Goal: Task Accomplishment & Management: Complete application form

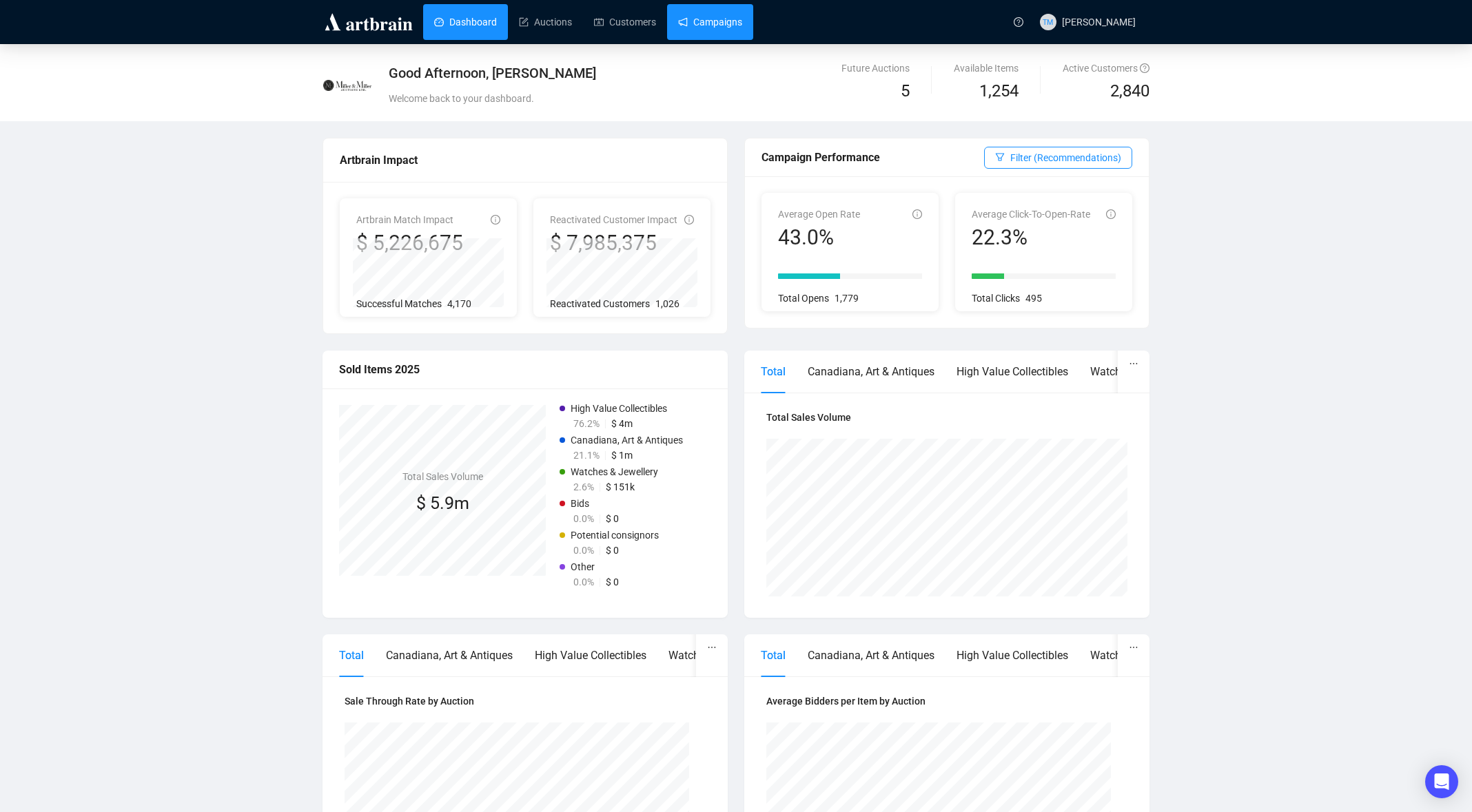
click at [725, 23] on link "Campaigns" at bounding box center [710, 22] width 64 height 36
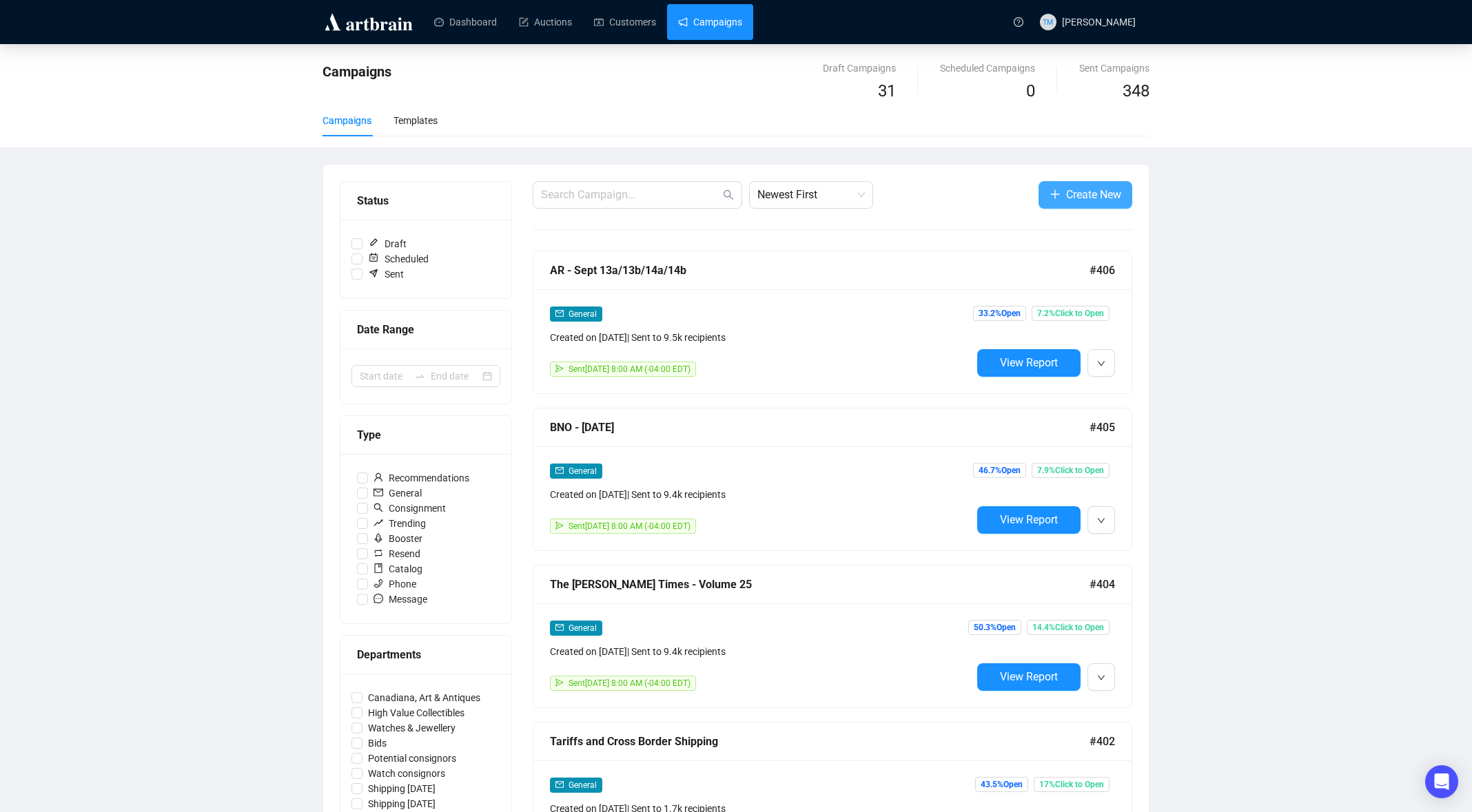
click at [1068, 201] on span "Create New" at bounding box center [1093, 194] width 55 height 17
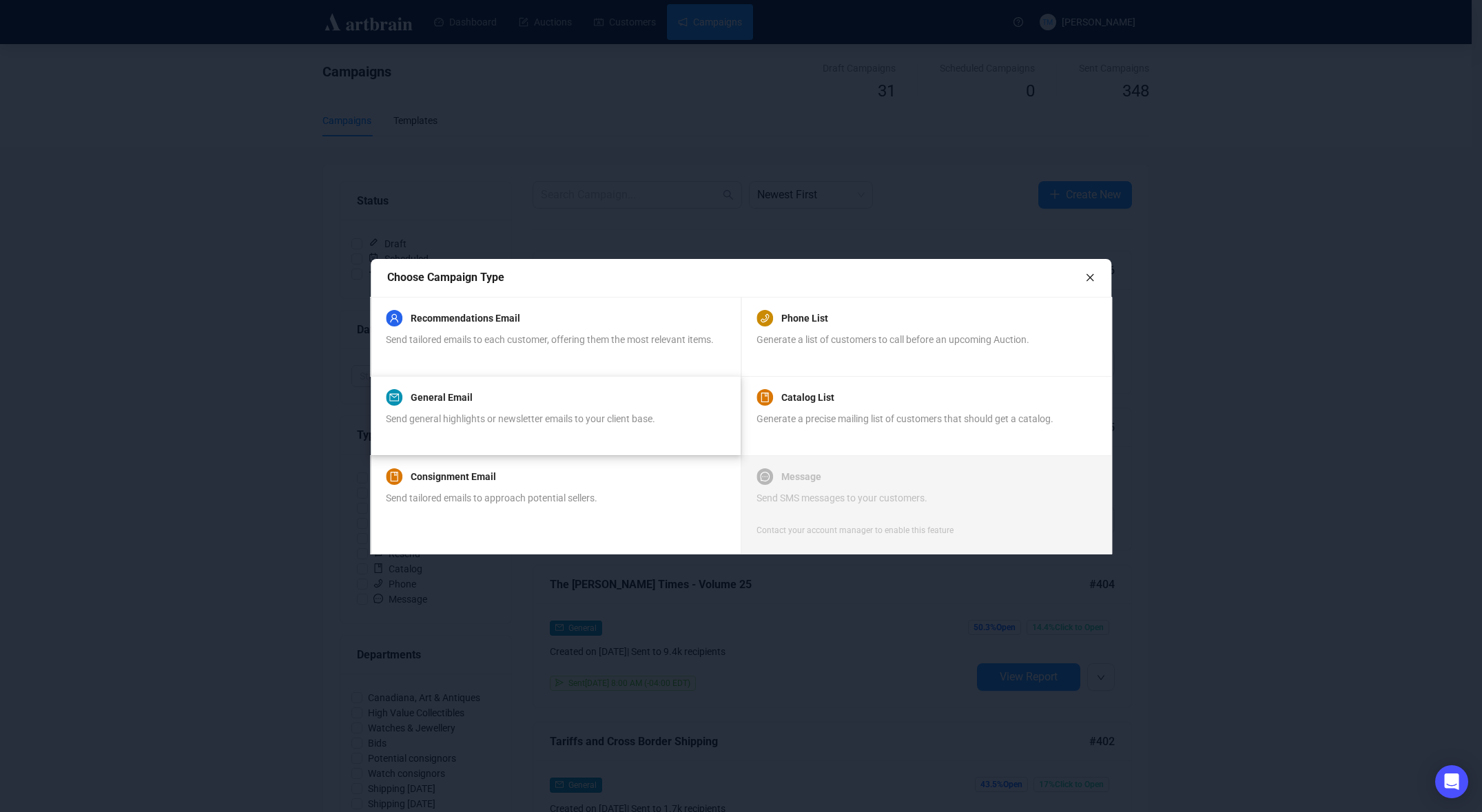
click at [492, 422] on span "Send general highlights or newsletter emails to your client base." at bounding box center [521, 418] width 270 height 11
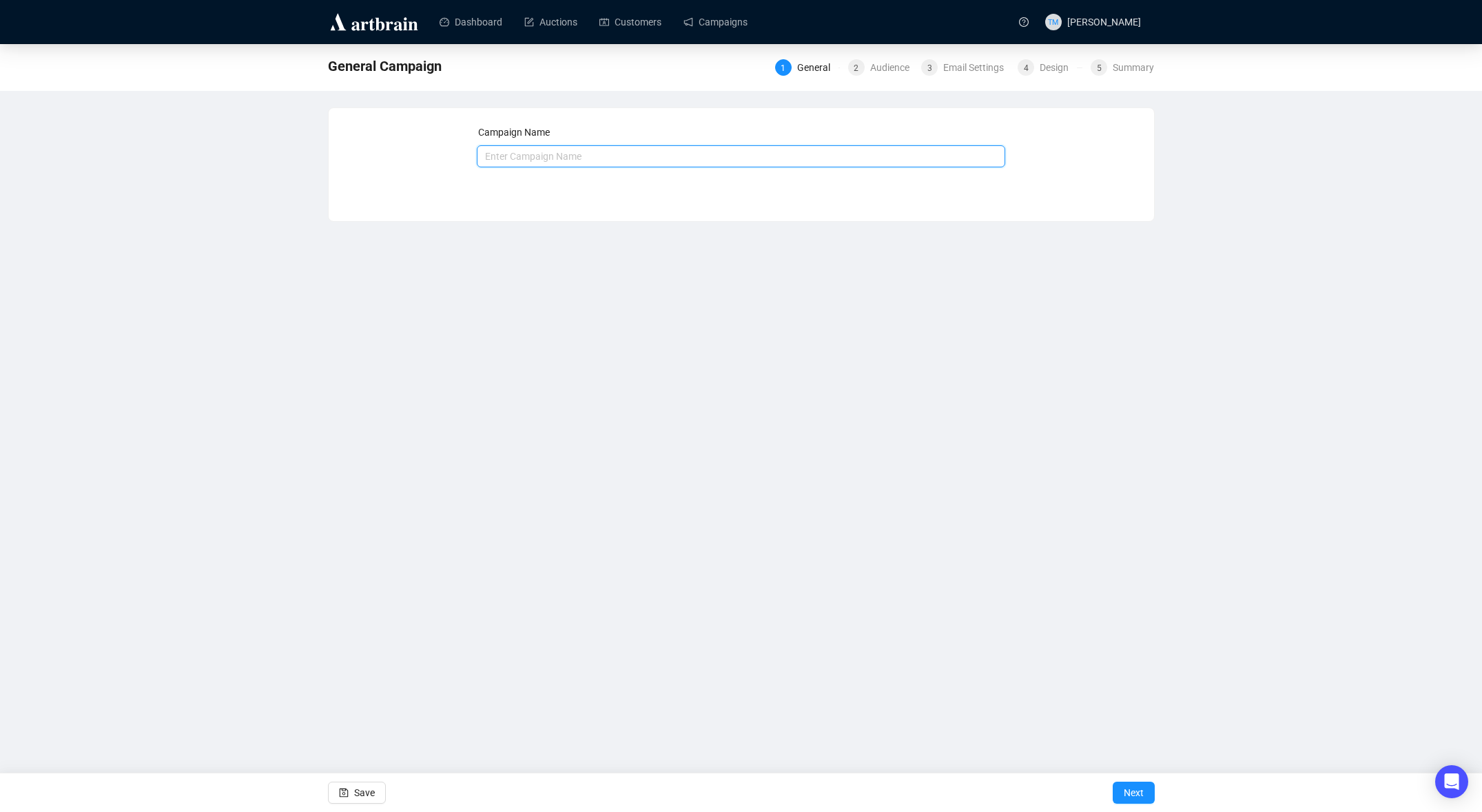
click at [544, 154] on input "text" at bounding box center [741, 156] width 529 height 22
type input "Travel Schedule - Fall"
click at [352, 808] on div "Save" at bounding box center [357, 792] width 58 height 39
click at [356, 796] on span "Save" at bounding box center [364, 792] width 21 height 39
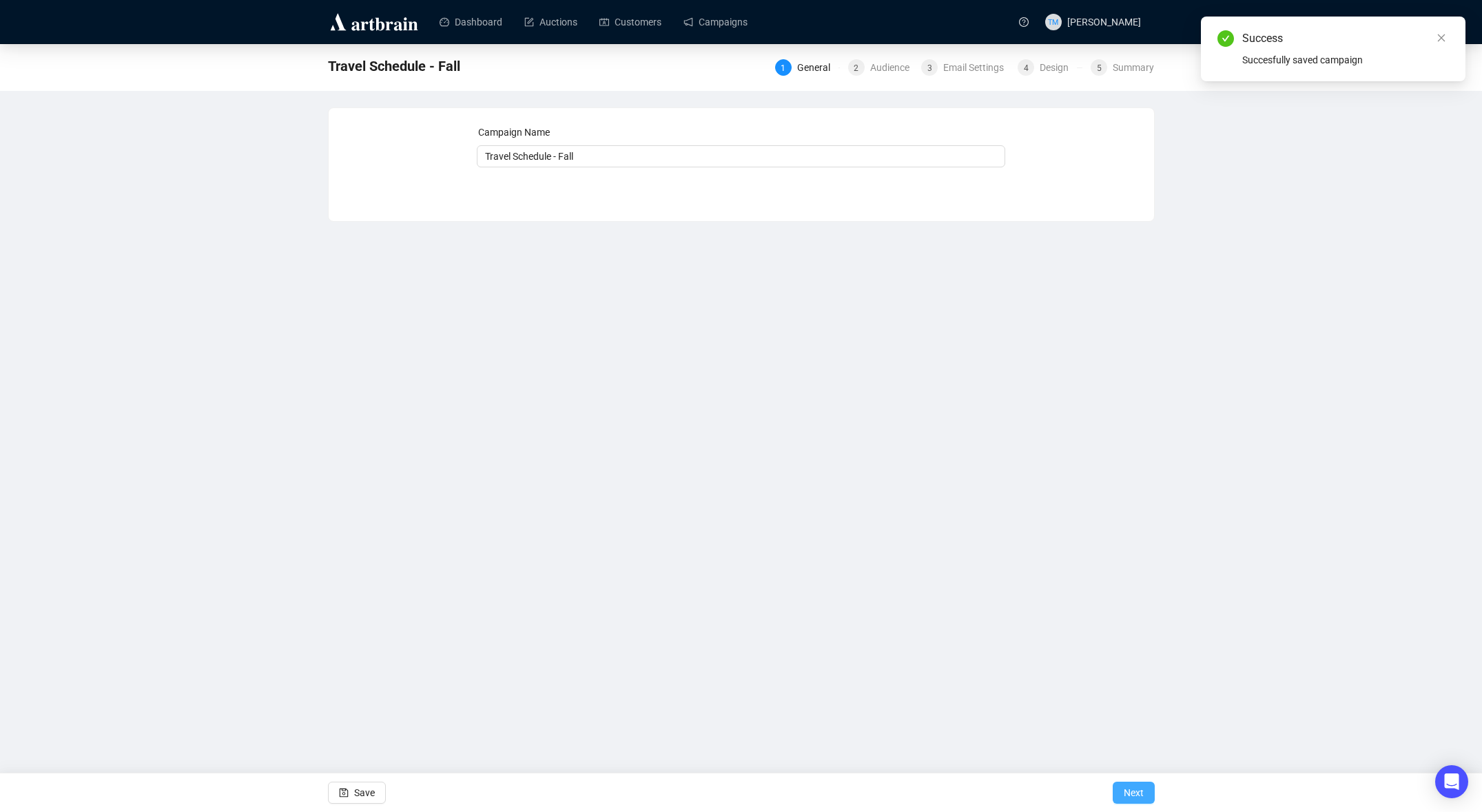
click at [1134, 792] on span "Next" at bounding box center [1134, 792] width 20 height 39
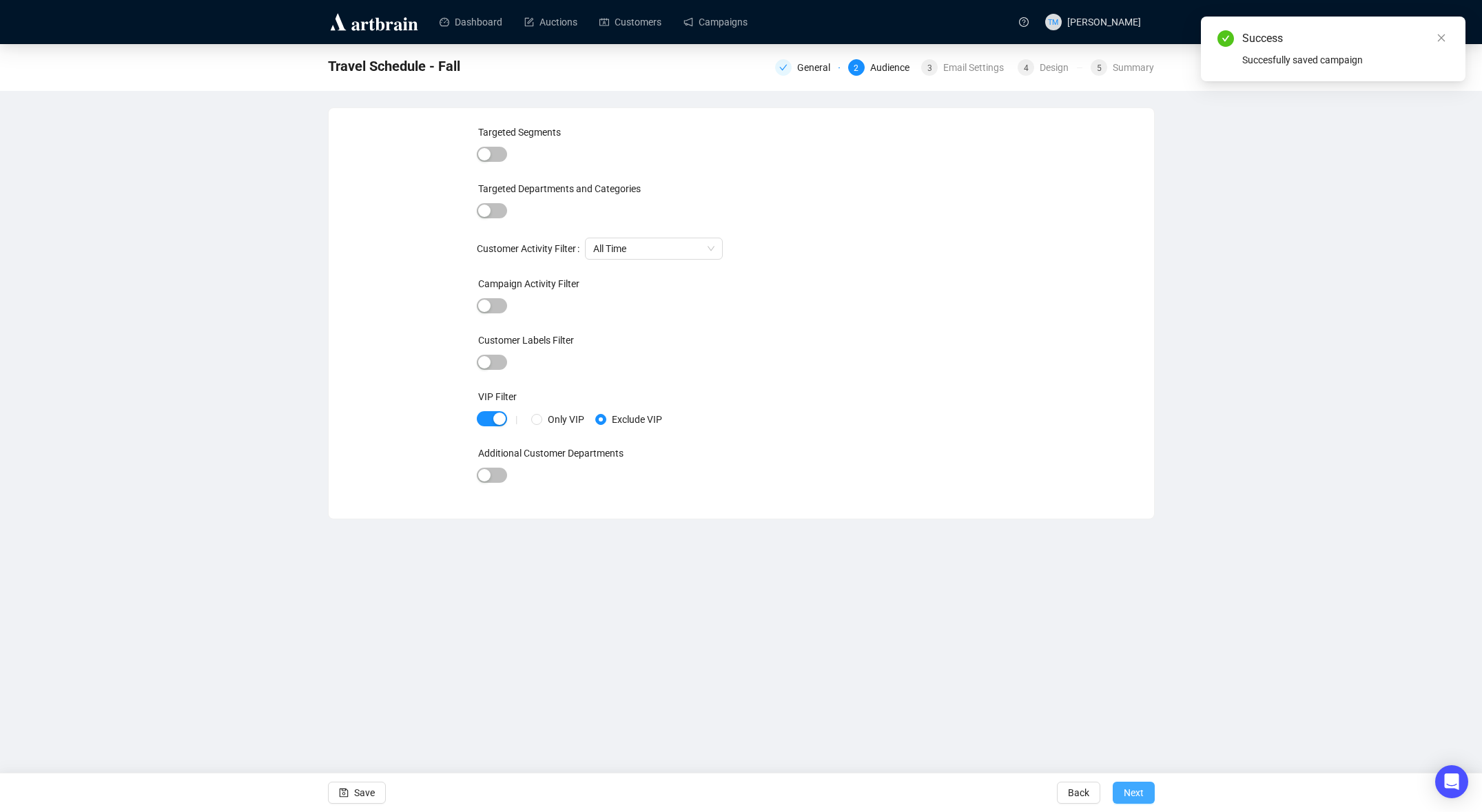
click at [1141, 789] on span "Next" at bounding box center [1134, 792] width 20 height 39
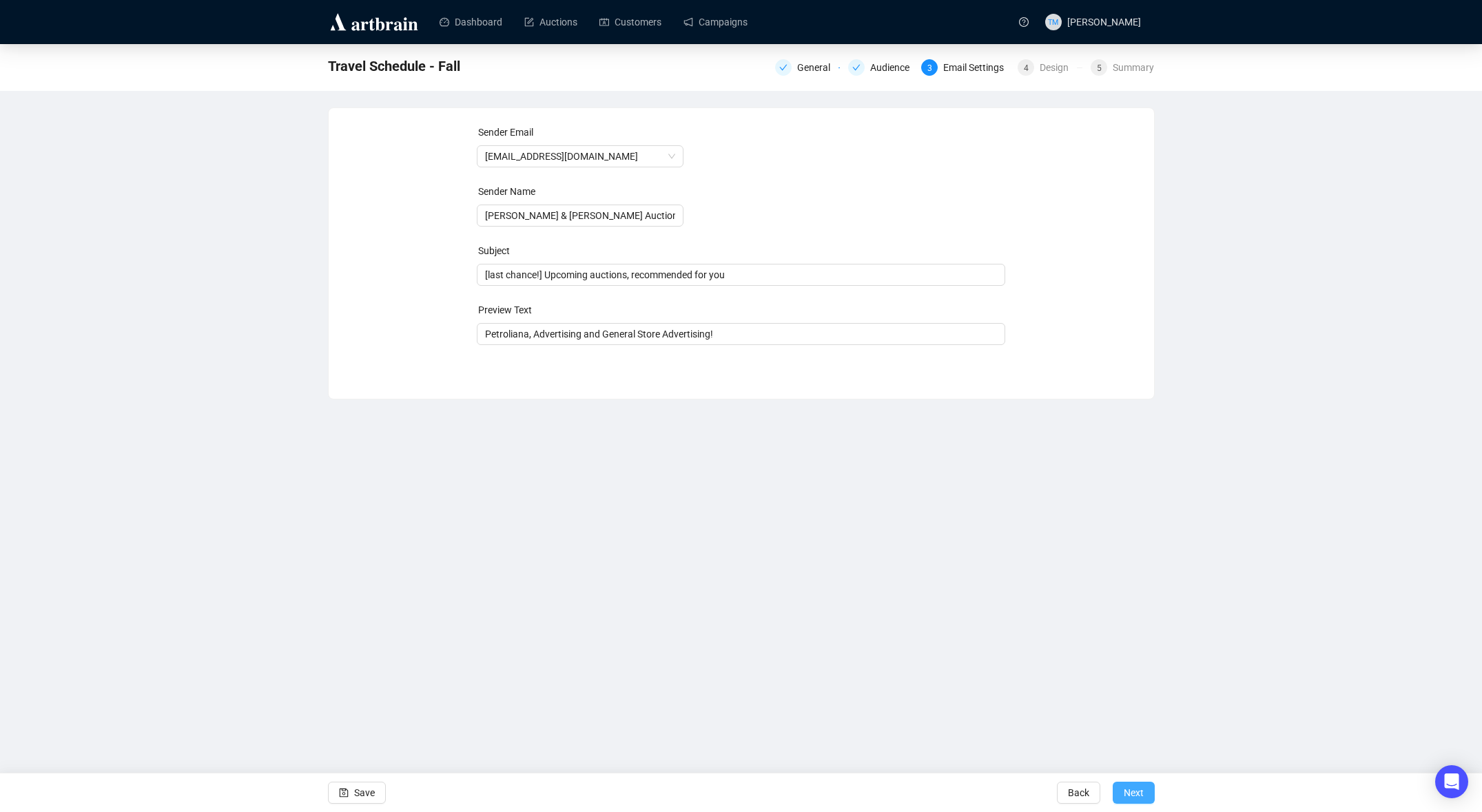
click at [1147, 795] on button "Next" at bounding box center [1134, 793] width 42 height 22
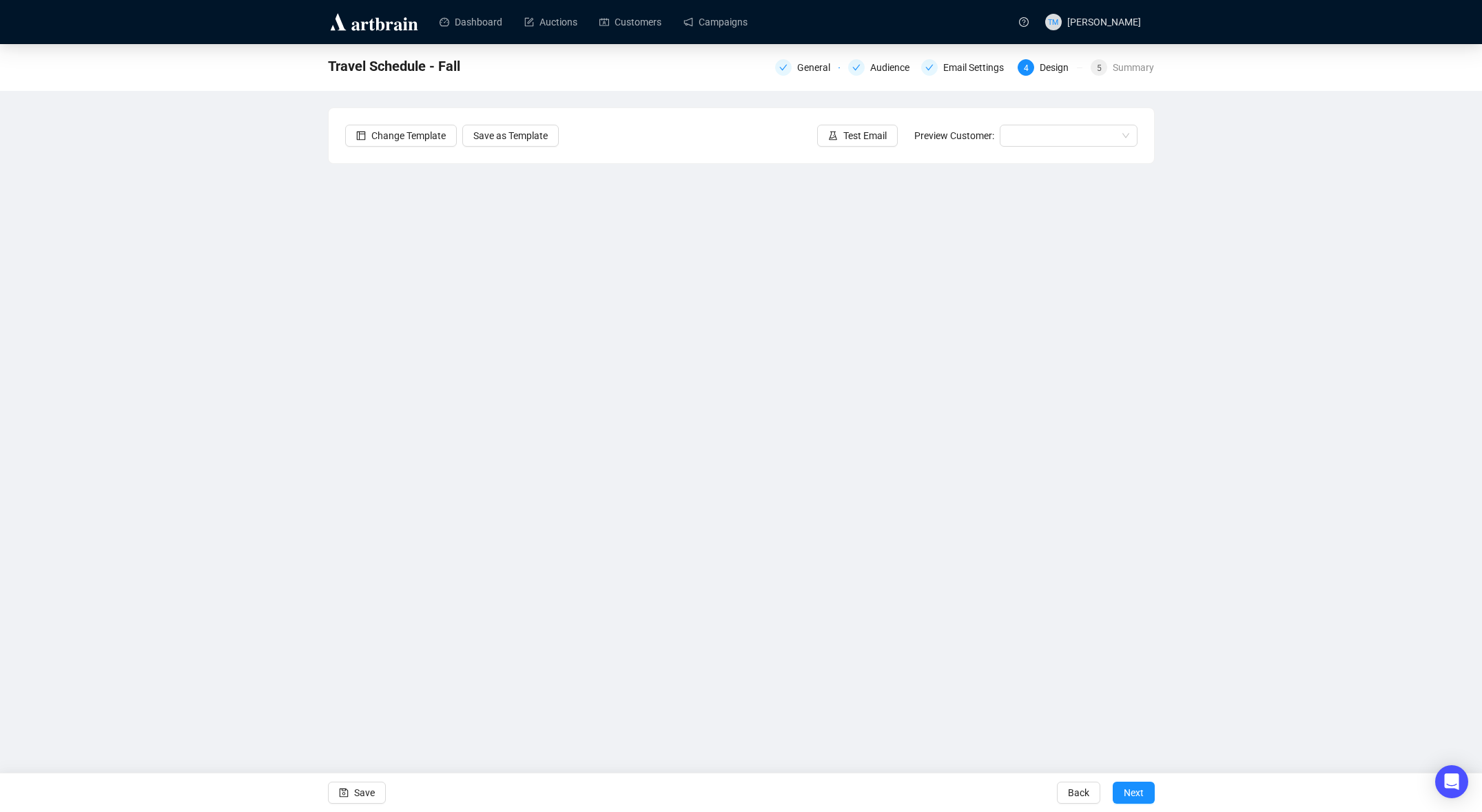
click at [201, 260] on div "Travel Schedule - Fall General Audience Email Settings 4 Design 5 Summary Chang…" at bounding box center [741, 356] width 1482 height 623
click at [459, 697] on div "Dashboard Auctions Customers Campaigns TM Tess Monterroza Travel Schedule - Fal…" at bounding box center [741, 406] width 1482 height 812
click at [467, 19] on link "Dashboard" at bounding box center [471, 22] width 63 height 36
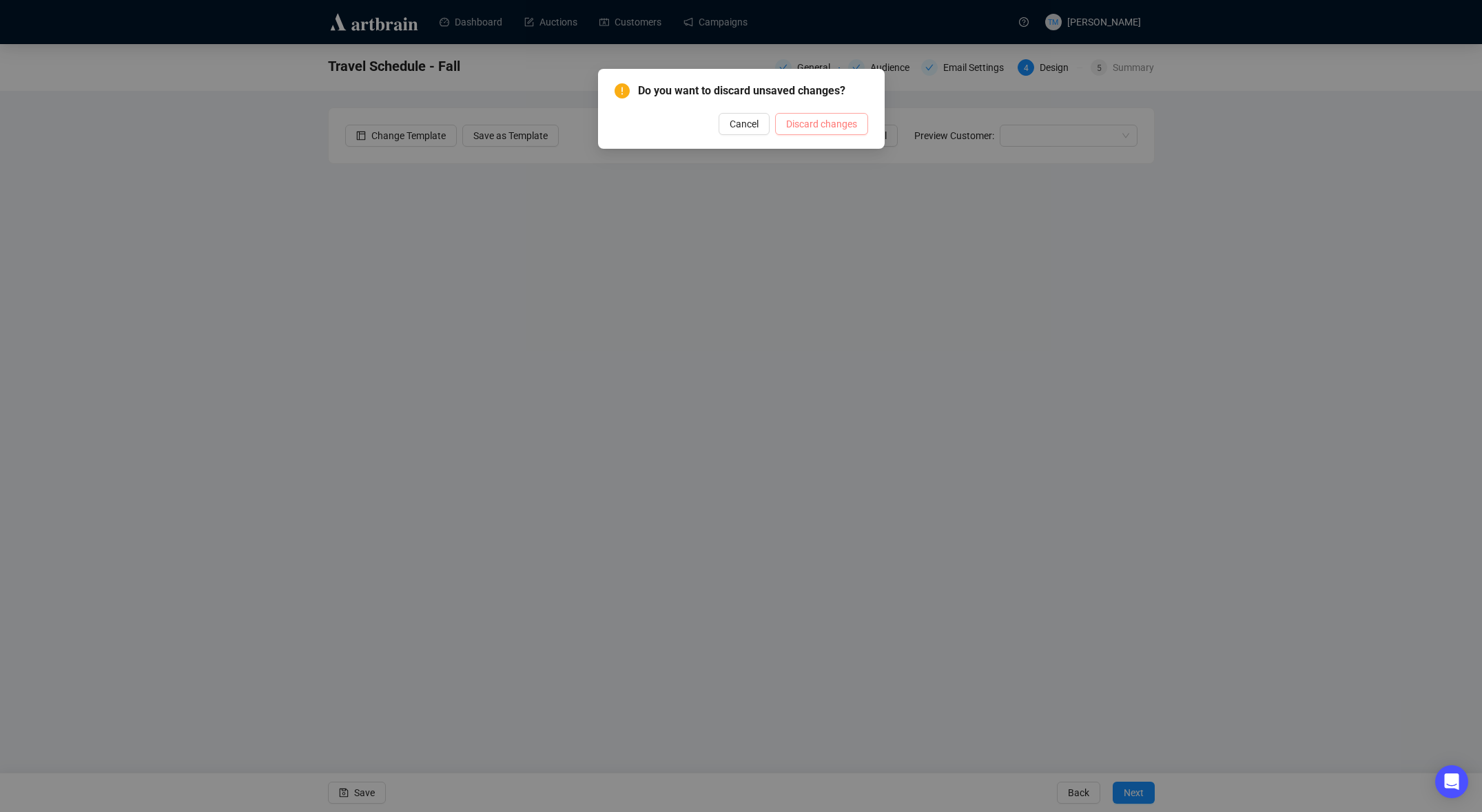
click at [852, 128] on span "Discard changes" at bounding box center [821, 124] width 71 height 15
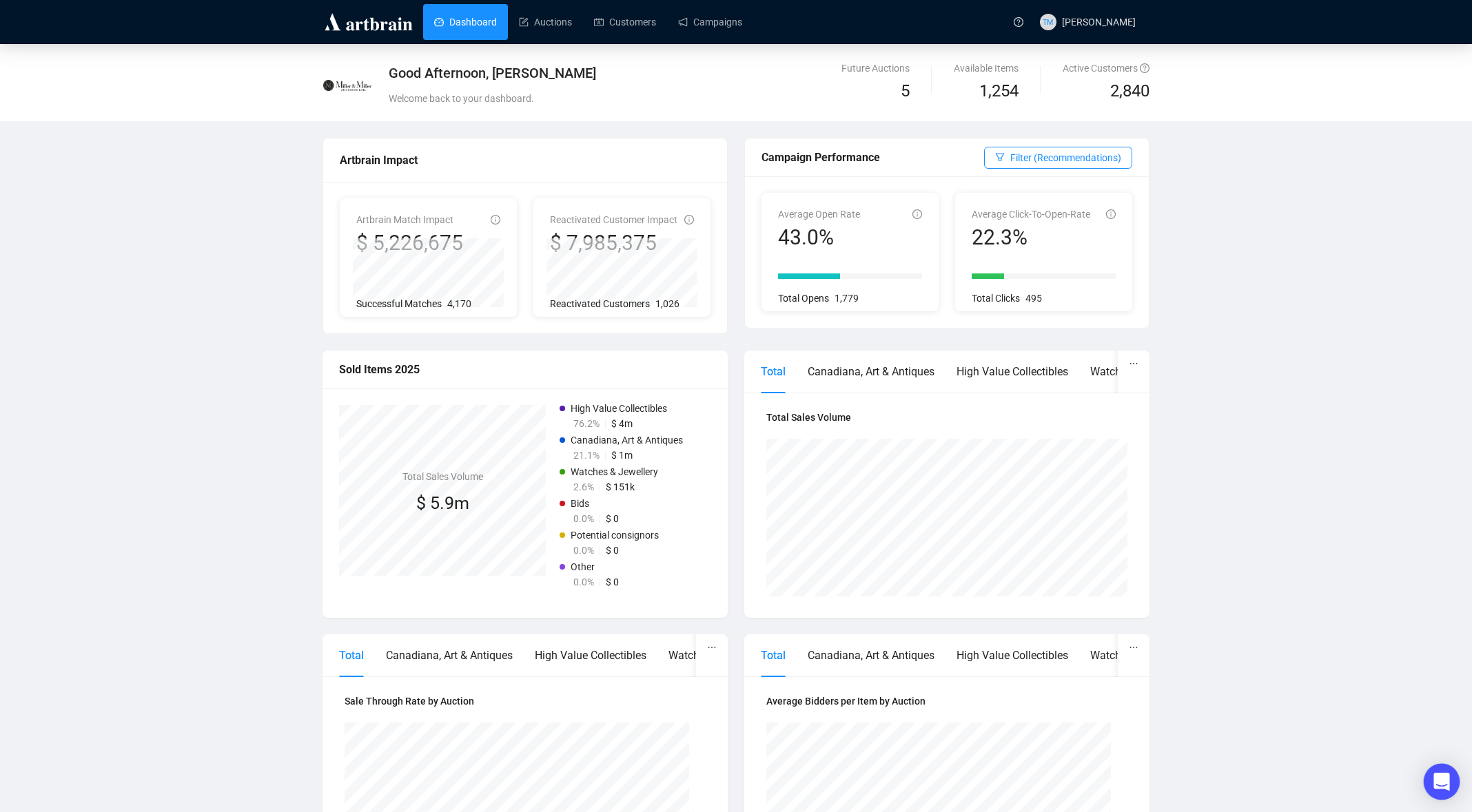
click at [1445, 784] on icon "Open Intercom Messenger" at bounding box center [1441, 782] width 18 height 18
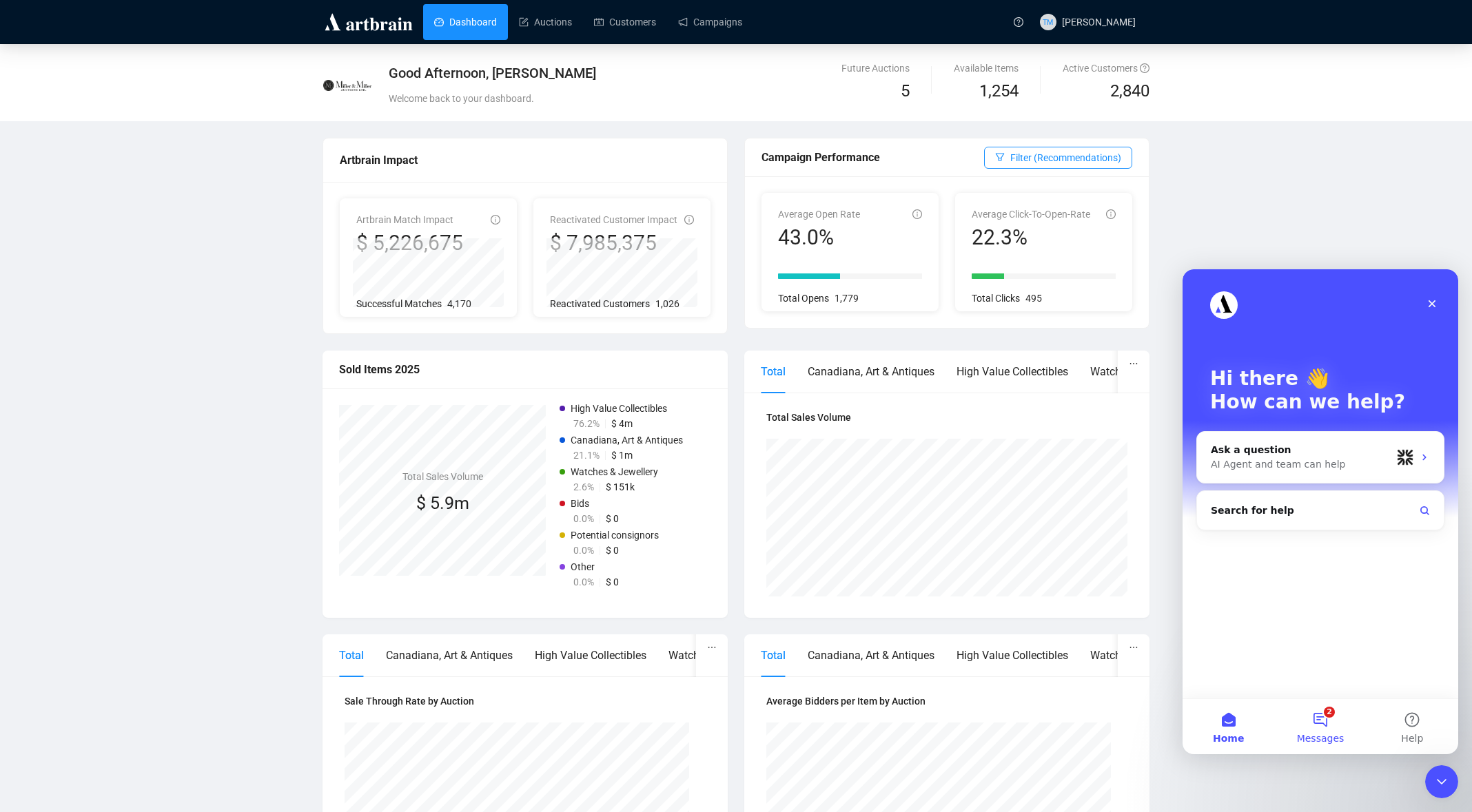
click at [1336, 717] on button "2 Messages" at bounding box center [1320, 726] width 92 height 55
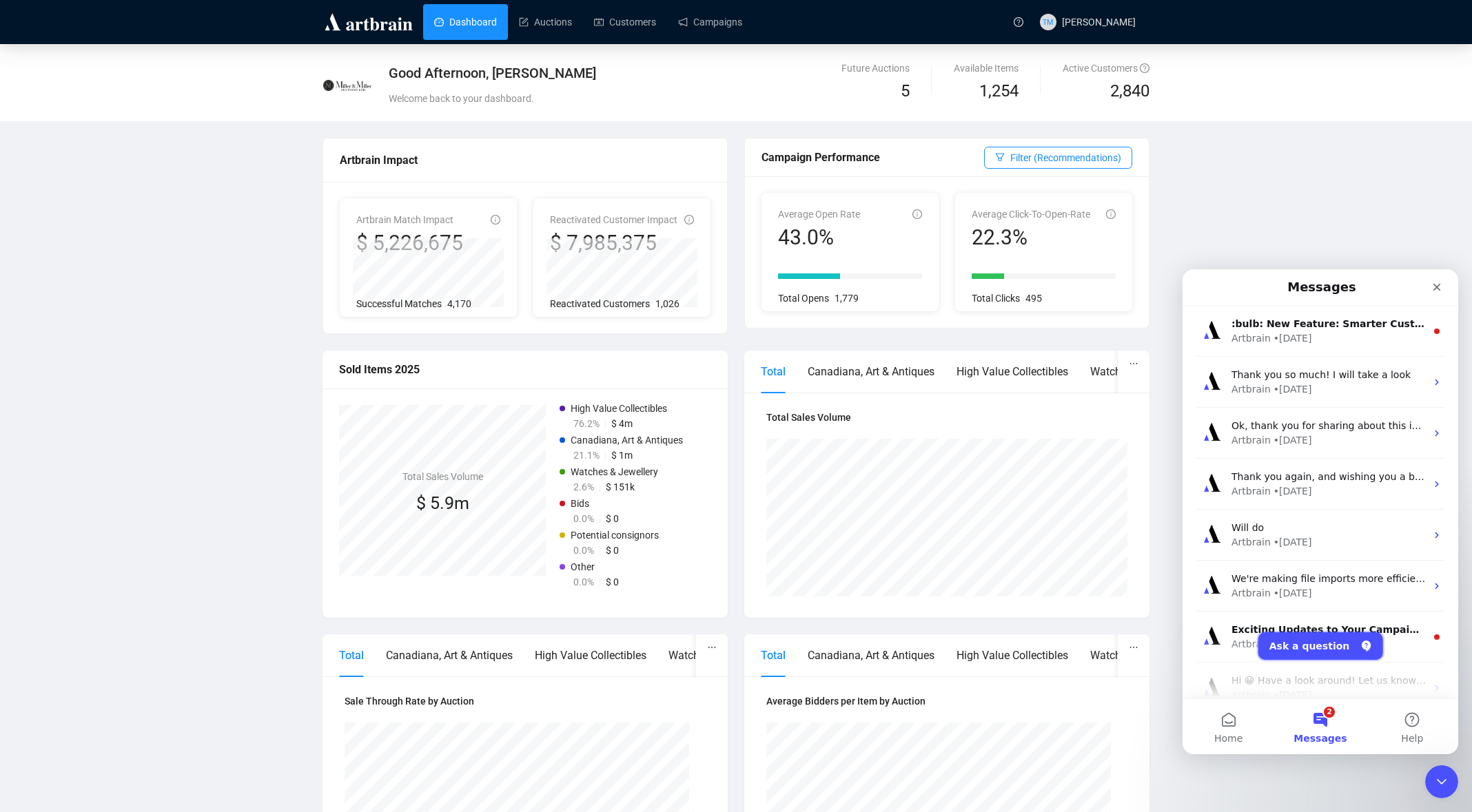
click at [1337, 645] on button "Ask a question" at bounding box center [1320, 646] width 125 height 28
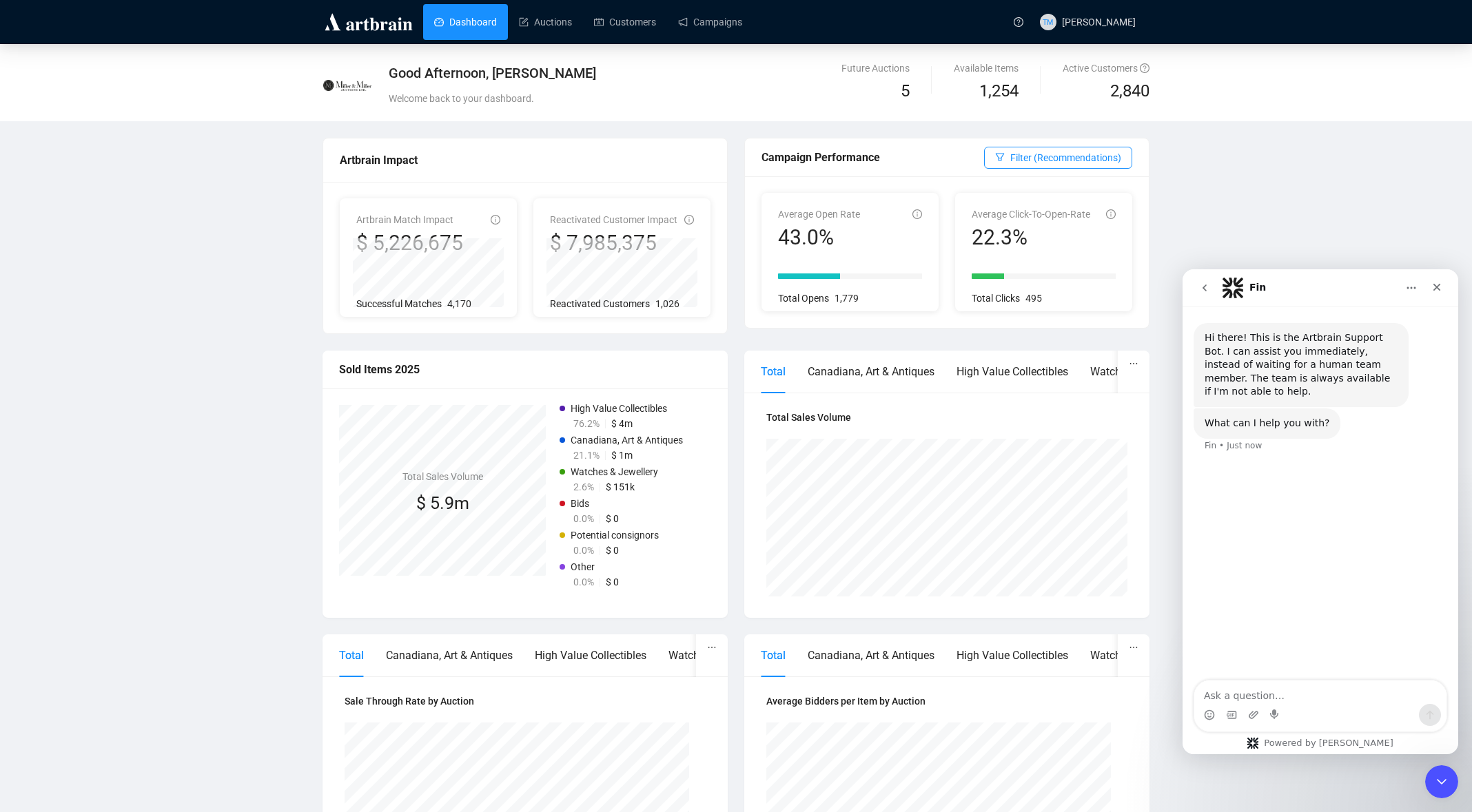
click at [1283, 693] on textarea "Ask a question…" at bounding box center [1320, 691] width 252 height 23
click at [1304, 695] on textarea "Is it possible to import an HTML email that was built on another provider? (act…" at bounding box center [1320, 684] width 252 height 37
drag, startPoint x: 1317, startPoint y: 680, endPoint x: 1307, endPoint y: 680, distance: 10.0
click at [1307, 680] on textarea "Is it possible to import an HTML email that was built on another provider? (Act…" at bounding box center [1320, 684] width 252 height 37
click at [1352, 680] on textarea "Is it possible to import the HTML email that was built on another provider? (Ac…" at bounding box center [1320, 684] width 252 height 37
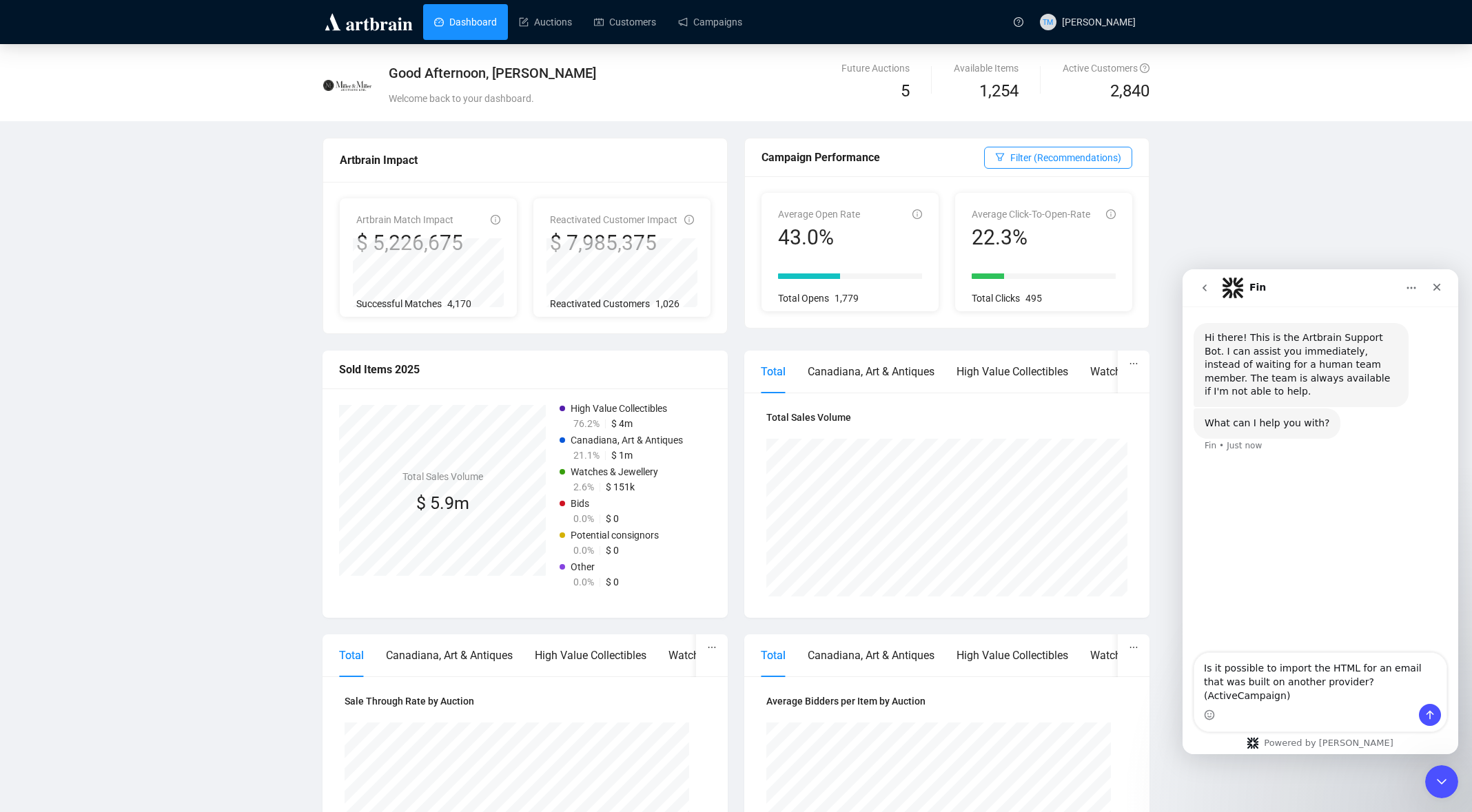
click at [1426, 693] on textarea "Is it possible to import the HTML for an email that was built on another provid…" at bounding box center [1320, 678] width 252 height 51
type textarea "Is it possible to import the HTML for an email that was built on another provid…"
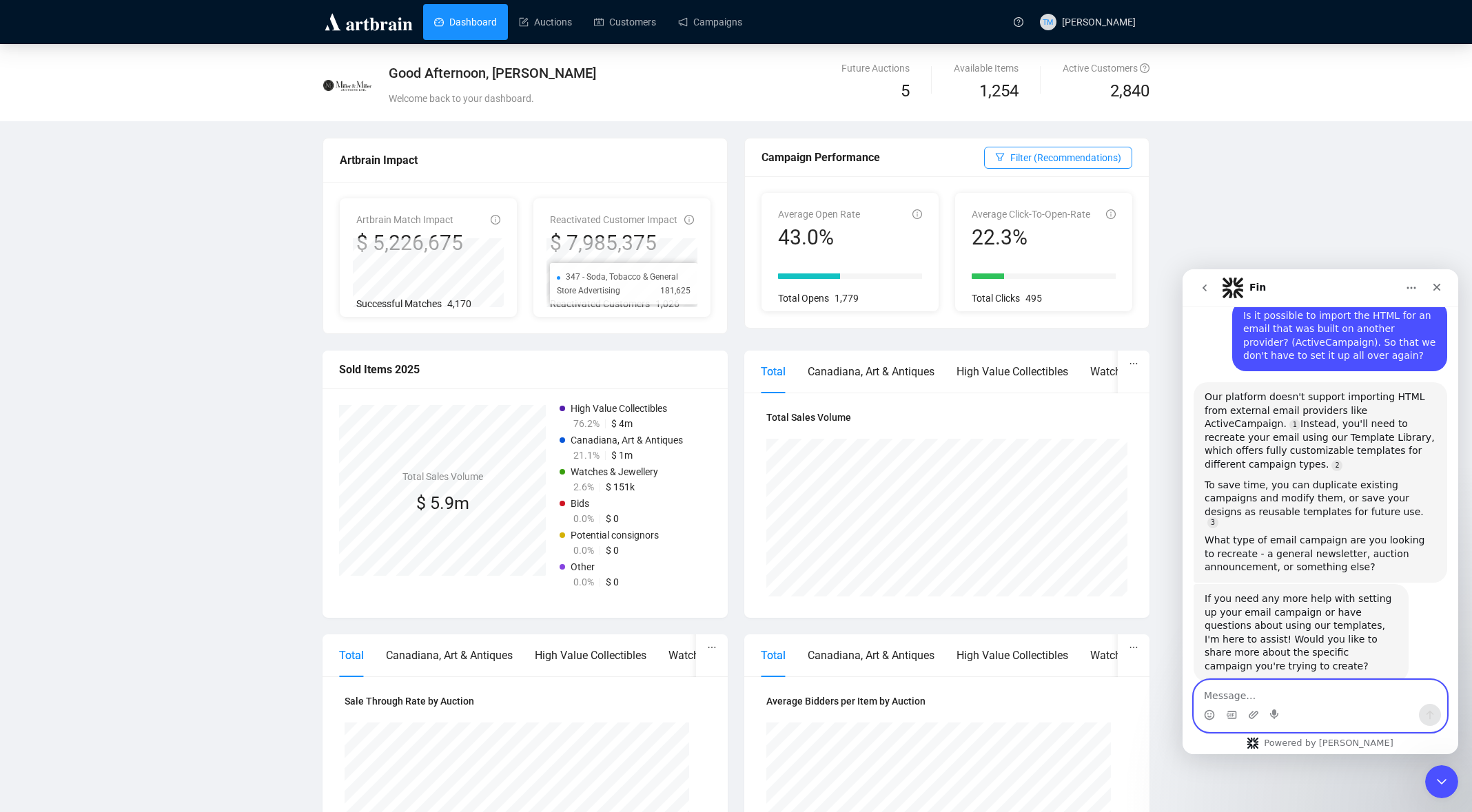
scroll to position [171, 0]
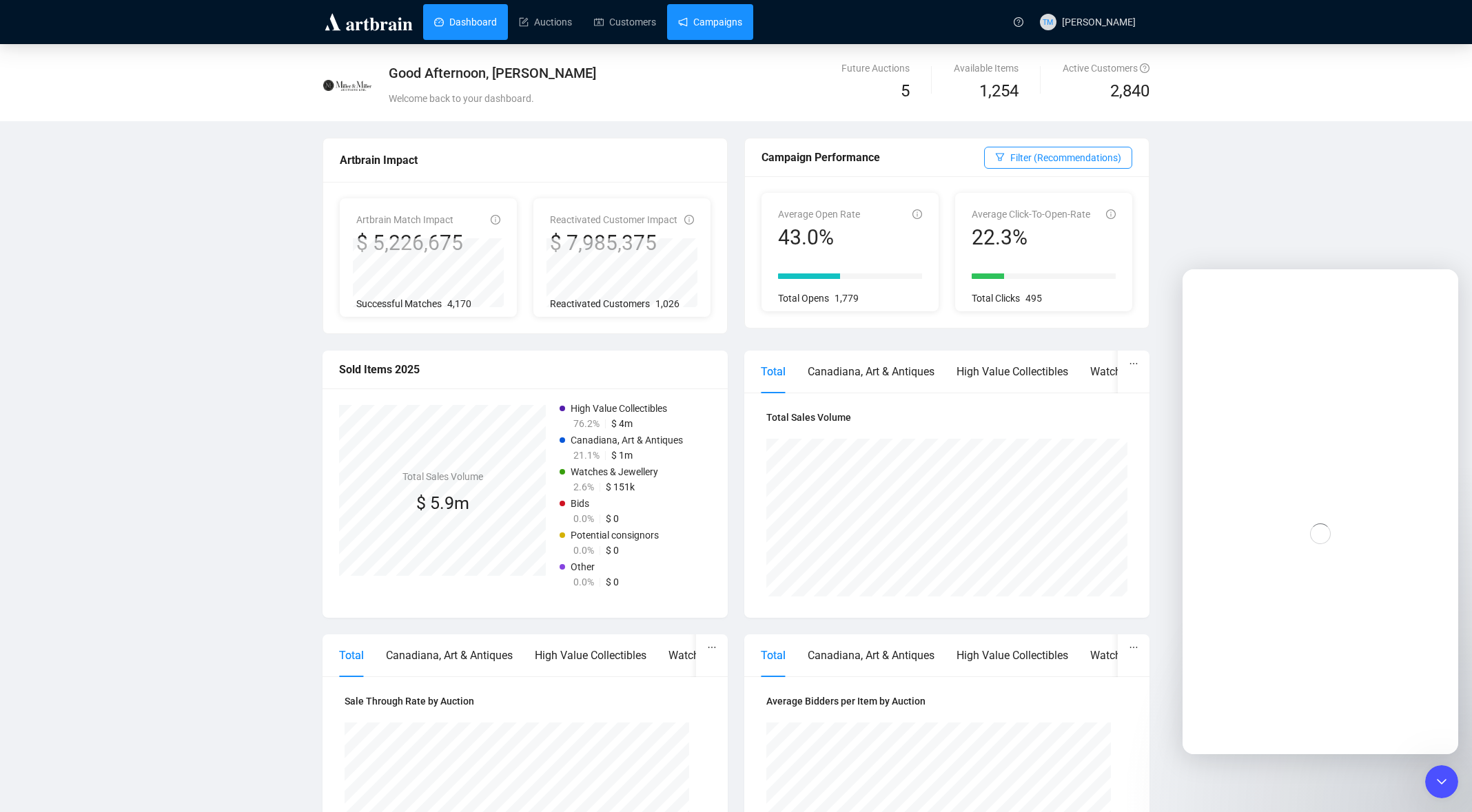
click at [707, 21] on link "Campaigns" at bounding box center [710, 22] width 64 height 36
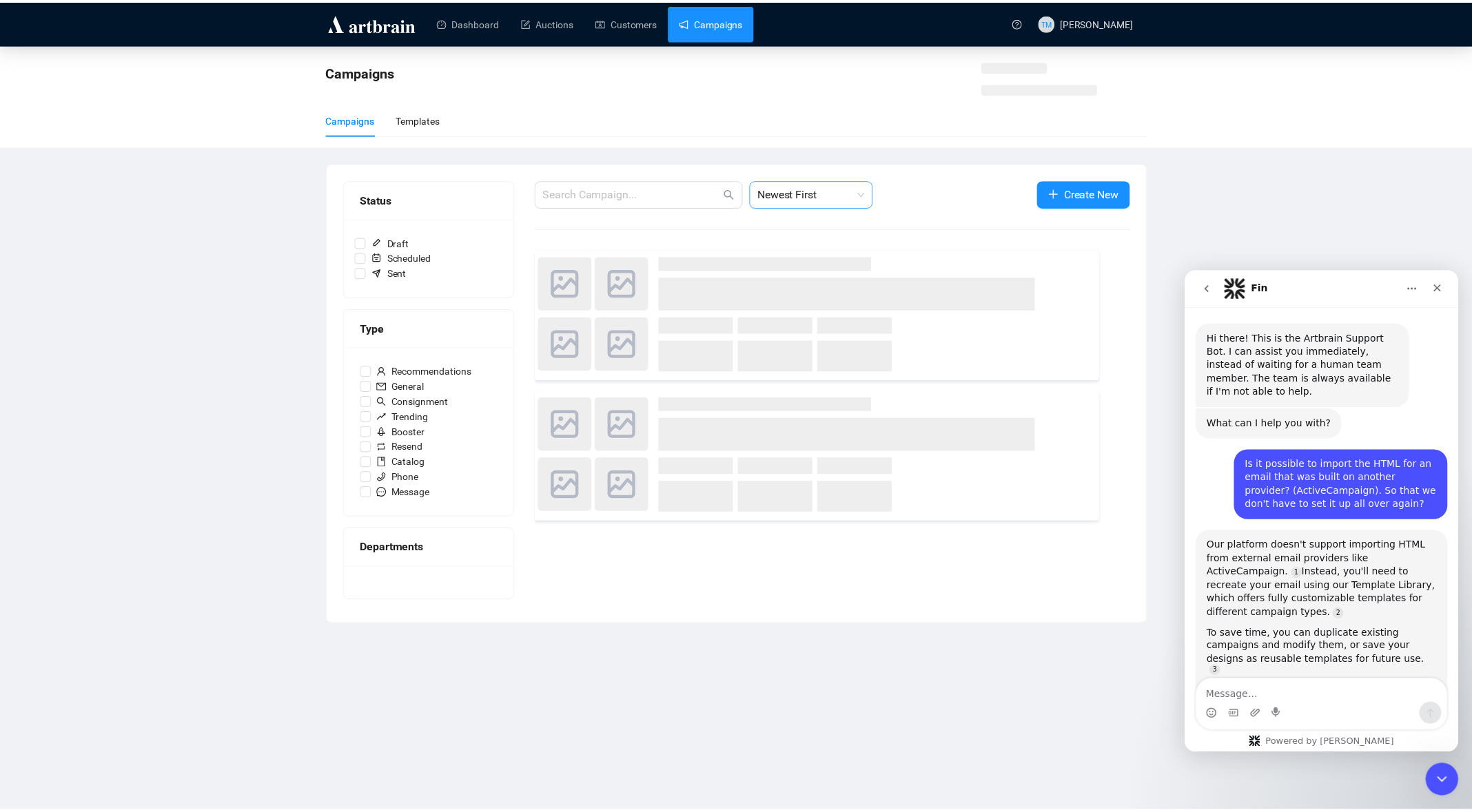
scroll to position [171, 0]
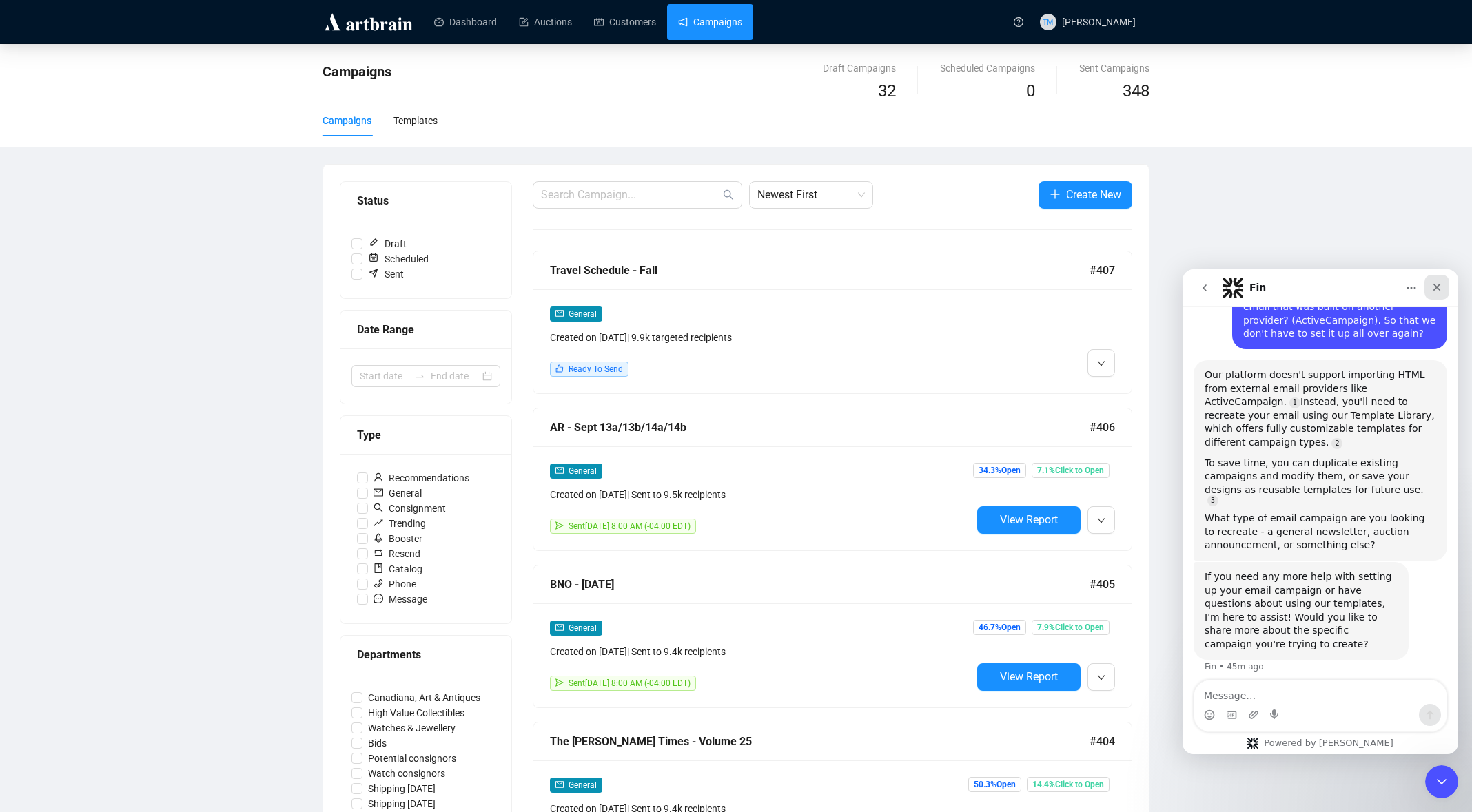
click at [1439, 292] on icon "Close" at bounding box center [1436, 287] width 11 height 11
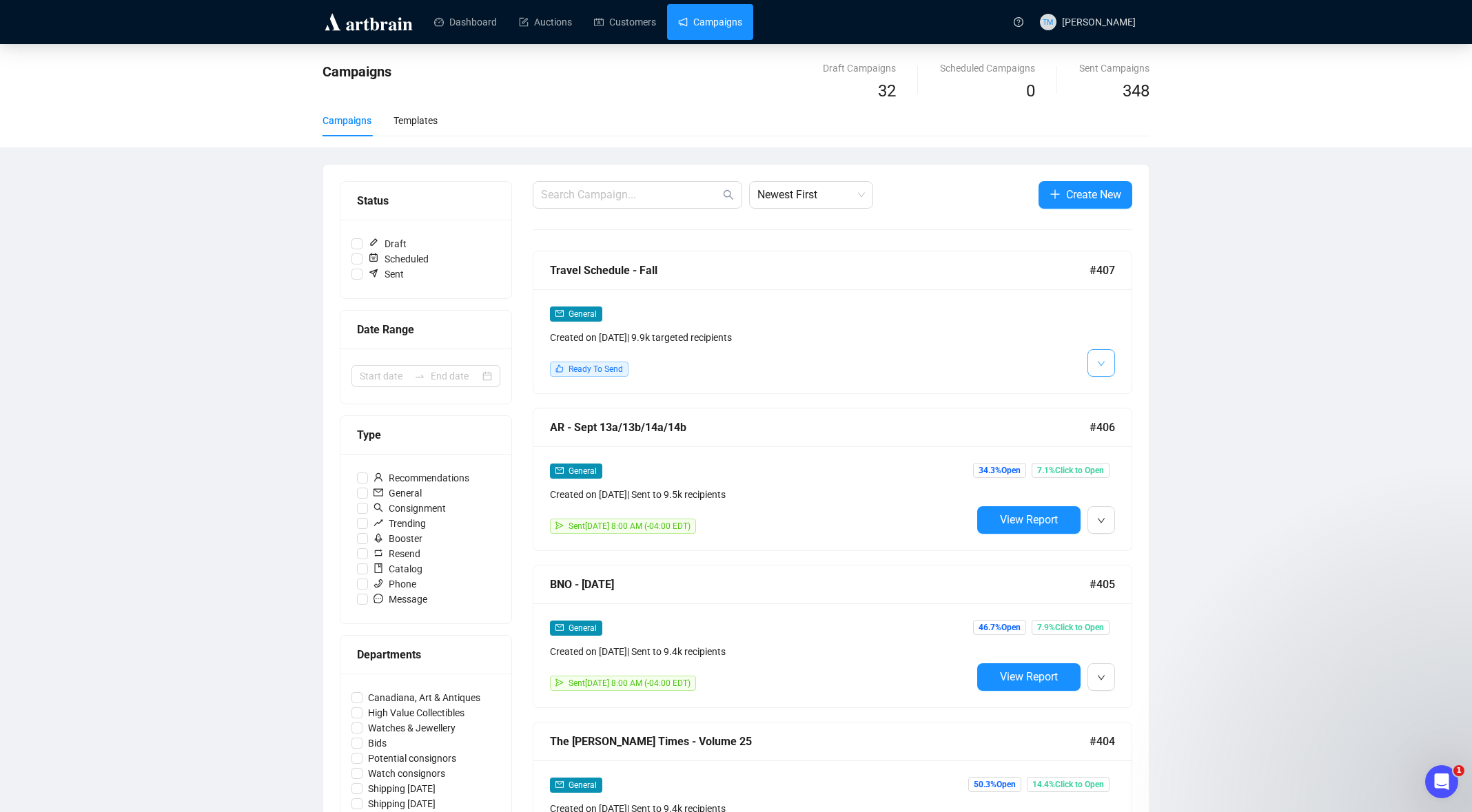
click at [1109, 359] on button "button" at bounding box center [1101, 364] width 28 height 28
click at [1120, 397] on span "Edit" at bounding box center [1123, 393] width 17 height 11
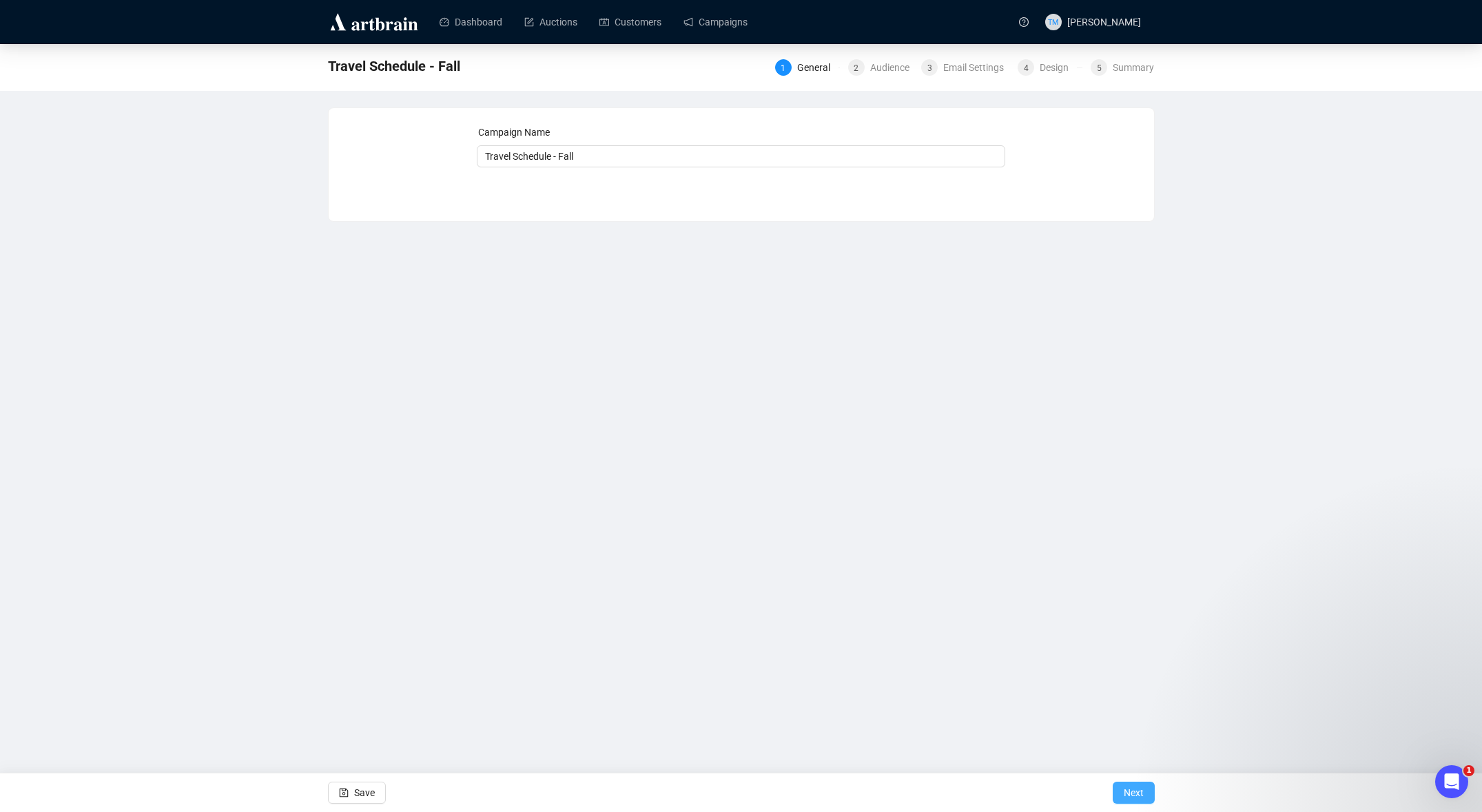
click at [1140, 788] on span "Next" at bounding box center [1134, 792] width 20 height 39
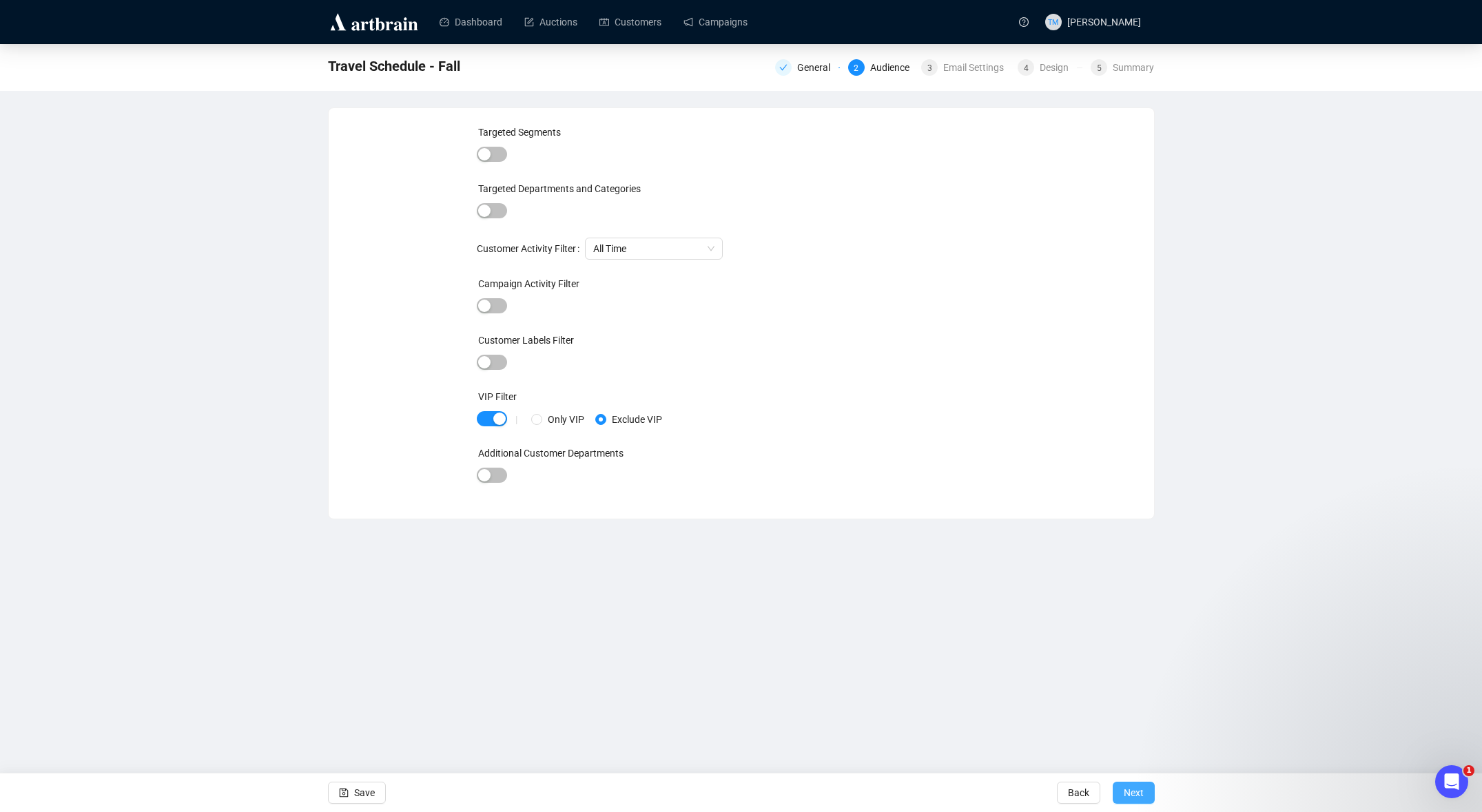
click at [1144, 800] on button "Next" at bounding box center [1134, 793] width 42 height 22
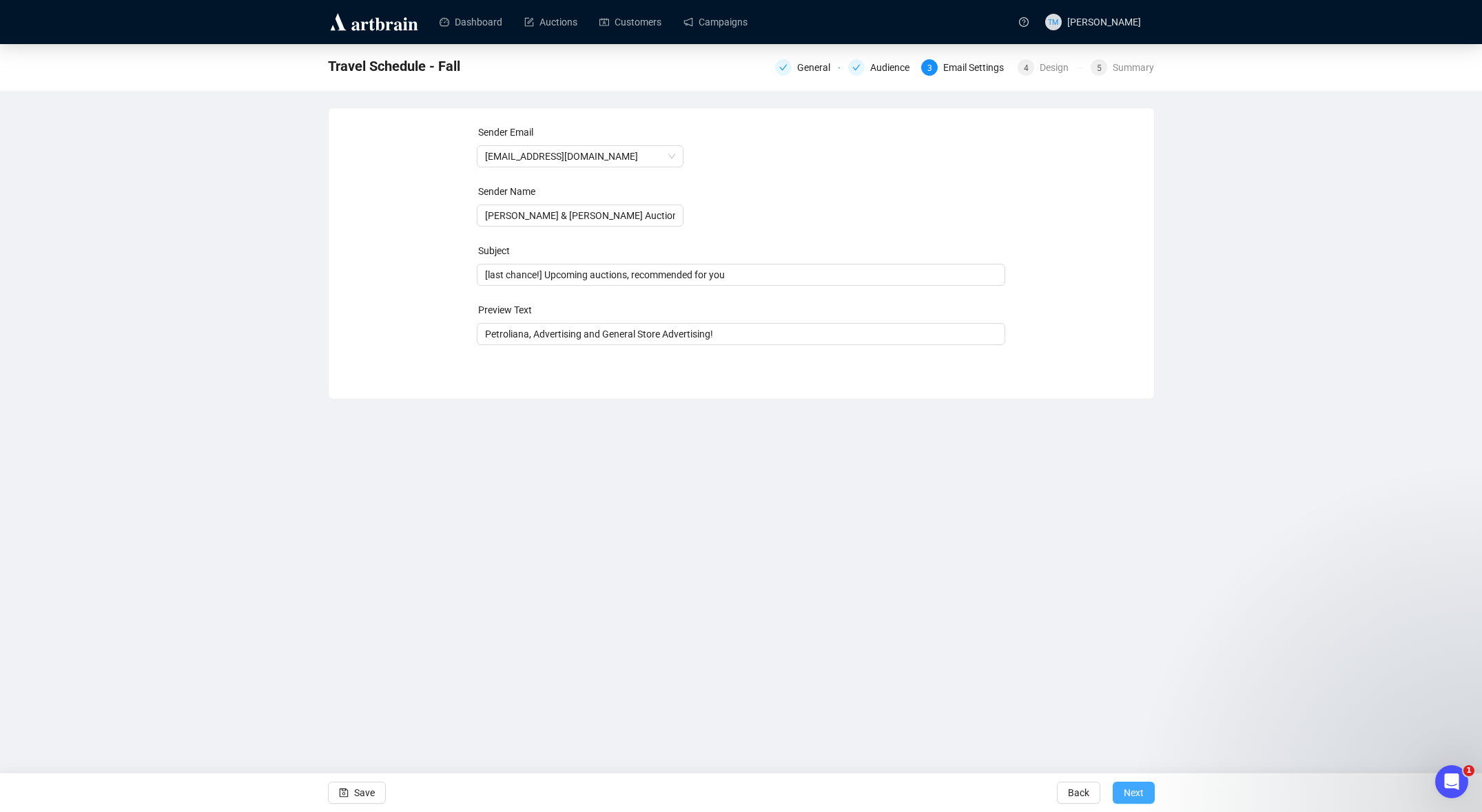
click at [1133, 791] on span "Next" at bounding box center [1134, 792] width 20 height 39
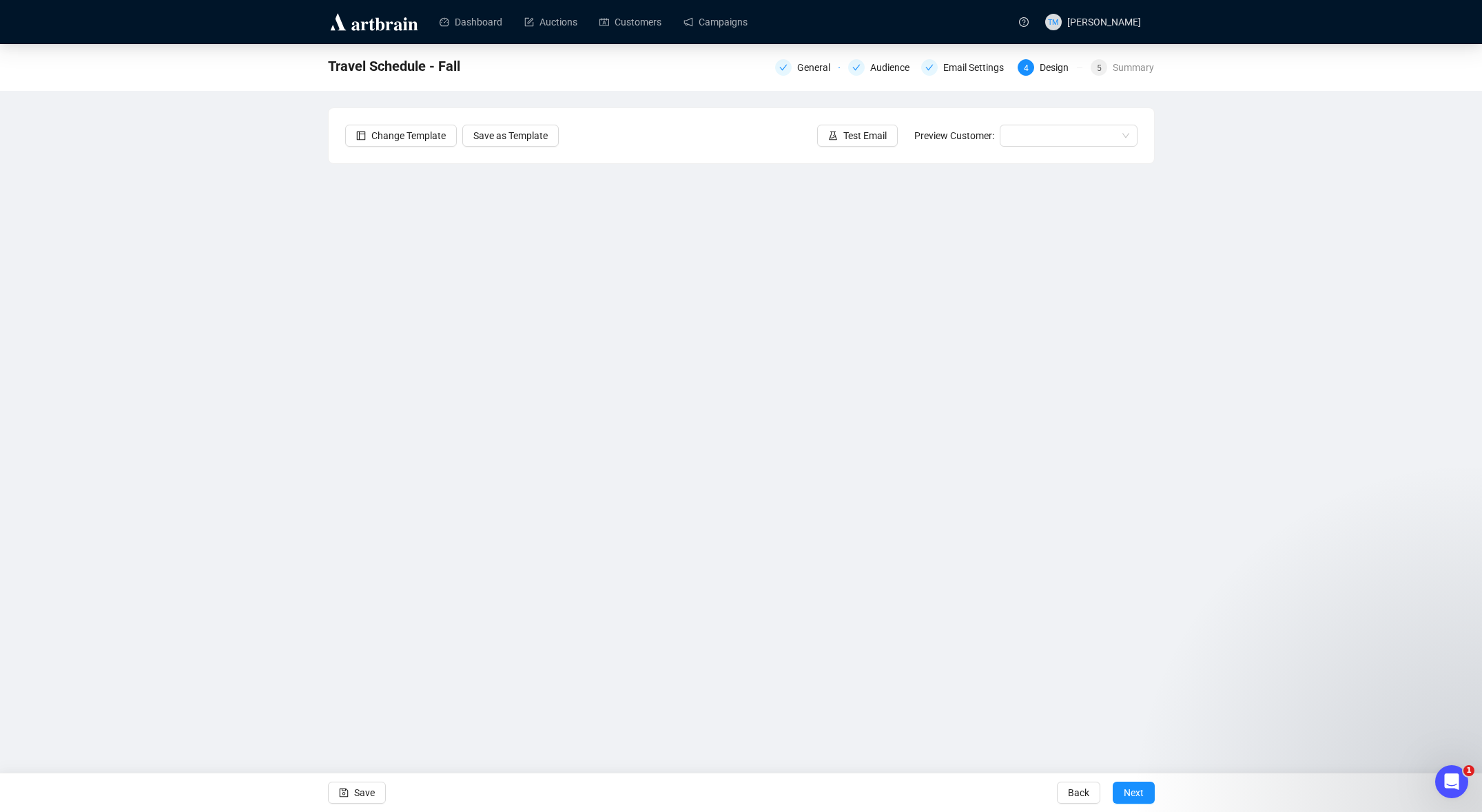
click at [1337, 391] on div "Travel Schedule - Fall General Audience Email Settings 4 Design 5 Summary Chang…" at bounding box center [741, 356] width 1482 height 623
click at [1299, 384] on div "Travel Schedule - Fall General Audience Email Settings 4 Design 5 Summary Chang…" at bounding box center [741, 356] width 1482 height 623
click at [1281, 549] on div "Travel Schedule - Fall General Audience Email Settings 4 Design 5 Summary Chang…" at bounding box center [741, 356] width 1482 height 623
click at [246, 336] on div "Travel Schedule - Fall General Audience Email Settings 4 Design 5 Summary Chang…" at bounding box center [741, 356] width 1482 height 623
click at [212, 516] on div "Travel Schedule - Fall General Audience Email Settings 4 Design 5 Summary Chang…" at bounding box center [741, 356] width 1482 height 623
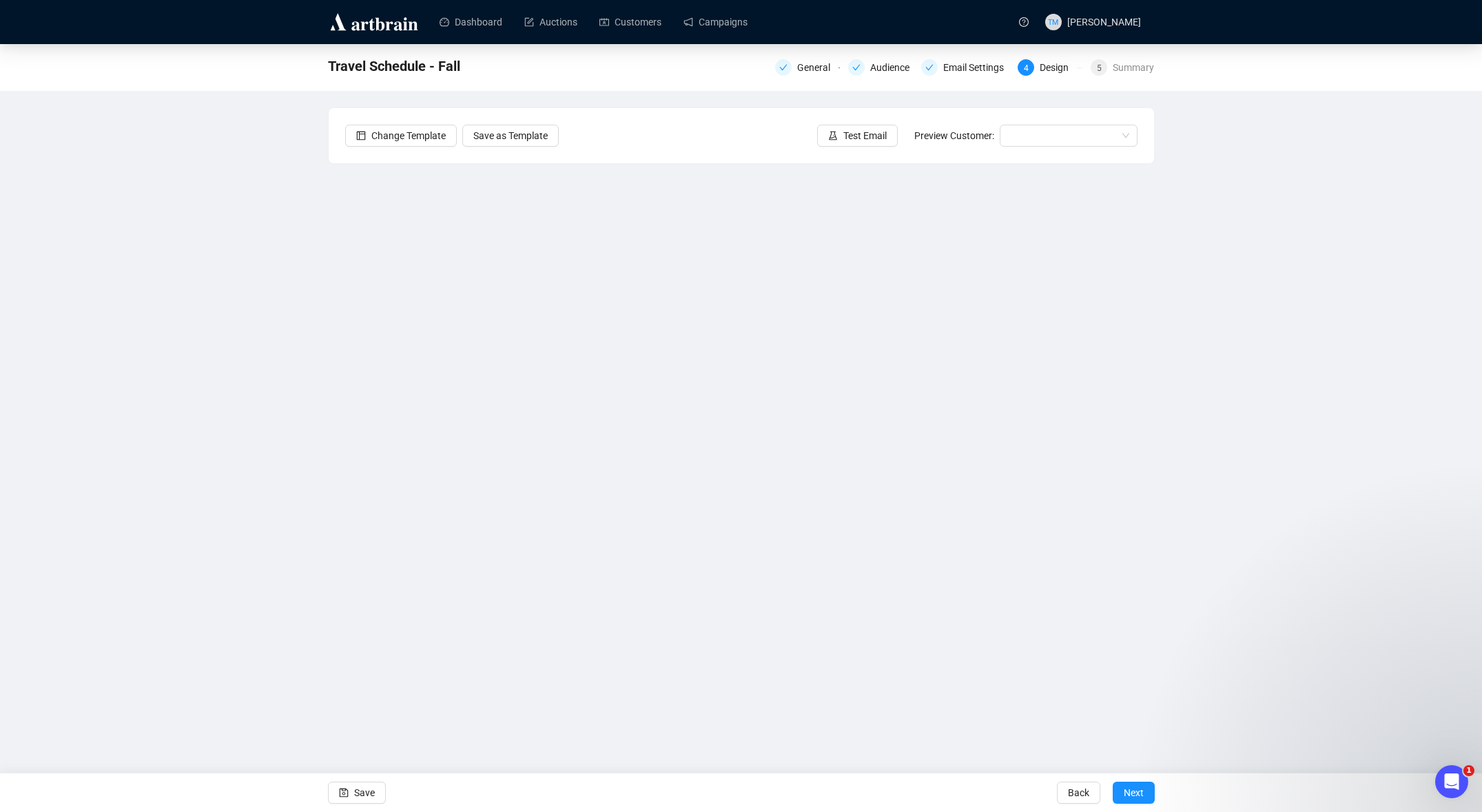
click at [1403, 513] on div "Travel Schedule - Fall General Audience Email Settings 4 Design 5 Summary Chang…" at bounding box center [741, 356] width 1482 height 623
click at [188, 260] on div "Travel Schedule - Fall General Audience Email Settings 4 Design 5 Summary Chang…" at bounding box center [741, 356] width 1482 height 623
click at [1201, 537] on div "Travel Schedule - Fall General Audience Email Settings 4 Design 5 Summary Chang…" at bounding box center [741, 356] width 1482 height 623
click at [193, 464] on div "Travel Schedule - Fall General Audience Email Settings 4 Design 5 Summary Chang…" at bounding box center [741, 356] width 1482 height 623
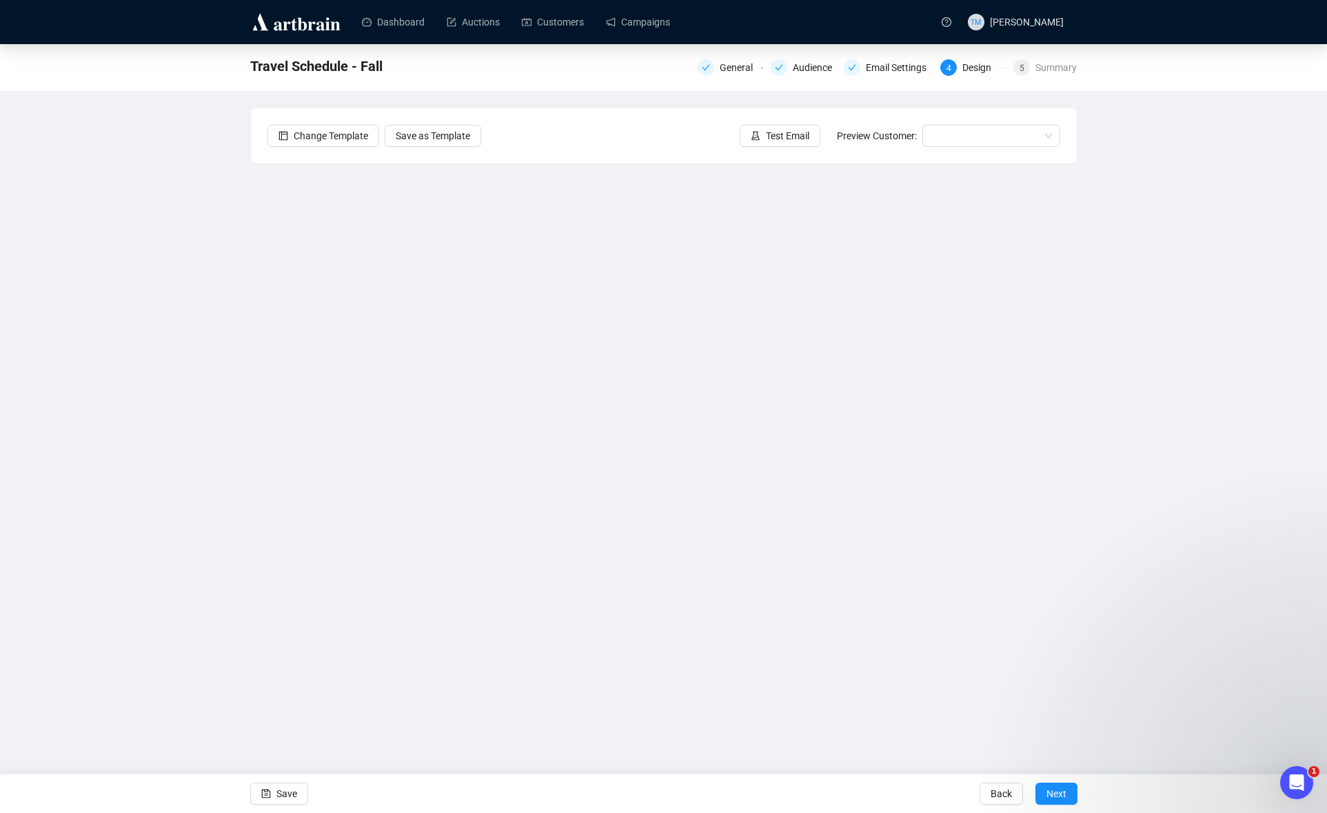
click at [205, 504] on div "Travel Schedule - Fall General Audience Email Settings 4 Design 5 Summary Chang…" at bounding box center [663, 356] width 1327 height 624
click at [223, 466] on div "Travel Schedule - Fall General Audience Email Settings 4 Design 5 Summary Chang…" at bounding box center [663, 356] width 1327 height 624
click at [242, 456] on div "Travel Schedule - Fall General Audience Email Settings 4 Design 5 Summary Chang…" at bounding box center [663, 356] width 1327 height 624
click at [247, 498] on div "Travel Schedule - Fall General Audience Email Settings 4 Design 5 Summary Chang…" at bounding box center [663, 356] width 1327 height 624
click at [220, 481] on div "Travel Schedule - Fall General Audience Email Settings 4 Design 5 Summary Chang…" at bounding box center [663, 356] width 1327 height 624
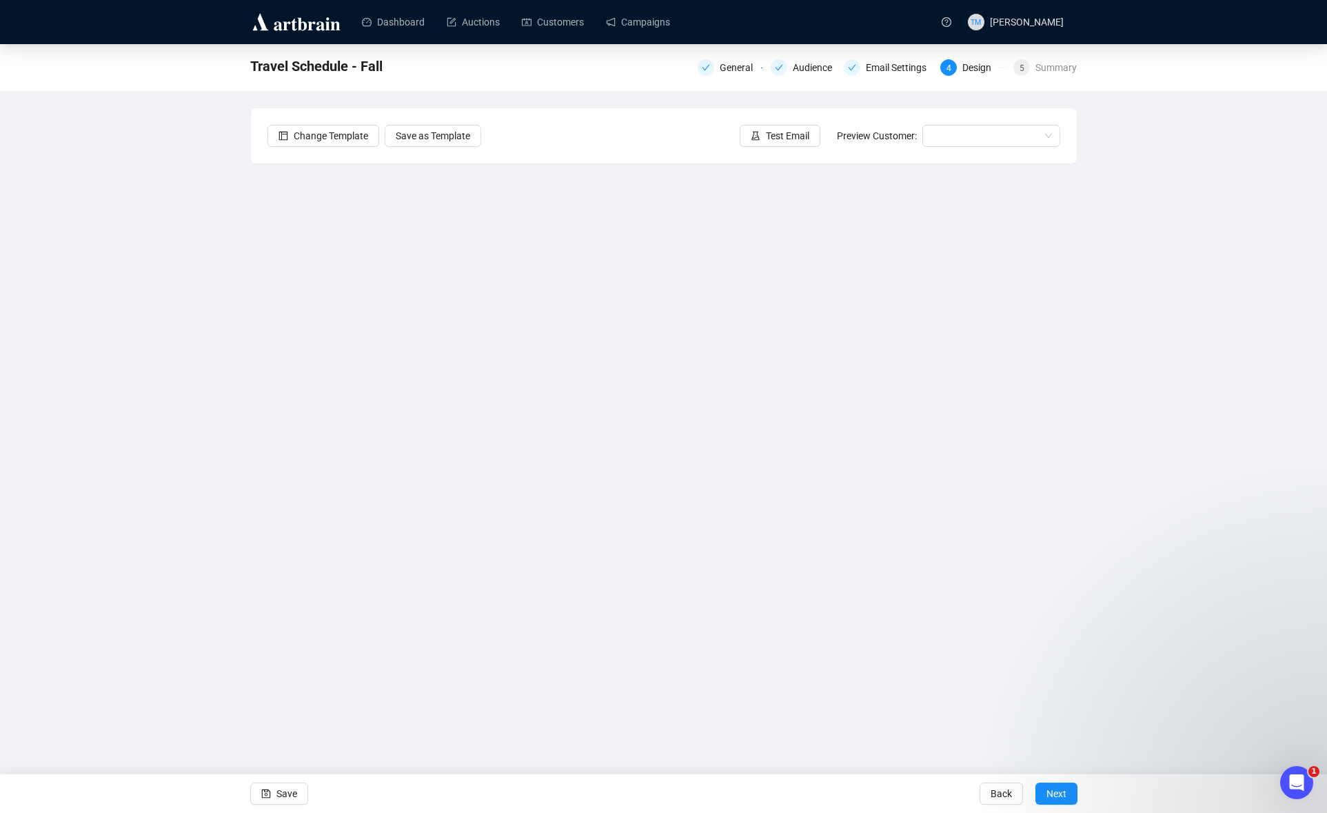
click at [238, 487] on div "Travel Schedule - Fall General Audience Email Settings 4 Design 5 Summary Chang…" at bounding box center [663, 356] width 1327 height 624
click at [185, 450] on div "Travel Schedule - Fall General Audience Email Settings 4 Design 5 Summary Chang…" at bounding box center [663, 356] width 1327 height 624
click at [229, 447] on div "Travel Schedule - Fall General Audience Email Settings 4 Design 5 Summary Chang…" at bounding box center [663, 356] width 1327 height 624
click at [190, 496] on div "Travel Schedule - Fall General Audience Email Settings 4 Design 5 Summary Chang…" at bounding box center [663, 356] width 1327 height 624
click at [215, 487] on div "Travel Schedule - Fall General Audience Email Settings 4 Design 5 Summary Chang…" at bounding box center [663, 356] width 1327 height 624
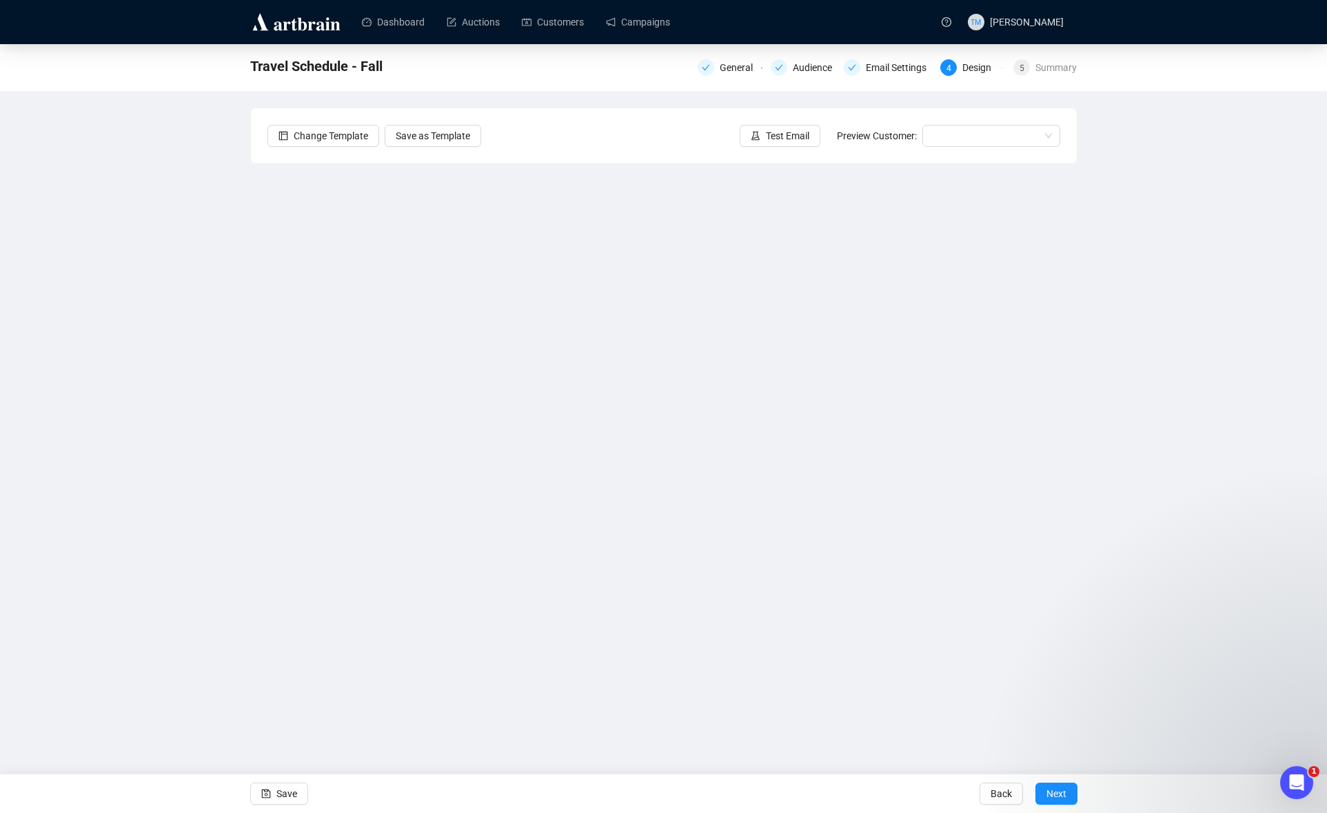
click at [199, 458] on div "Travel Schedule - Fall General Audience Email Settings 4 Design 5 Summary Chang…" at bounding box center [663, 356] width 1327 height 624
click at [236, 514] on div "Travel Schedule - Fall General Audience Email Settings 4 Design 5 Summary Chang…" at bounding box center [663, 356] width 1327 height 624
click at [229, 466] on div "Travel Schedule - Fall General Audience Email Settings 4 Design 5 Summary Chang…" at bounding box center [663, 356] width 1327 height 624
click at [250, 483] on iframe at bounding box center [663, 416] width 827 height 504
click at [242, 536] on div "Travel Schedule - Fall General Audience Email Settings 4 Design 5 Summary Chang…" at bounding box center [663, 356] width 1327 height 624
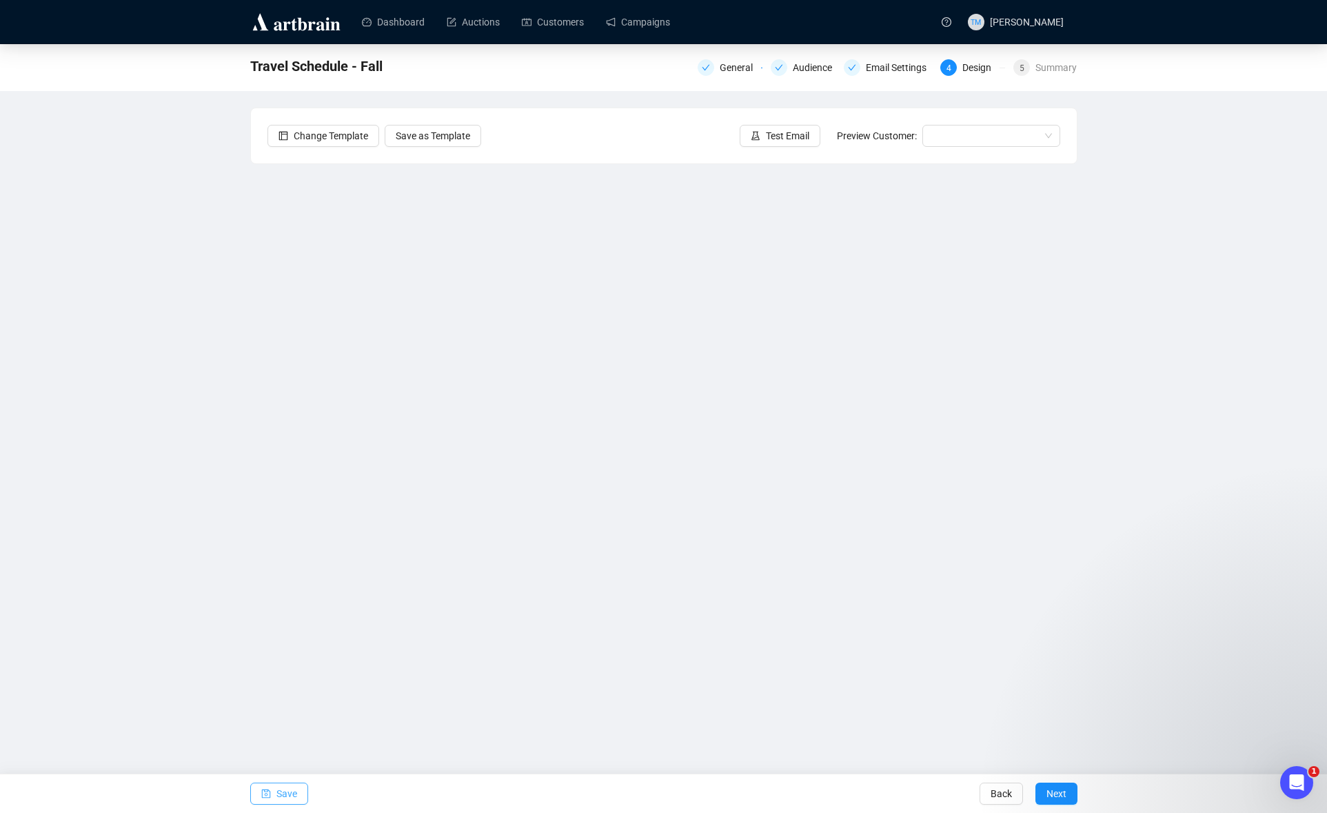
click at [282, 787] on span "Save" at bounding box center [286, 793] width 21 height 39
click at [276, 795] on span "Save" at bounding box center [286, 793] width 21 height 39
click at [232, 467] on div "Travel Schedule - Fall General Audience Email Settings 4 Design 5 Summary Chang…" at bounding box center [663, 356] width 1327 height 624
click at [1154, 535] on div "Travel Schedule - Fall General Audience Email Settings 4 Design 5 Summary Chang…" at bounding box center [663, 356] width 1327 height 624
click at [1166, 563] on div "Travel Schedule - Fall General Audience Email Settings 4 Design 5 Summary Chang…" at bounding box center [663, 356] width 1327 height 624
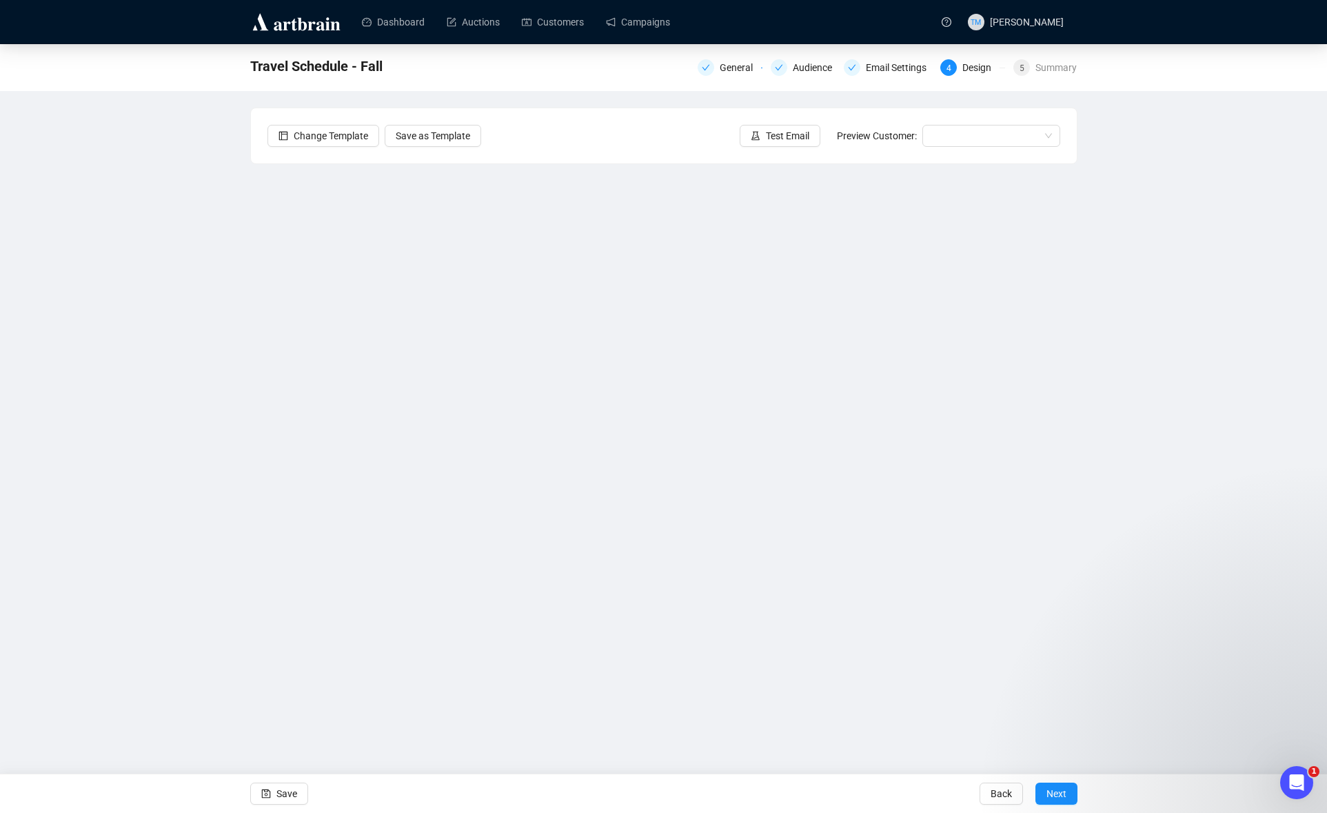
click at [197, 483] on div "Travel Schedule - Fall General Audience Email Settings 4 Design 5 Summary Chang…" at bounding box center [663, 356] width 1327 height 624
click at [187, 525] on div "Travel Schedule - Fall General Audience Email Settings 4 Design 5 Summary Chang…" at bounding box center [663, 356] width 1327 height 624
click at [1155, 592] on div "Travel Schedule - Fall General Audience Email Settings 4 Design 5 Summary Chang…" at bounding box center [663, 356] width 1327 height 624
click at [222, 439] on div "Travel Schedule - Fall General Audience Email Settings 4 Design 5 Summary Chang…" at bounding box center [663, 356] width 1327 height 624
click at [280, 792] on span "Save" at bounding box center [286, 793] width 21 height 39
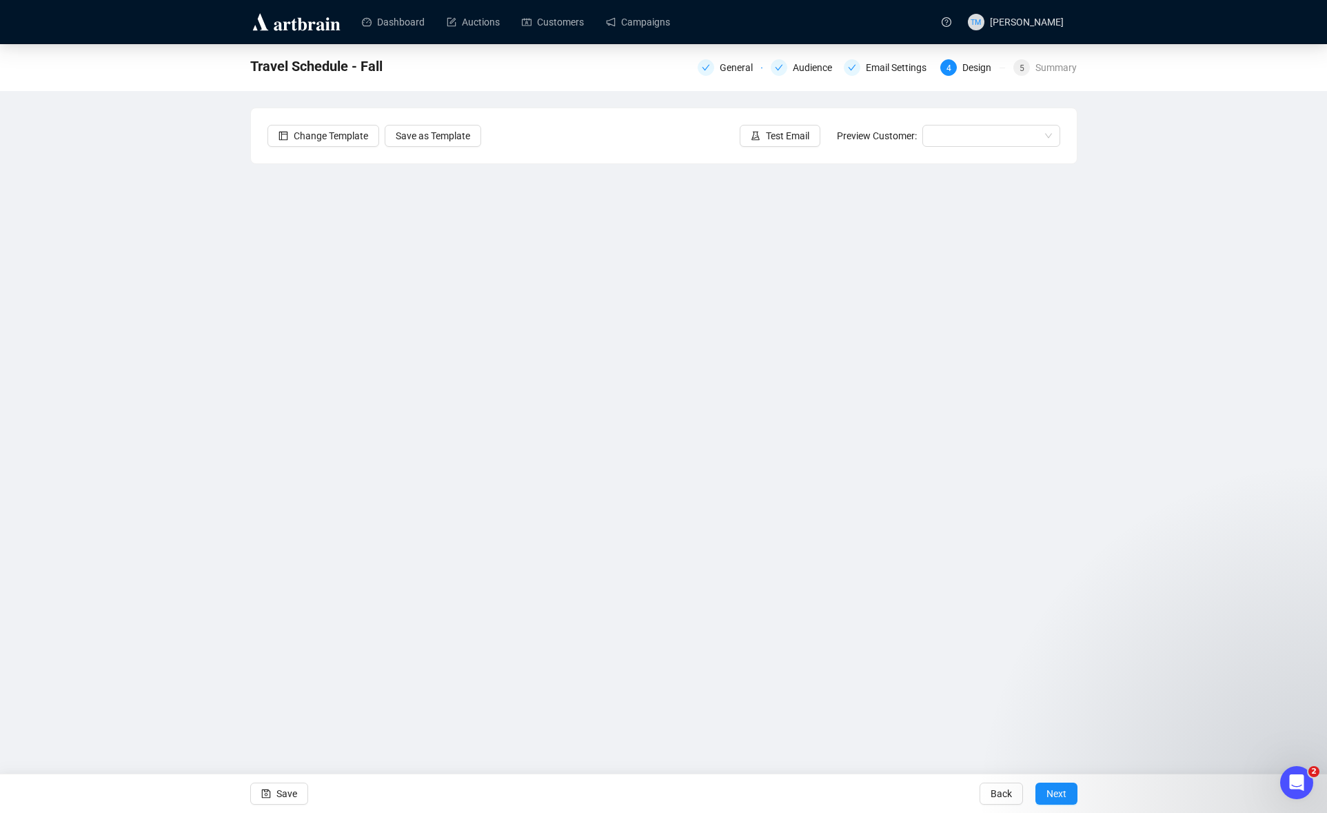
click at [244, 576] on div "Travel Schedule - Fall General Audience Email Settings 4 Design 5 Summary Chang…" at bounding box center [663, 356] width 1327 height 624
click at [288, 787] on span "Save" at bounding box center [286, 793] width 21 height 39
click at [1168, 560] on div "Travel Schedule - Fall General Audience Email Settings 4 Design 5 Summary Chang…" at bounding box center [663, 356] width 1327 height 624
click at [1202, 535] on div "Travel Schedule - Fall General Audience Email Settings 4 Design 5 Summary Chang…" at bounding box center [663, 356] width 1327 height 624
click at [284, 788] on span "Save" at bounding box center [286, 793] width 21 height 39
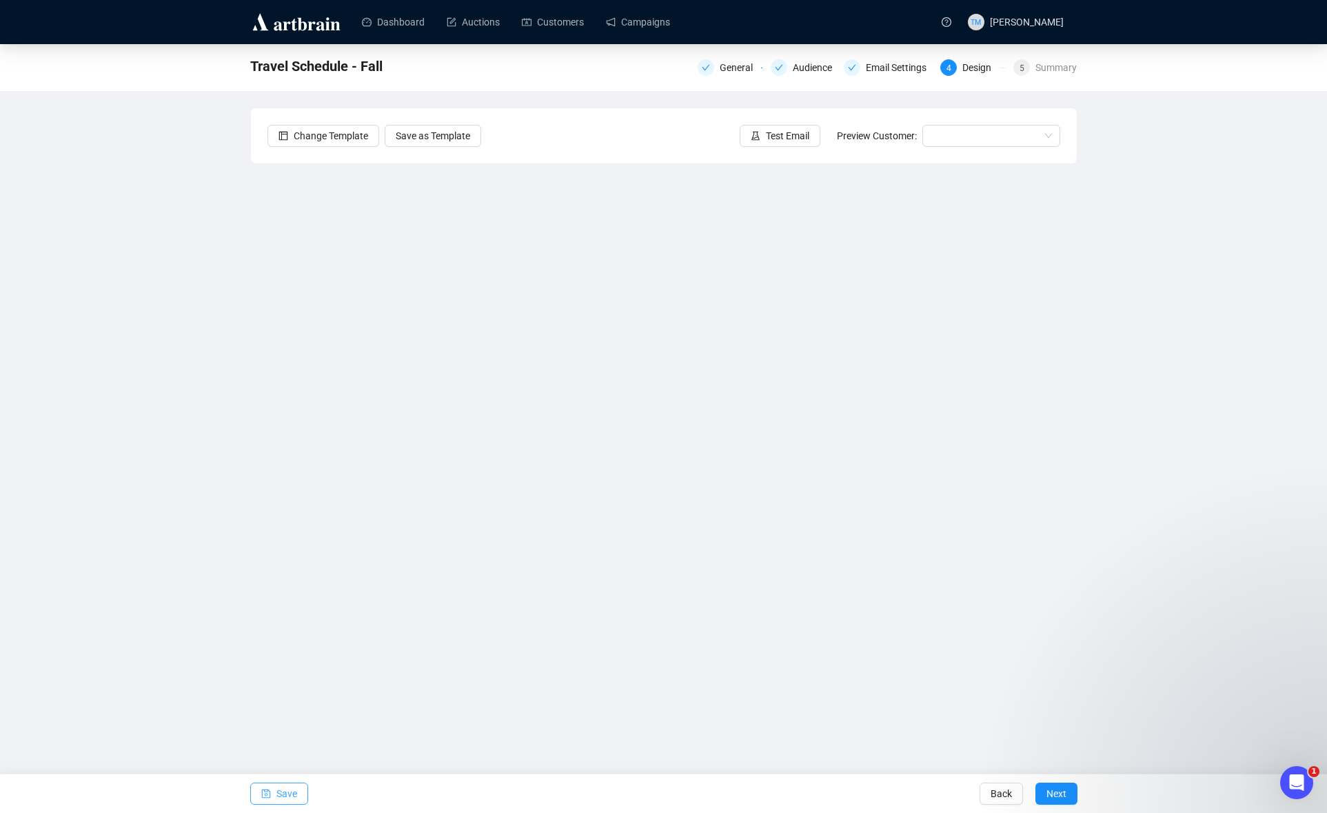
click at [269, 789] on icon "save" at bounding box center [266, 794] width 10 height 10
click at [779, 145] on button "Test Email" at bounding box center [780, 136] width 81 height 22
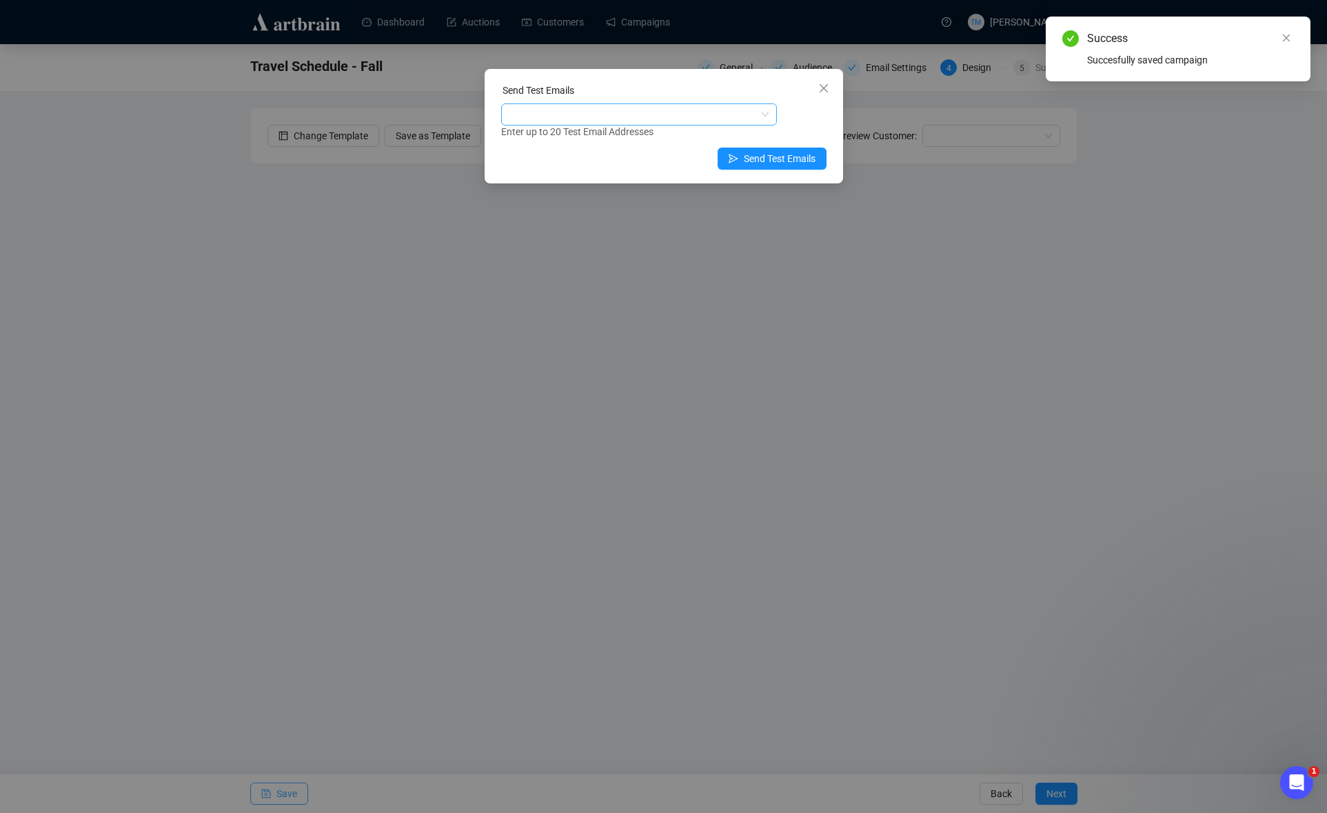
click at [645, 121] on div at bounding box center [632, 114] width 256 height 19
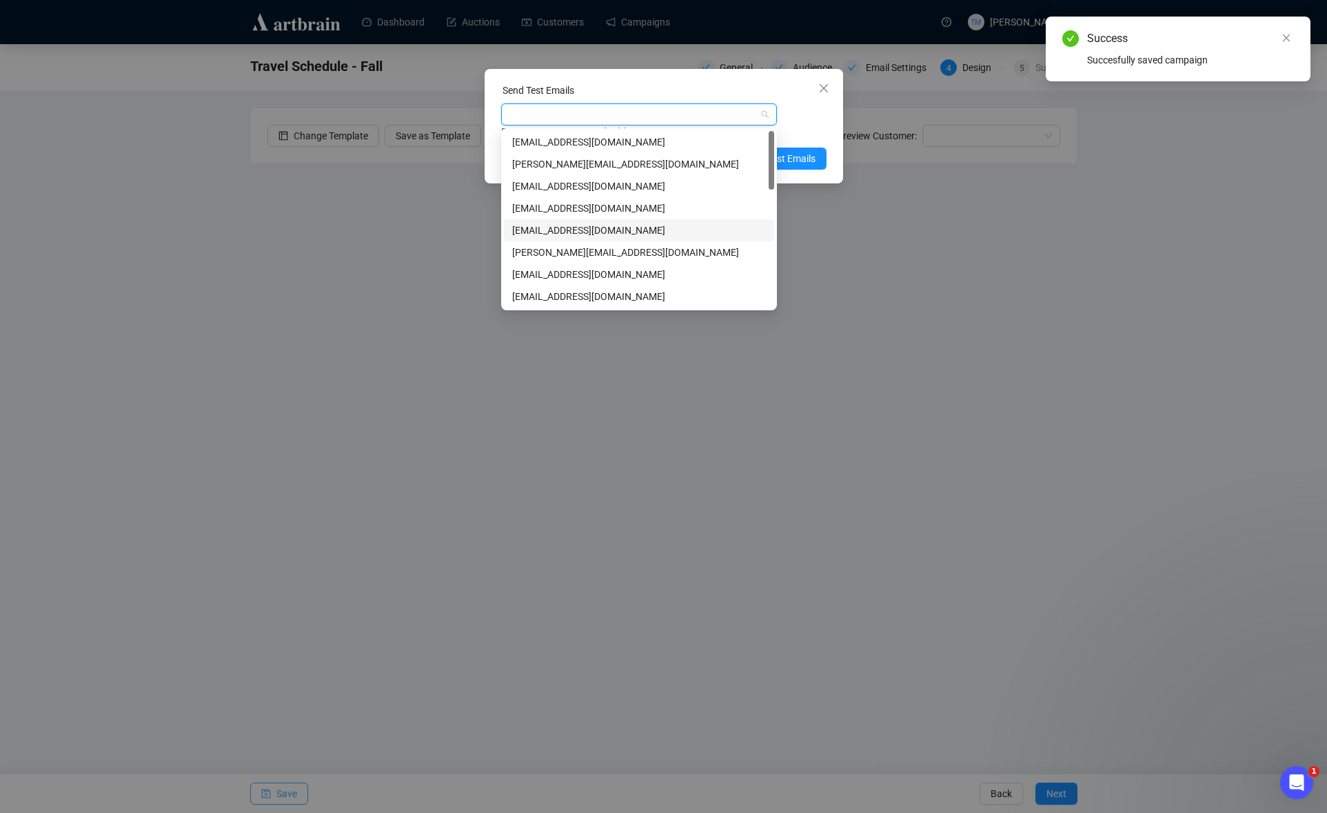
click at [570, 229] on div "[EMAIL_ADDRESS][DOMAIN_NAME]" at bounding box center [639, 230] width 254 height 15
click at [812, 132] on div "Enter up to 20 Test Email Addresses" at bounding box center [663, 132] width 325 height 16
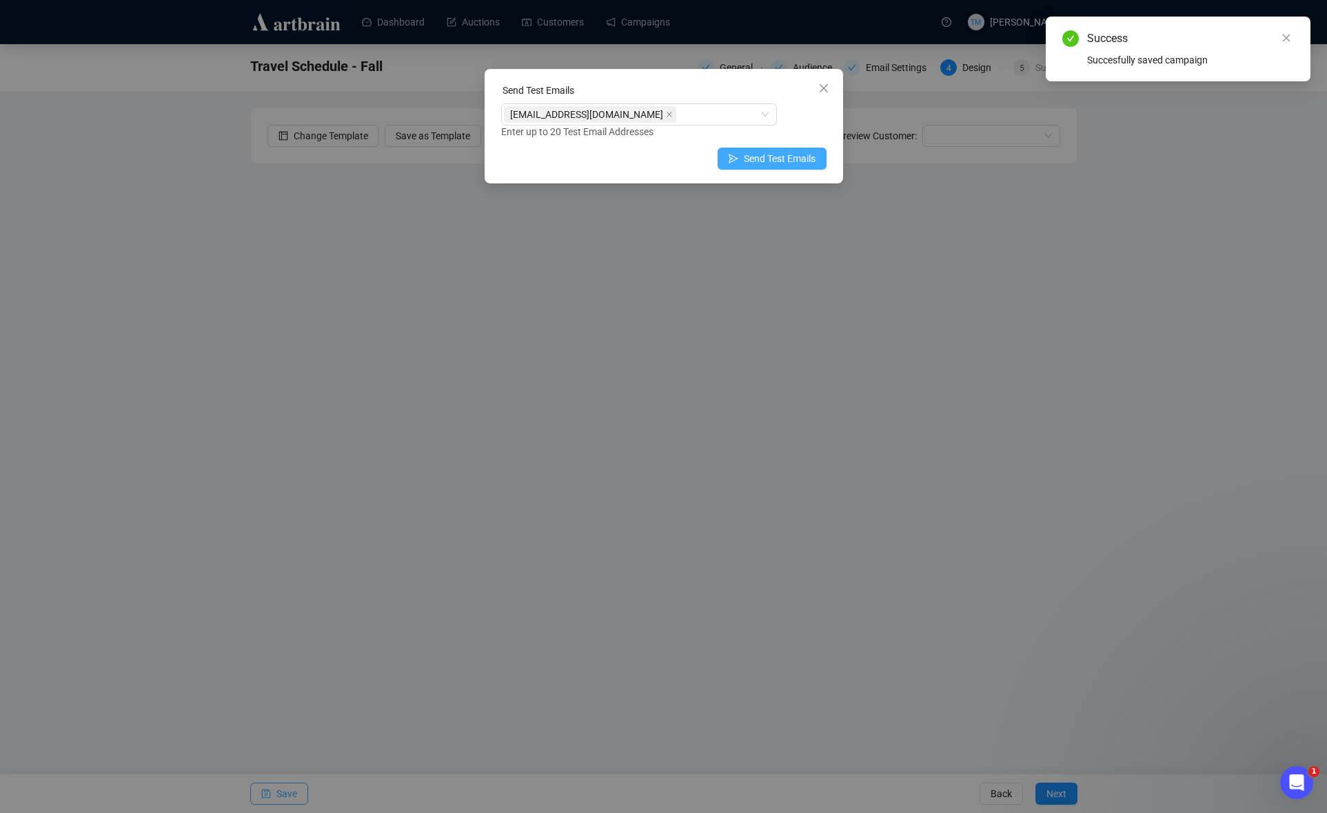
click at [802, 157] on span "Send Test Emails" at bounding box center [780, 158] width 72 height 15
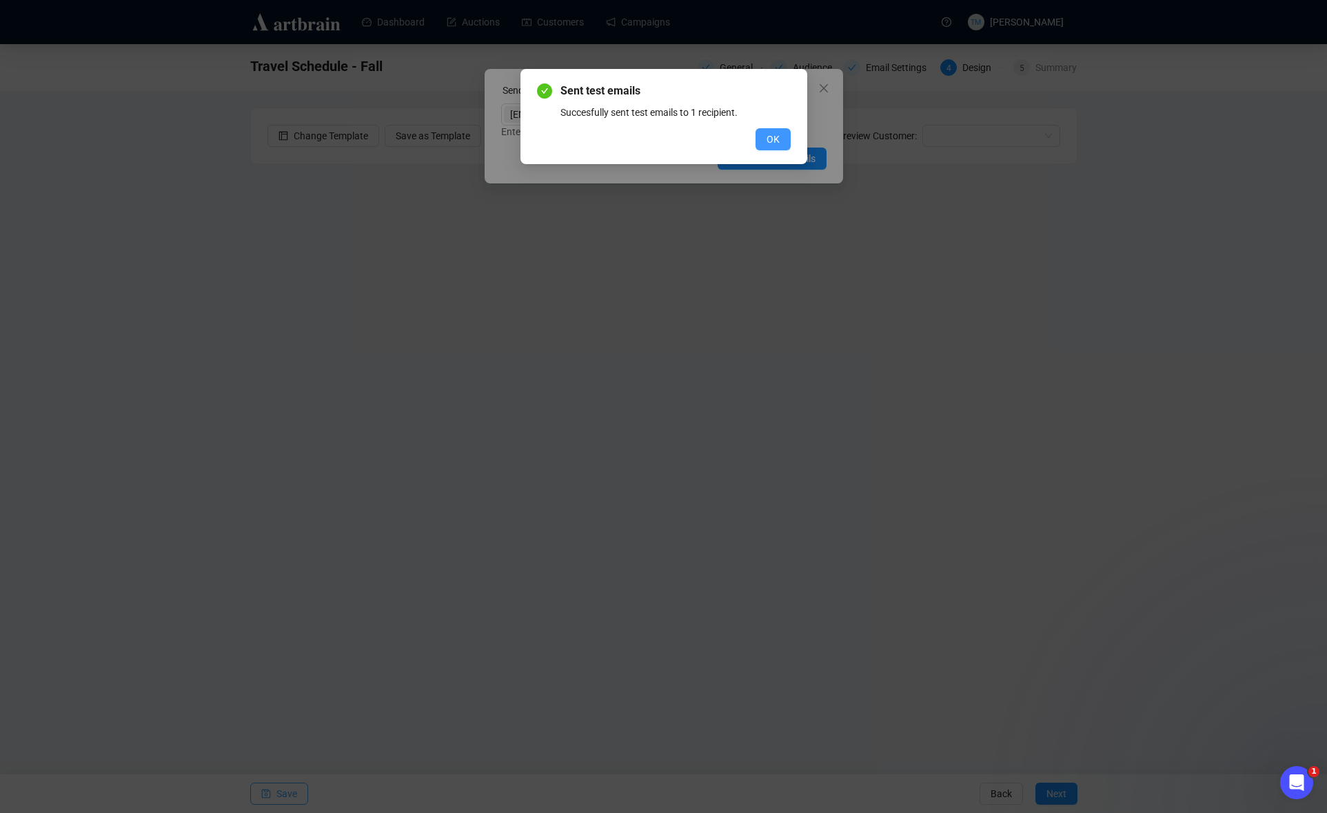
click at [780, 140] on button "OK" at bounding box center [773, 139] width 35 height 22
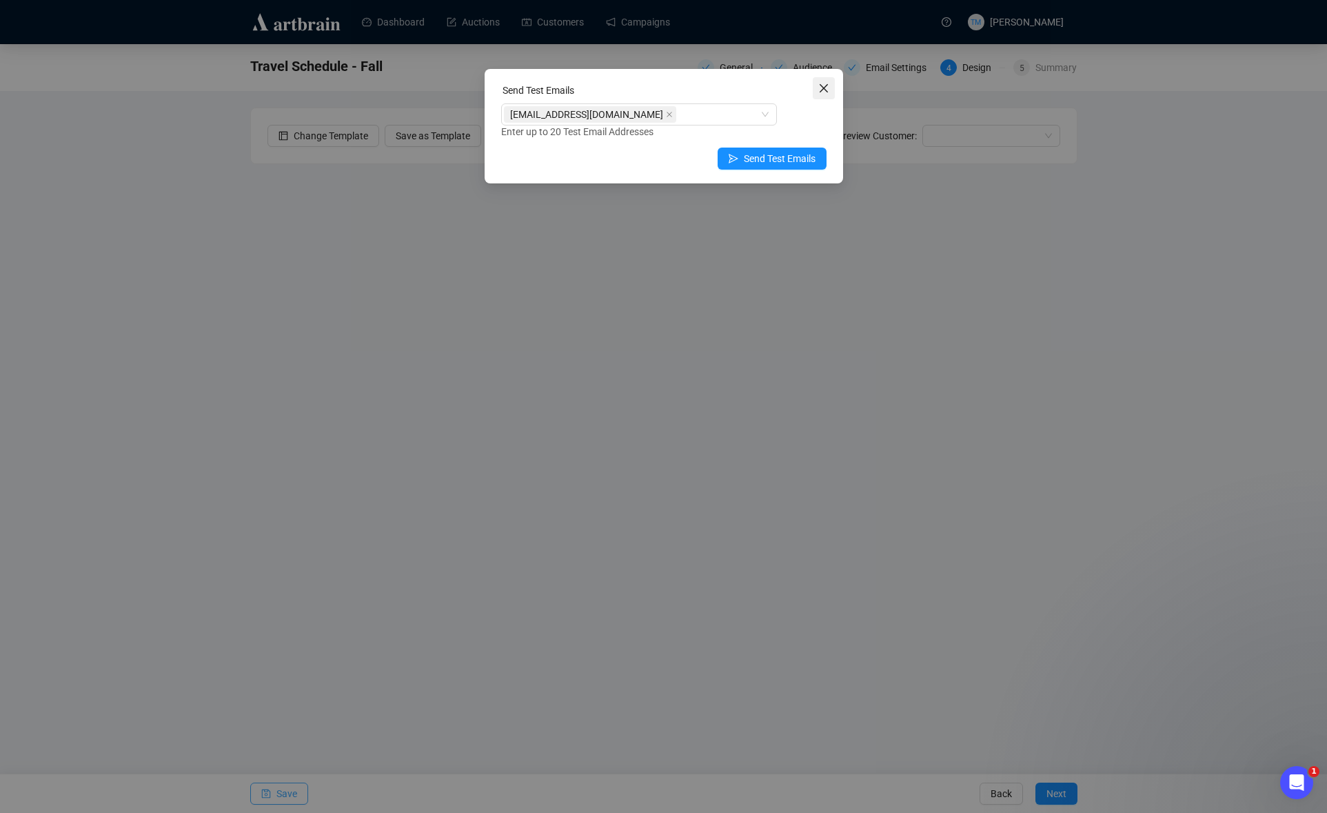
click at [814, 89] on span "Close" at bounding box center [824, 88] width 22 height 11
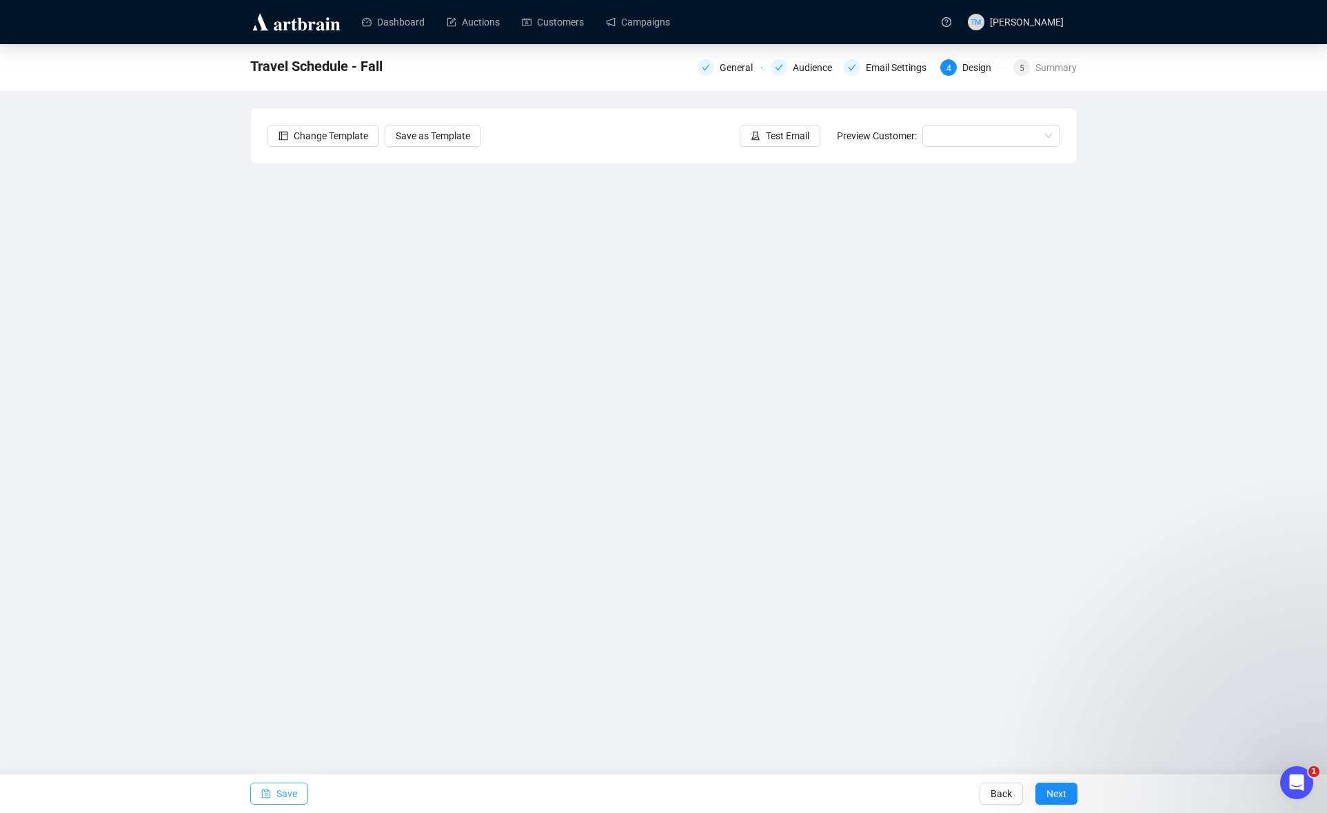
click at [282, 787] on span "Save" at bounding box center [286, 793] width 21 height 39
click at [283, 794] on span "Save" at bounding box center [286, 793] width 21 height 39
click at [1106, 575] on div "Travel Schedule - Fall General Audience Email Settings 4 Design 5 Summary Chang…" at bounding box center [663, 356] width 1327 height 624
click at [300, 787] on button "Save" at bounding box center [279, 794] width 58 height 22
click at [280, 787] on span "Save" at bounding box center [286, 793] width 21 height 39
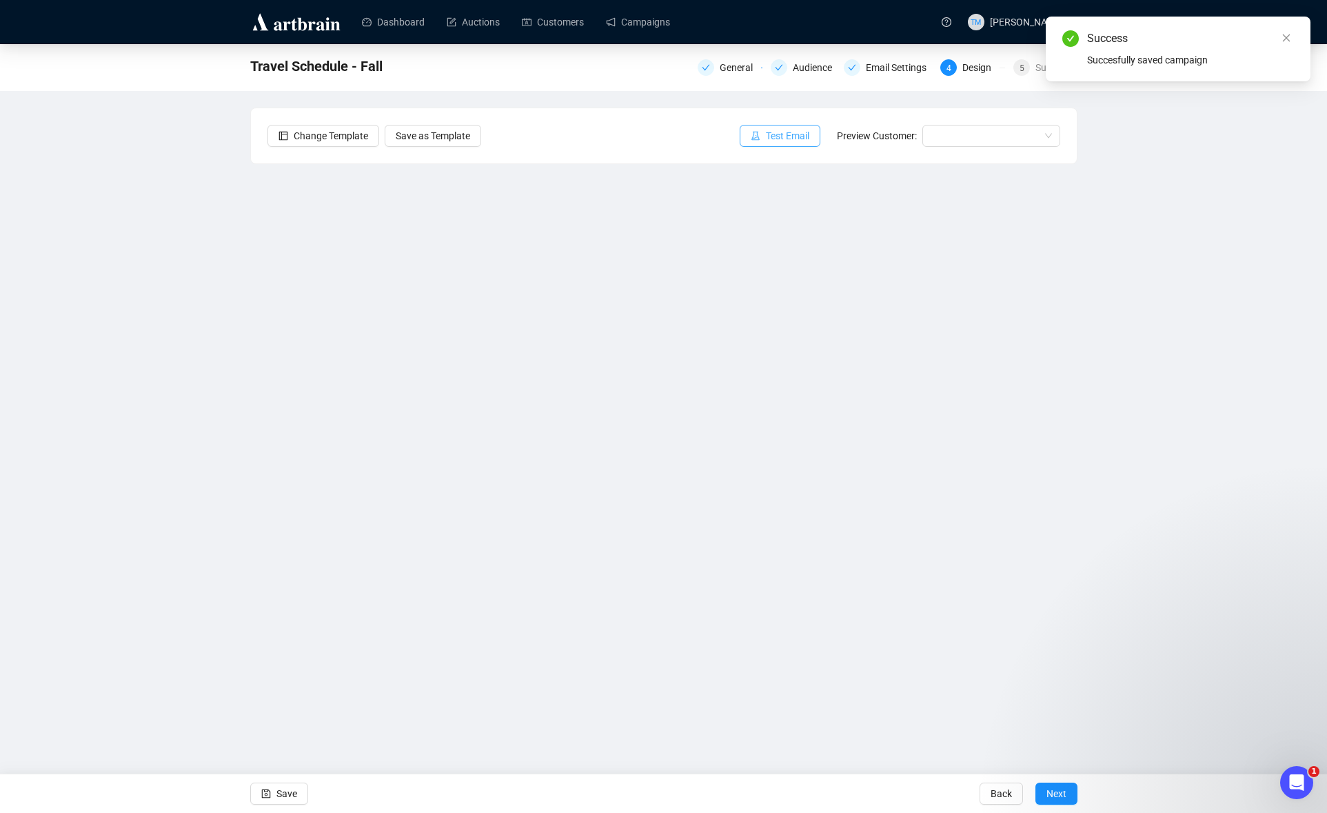
click at [778, 135] on span "Test Email" at bounding box center [787, 135] width 43 height 15
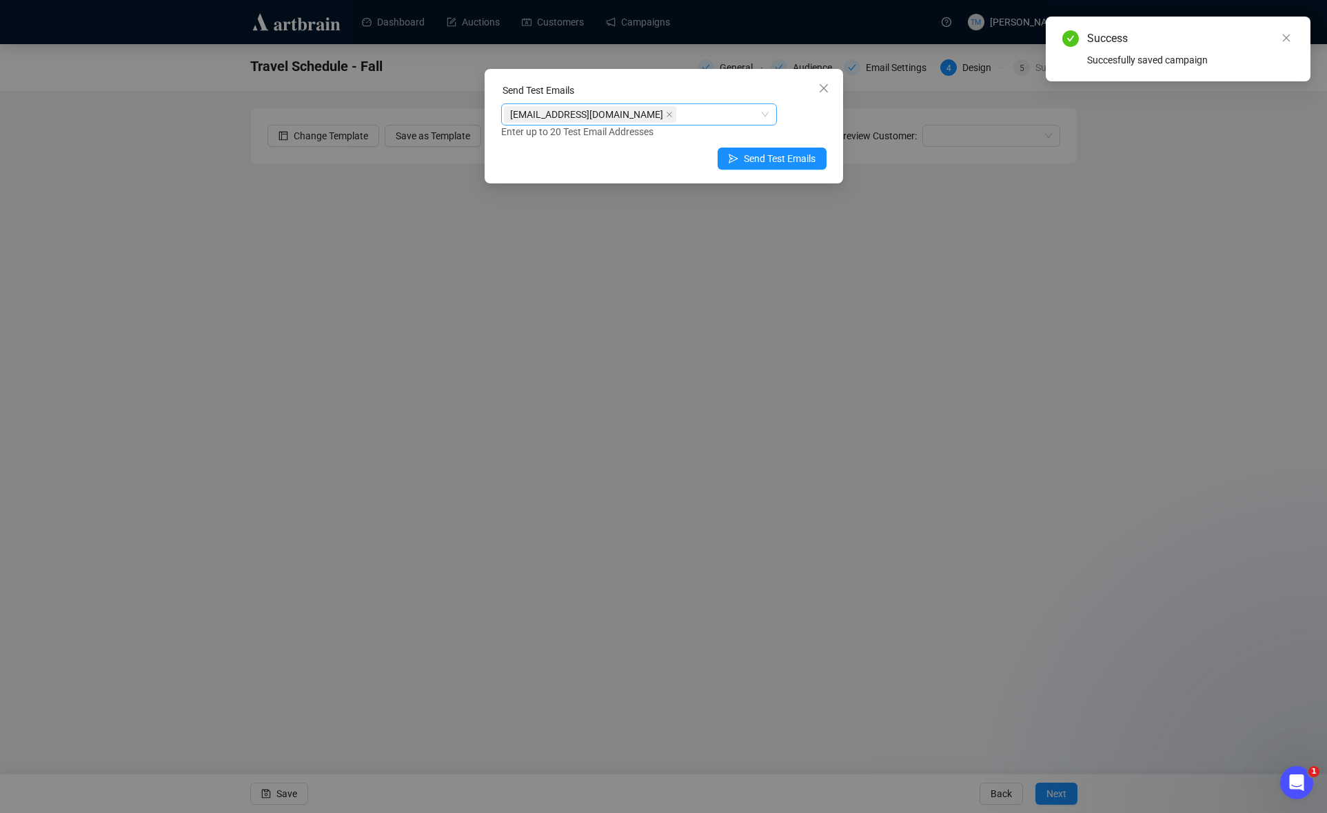
click at [673, 112] on icon "close" at bounding box center [669, 114] width 7 height 7
click at [644, 114] on div at bounding box center [632, 114] width 256 height 19
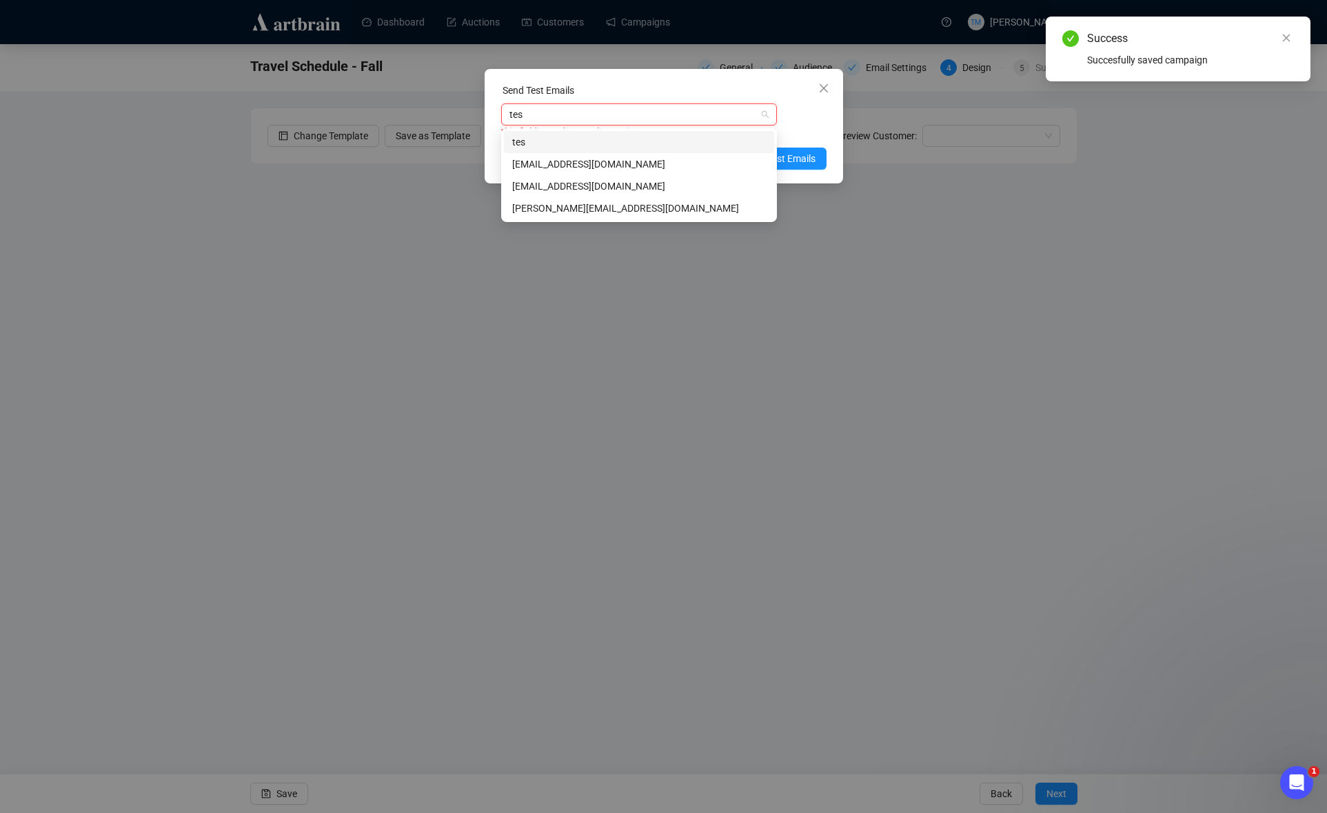
type input "tess"
click at [585, 159] on div "[EMAIL_ADDRESS][DOMAIN_NAME]" at bounding box center [639, 164] width 254 height 15
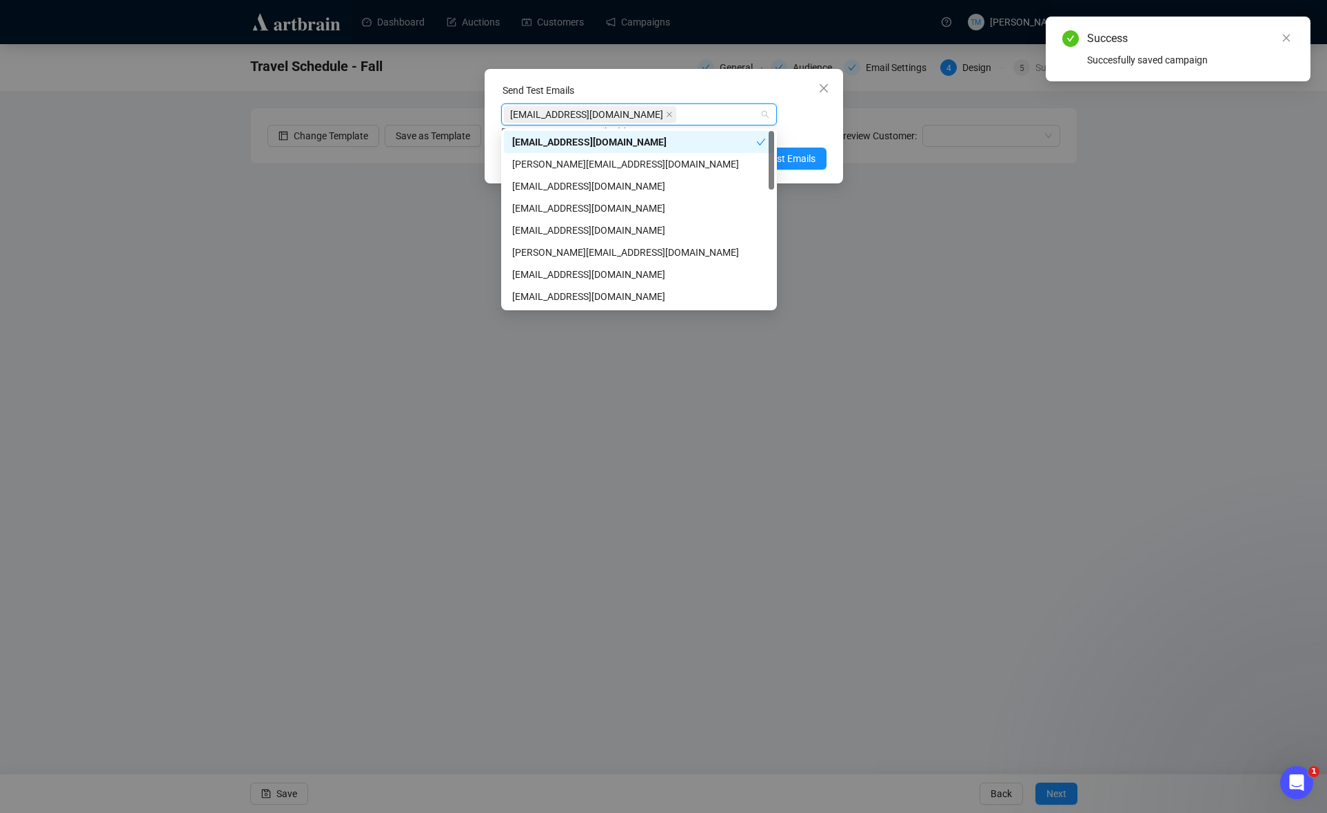
click at [808, 115] on div "[EMAIL_ADDRESS][DOMAIN_NAME] Enter up to 20 Test Email Addresses" at bounding box center [663, 121] width 325 height 36
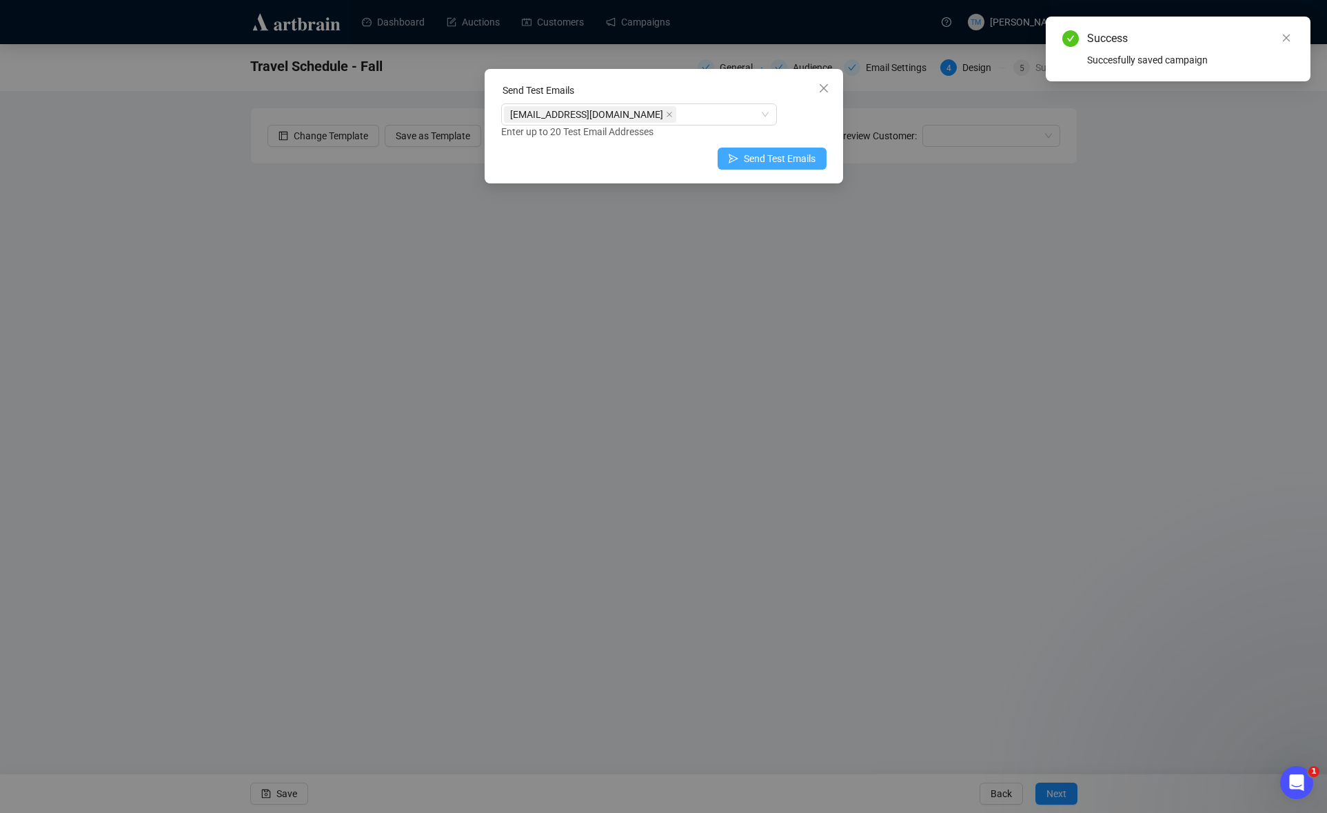
click at [781, 153] on span "Send Test Emails" at bounding box center [780, 158] width 72 height 15
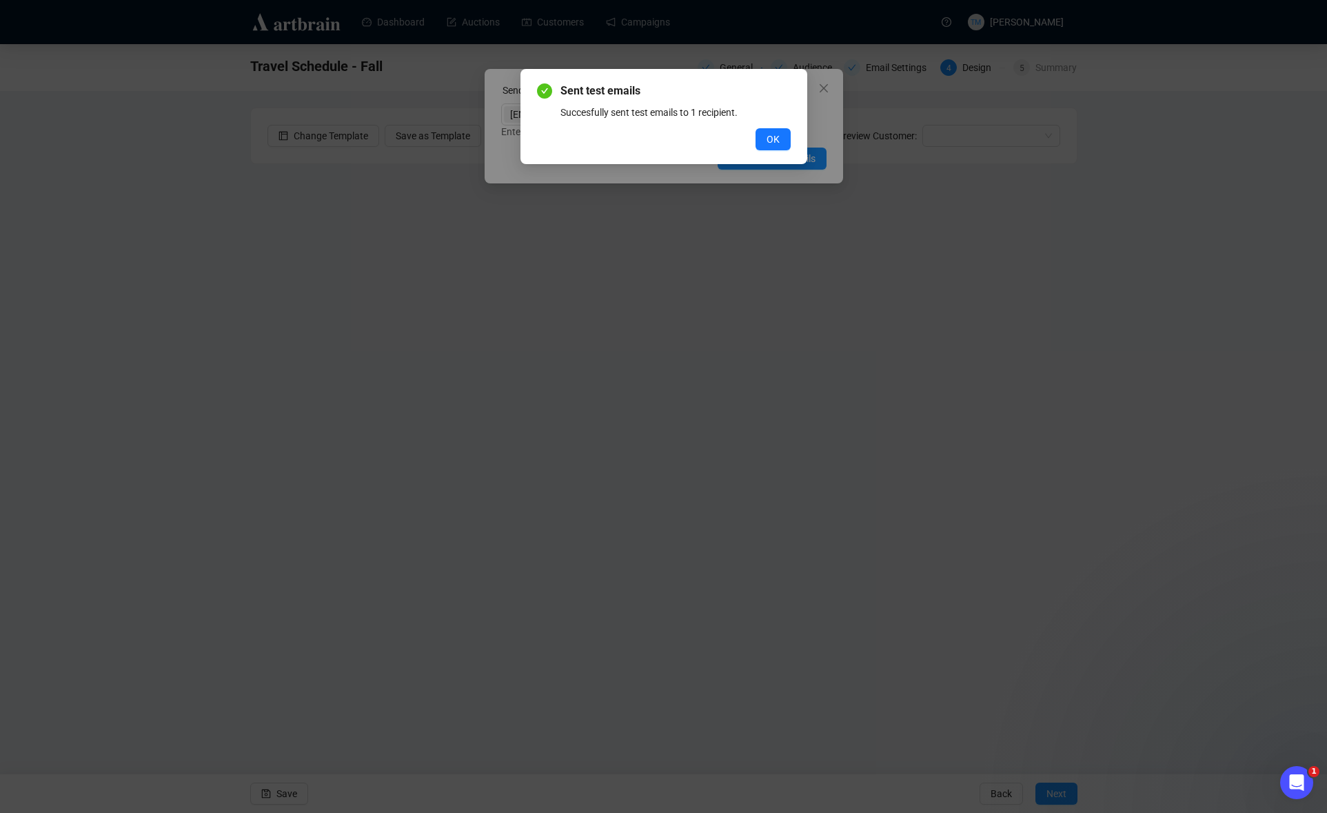
click at [764, 136] on button "OK" at bounding box center [773, 139] width 35 height 22
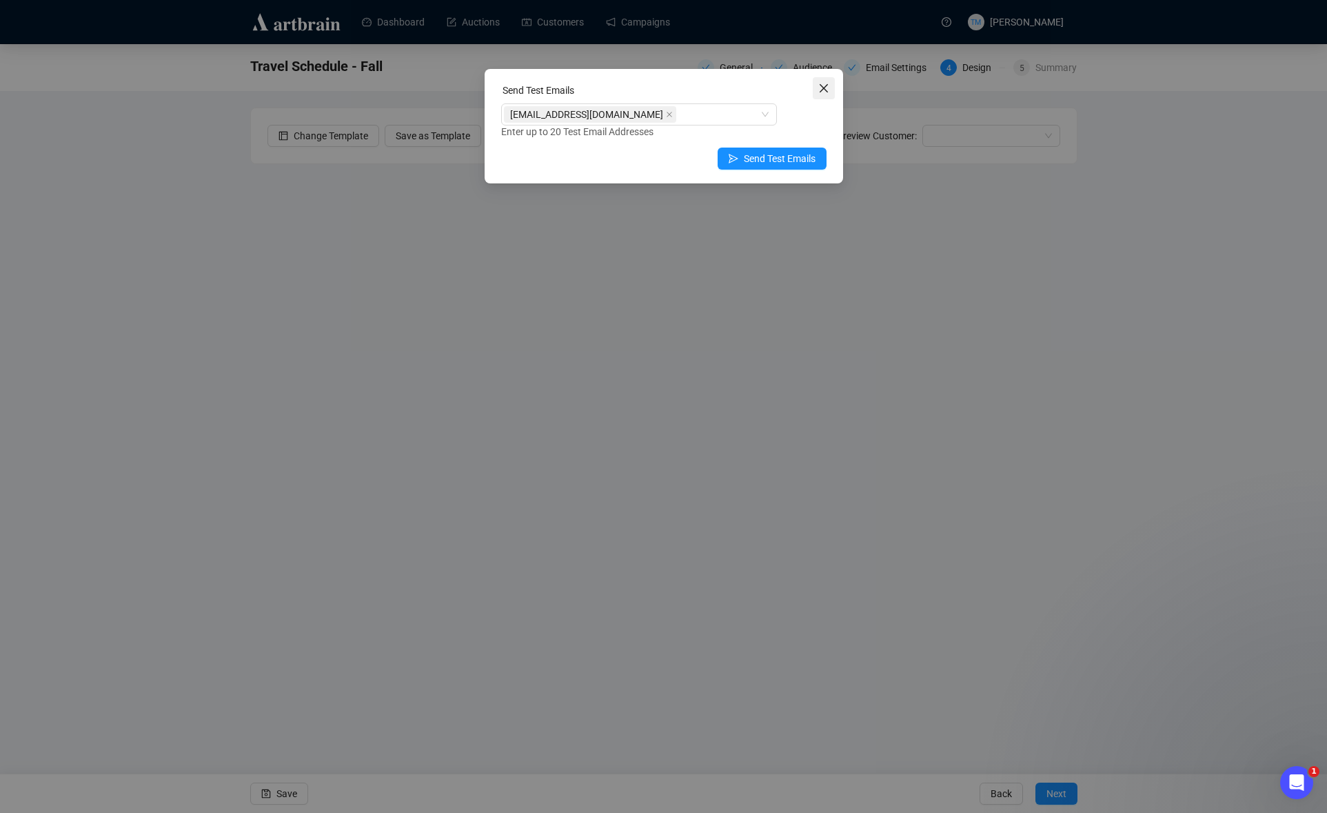
click at [830, 83] on span "Close" at bounding box center [824, 88] width 22 height 11
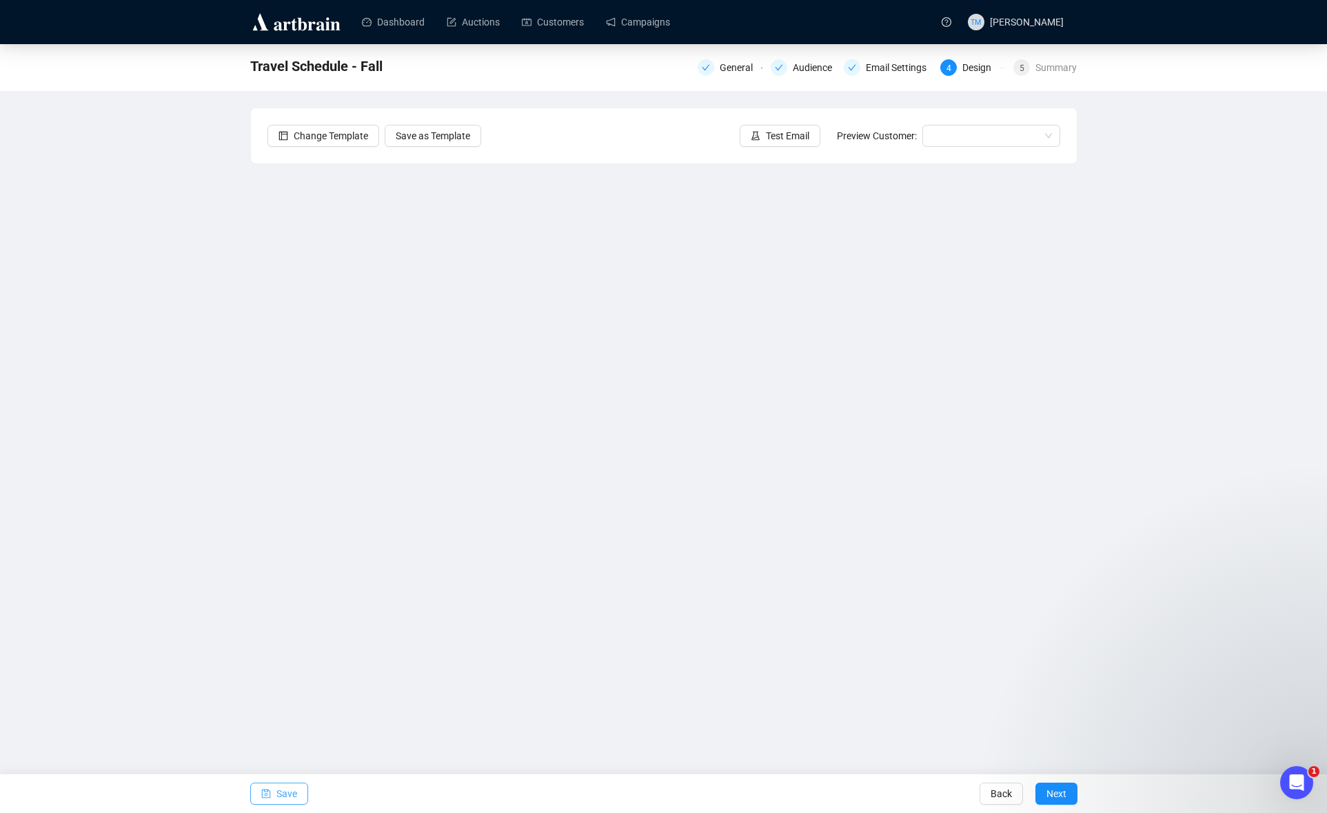
click at [261, 794] on icon "save" at bounding box center [266, 794] width 10 height 10
click at [887, 68] on div "Email Settings" at bounding box center [900, 67] width 69 height 17
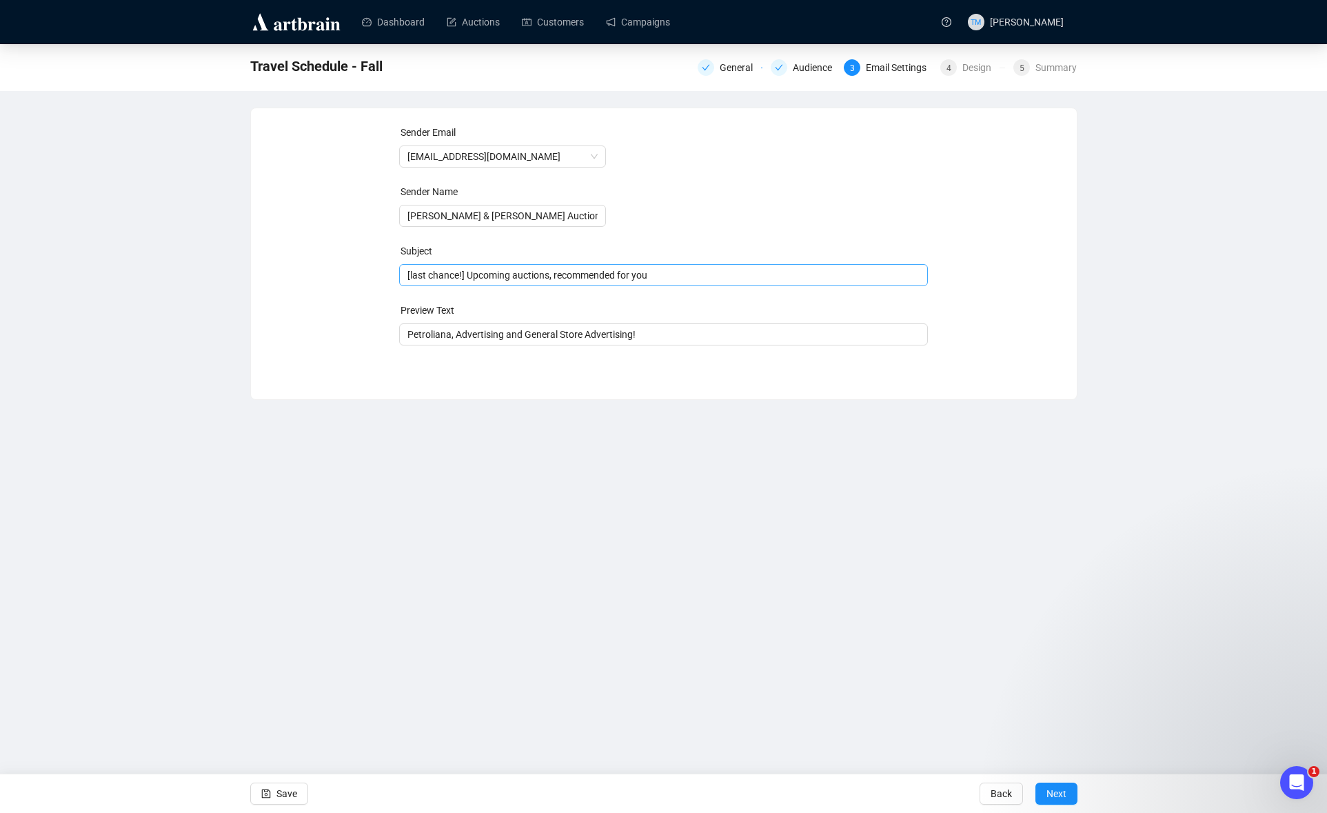
click at [634, 276] on span "[last chance!] Upcoming auctions, recommended for you" at bounding box center [663, 275] width 529 height 11
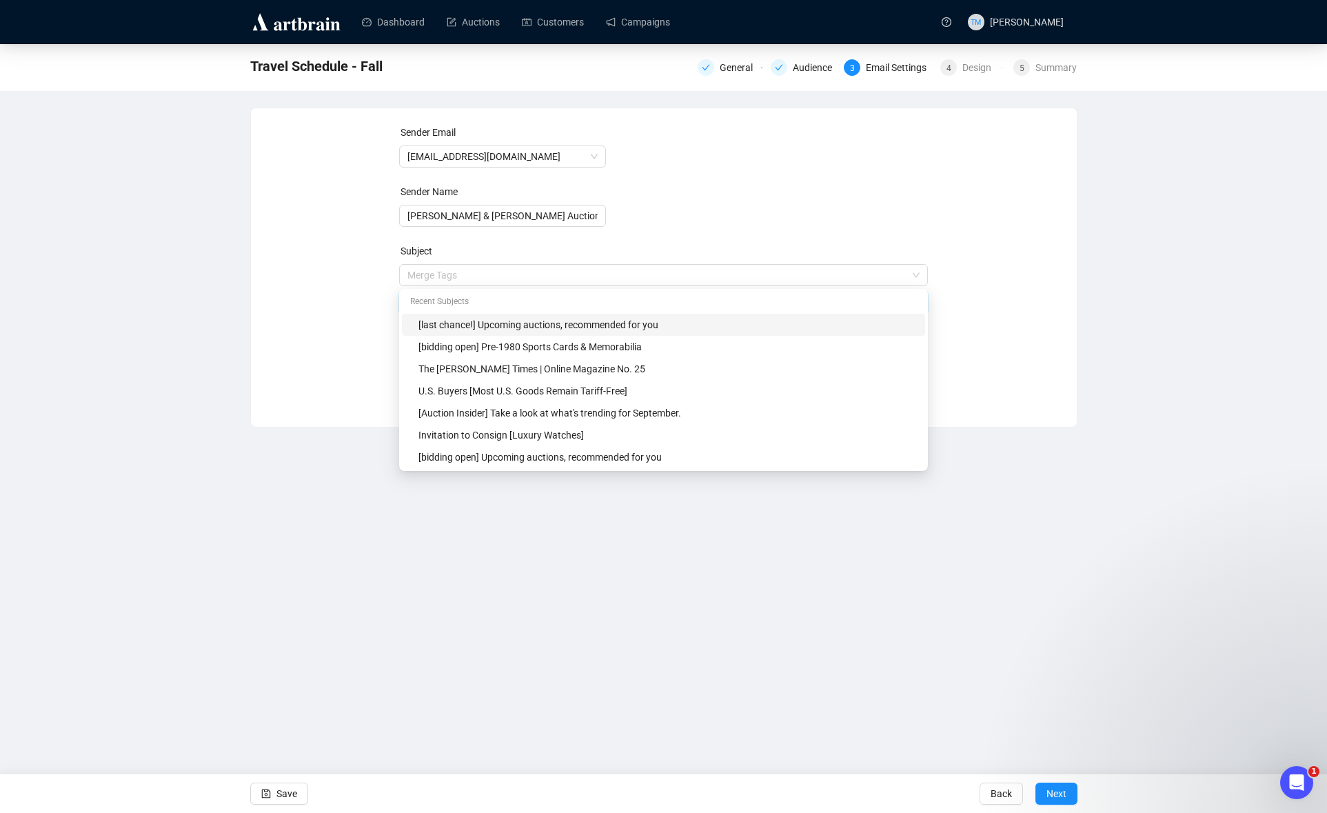
click at [634, 276] on input "search" at bounding box center [657, 275] width 500 height 21
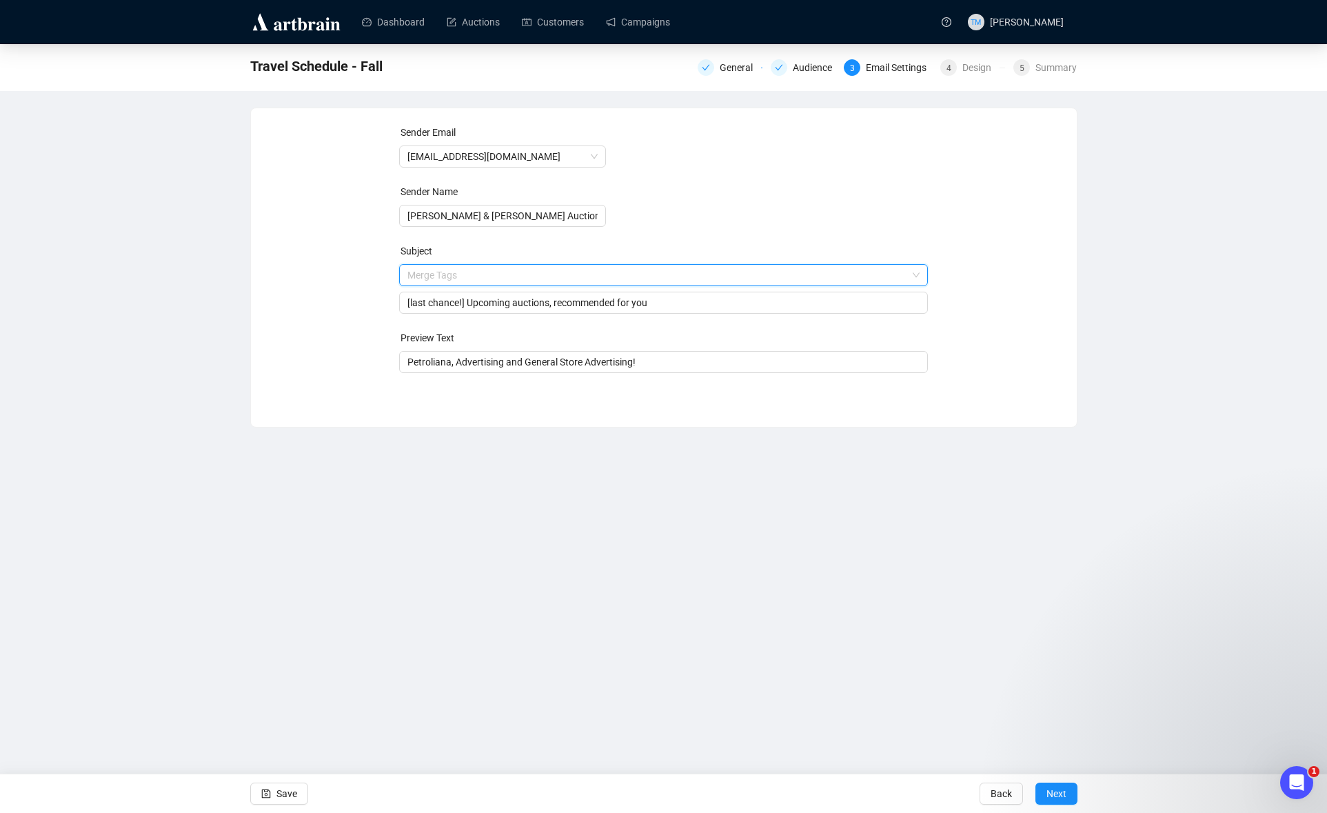
click at [359, 301] on div "Sender Email [EMAIL_ADDRESS][DOMAIN_NAME] Sender Name [PERSON_NAME] & [PERSON_N…" at bounding box center [664, 257] width 793 height 265
click at [441, 306] on input "[last chance!] Upcoming auctions, recommended for you" at bounding box center [663, 302] width 512 height 15
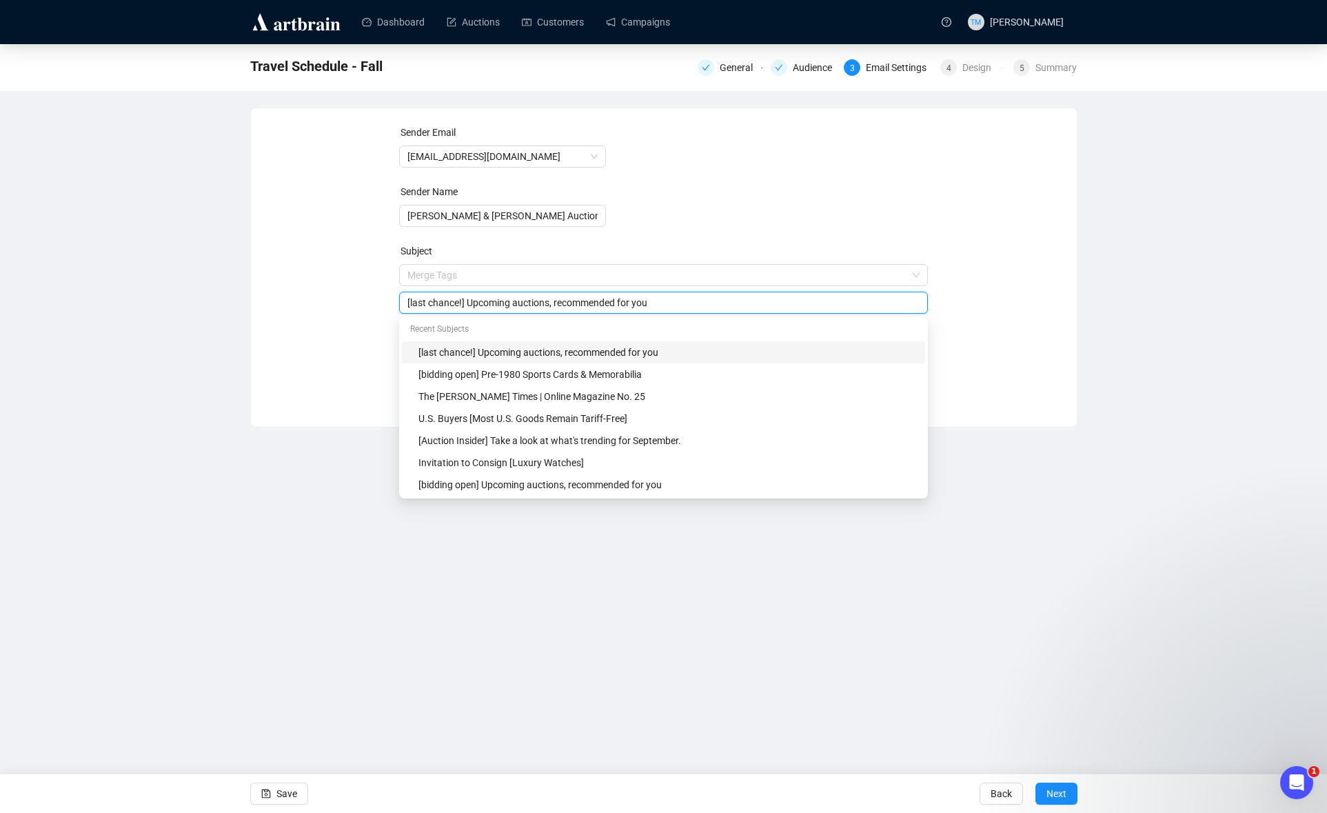
click at [441, 306] on input "[last chance!] Upcoming auctions, recommended for you" at bounding box center [663, 302] width 512 height 15
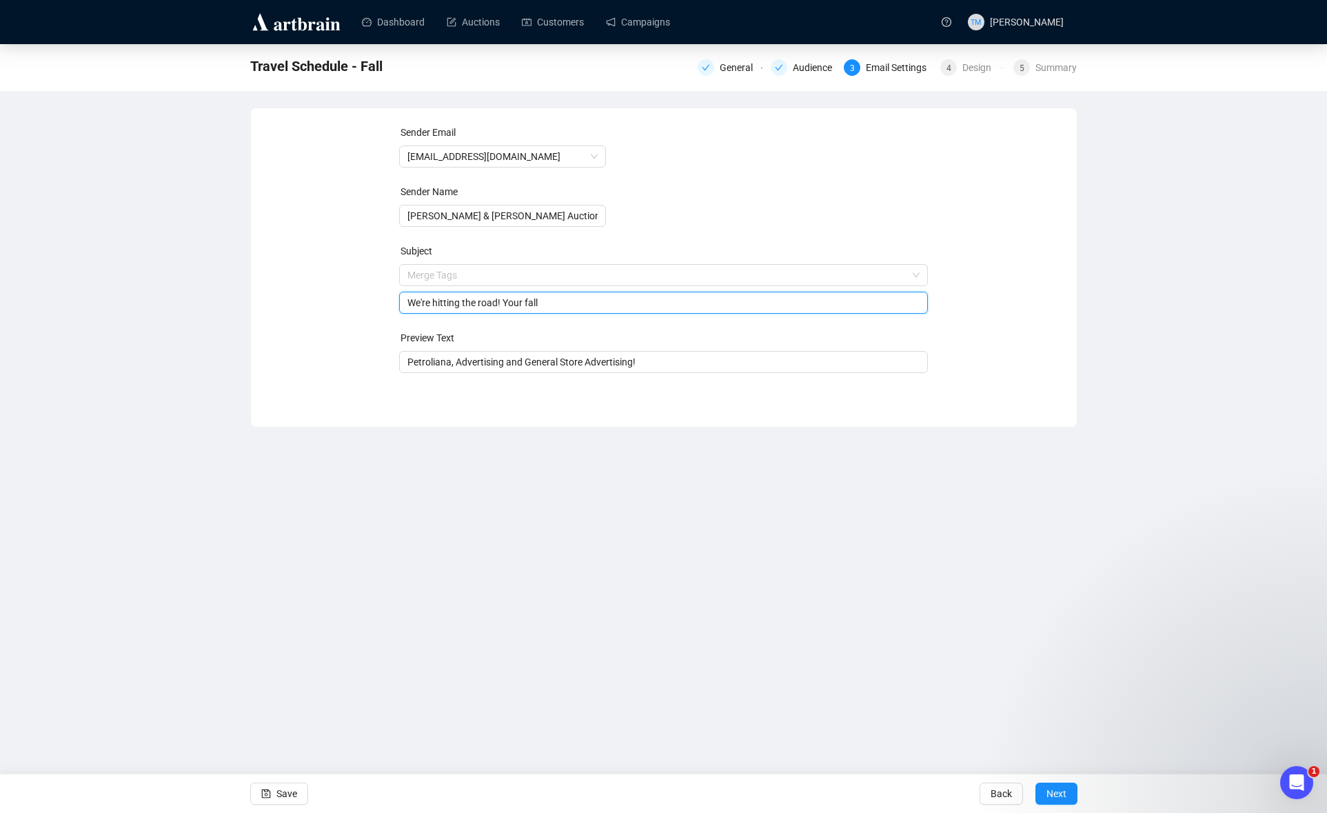
click at [552, 305] on input "We're hitting the road! Your fall" at bounding box center [663, 302] width 512 height 15
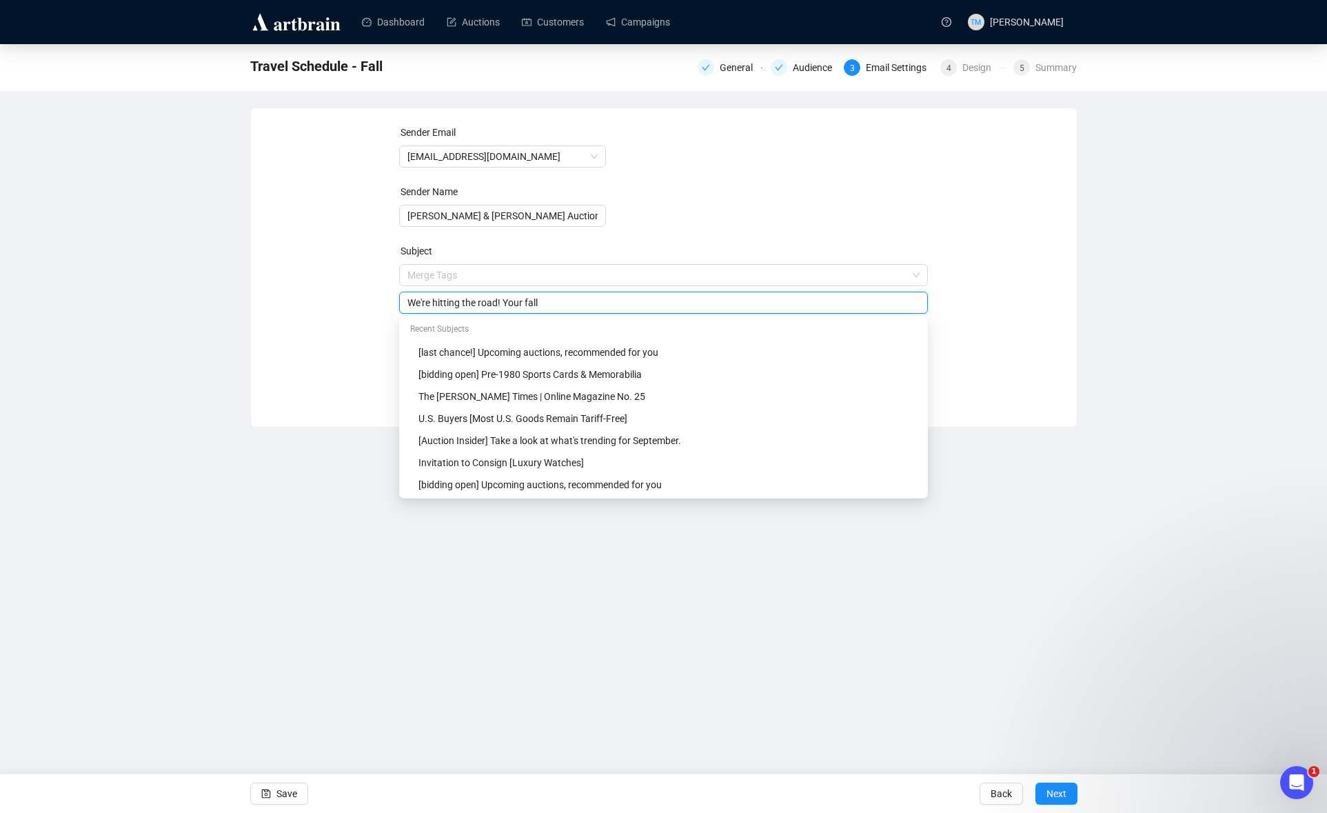
click at [552, 305] on input "We're hitting the road! Your fall" at bounding box center [663, 302] width 512 height 15
click at [407, 301] on input "[PERSON_NAME] & [PERSON_NAME] Fall Travel Schedule" at bounding box center [663, 302] width 512 height 15
drag, startPoint x: 491, startPoint y: 303, endPoint x: 488, endPoint y: 328, distance: 25.7
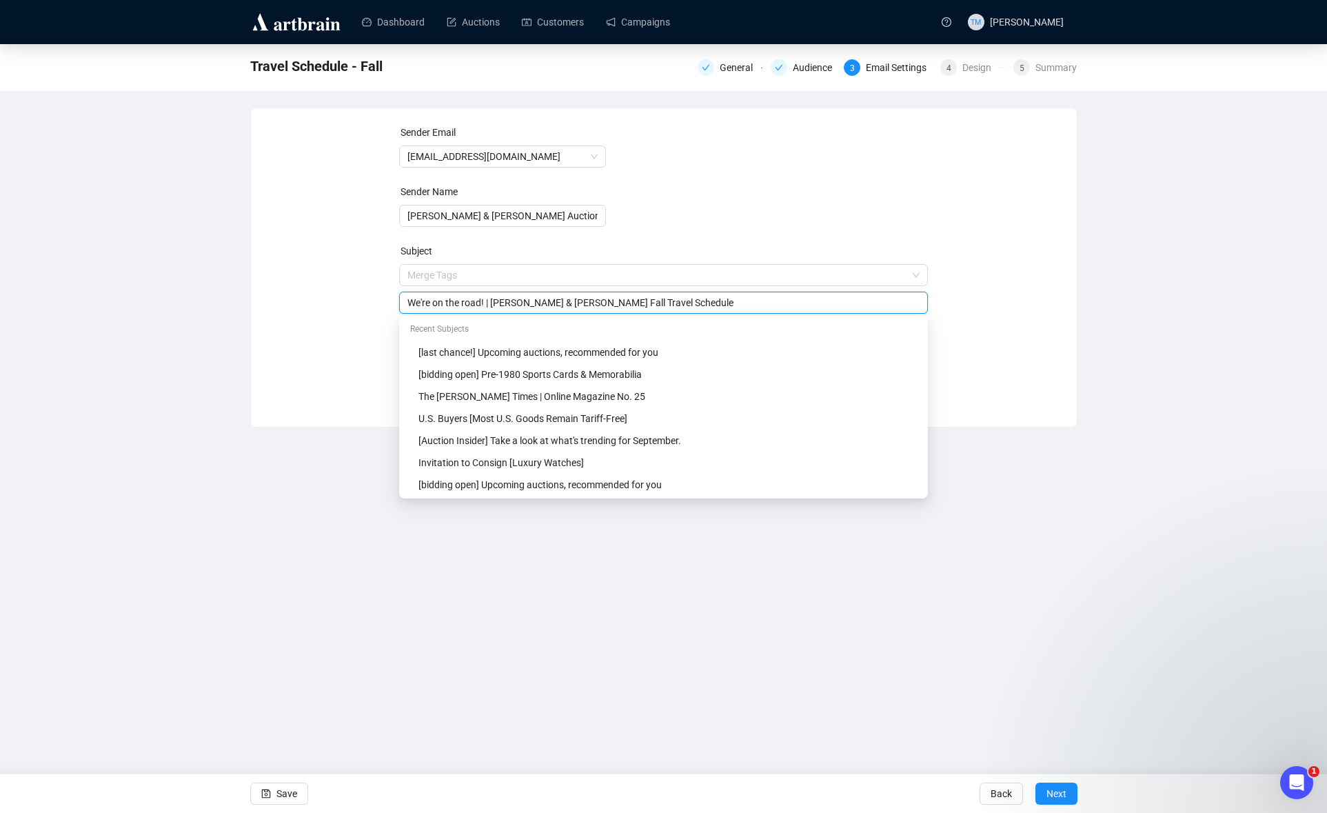
click at [492, 303] on input "We're on the road! | [PERSON_NAME] & [PERSON_NAME] Fall Travel Schedule" at bounding box center [663, 302] width 512 height 15
click at [294, 445] on div "Dashboard Auctions Customers Campaigns TM [PERSON_NAME] Travel Schedule - Fall …" at bounding box center [663, 406] width 1327 height 813
drag, startPoint x: 486, startPoint y: 302, endPoint x: 375, endPoint y: 296, distance: 111.2
click at [375, 296] on div "Sender Email [EMAIL_ADDRESS][DOMAIN_NAME] Sender Name [PERSON_NAME] & [PERSON_N…" at bounding box center [664, 257] width 793 height 265
drag, startPoint x: 418, startPoint y: 303, endPoint x: 376, endPoint y: 301, distance: 41.4
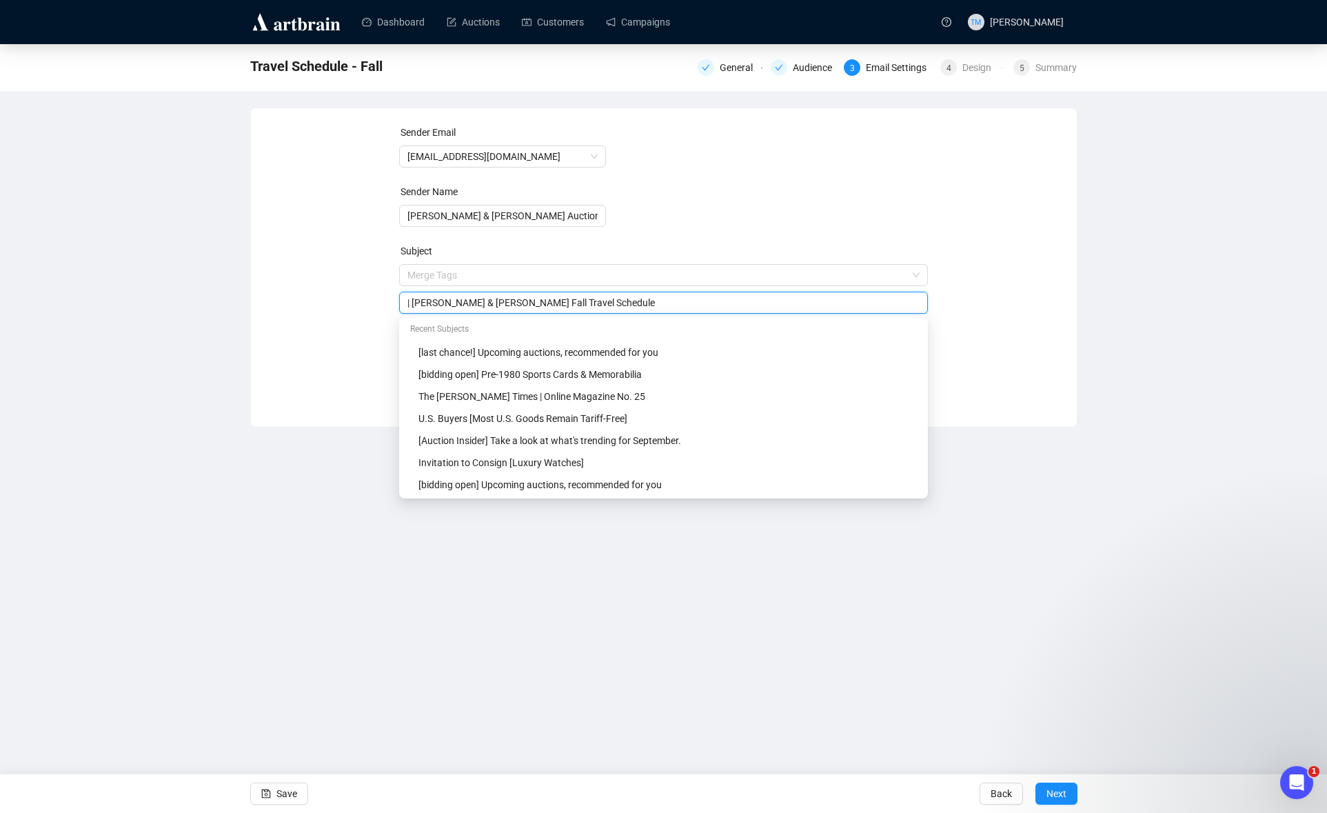
click at [376, 301] on div "Sender Email [EMAIL_ADDRESS][DOMAIN_NAME] Sender Name [PERSON_NAME] & [PERSON_N…" at bounding box center [664, 257] width 793 height 265
click at [621, 308] on input "[PERSON_NAME] & [PERSON_NAME] Fall Travel Schedule" at bounding box center [663, 302] width 512 height 15
type input "[PERSON_NAME] & [PERSON_NAME] Fall Travel Schedule"
click at [314, 523] on div "Dashboard Auctions Customers Campaigns TM [PERSON_NAME] Travel Schedule - Fall …" at bounding box center [663, 406] width 1327 height 813
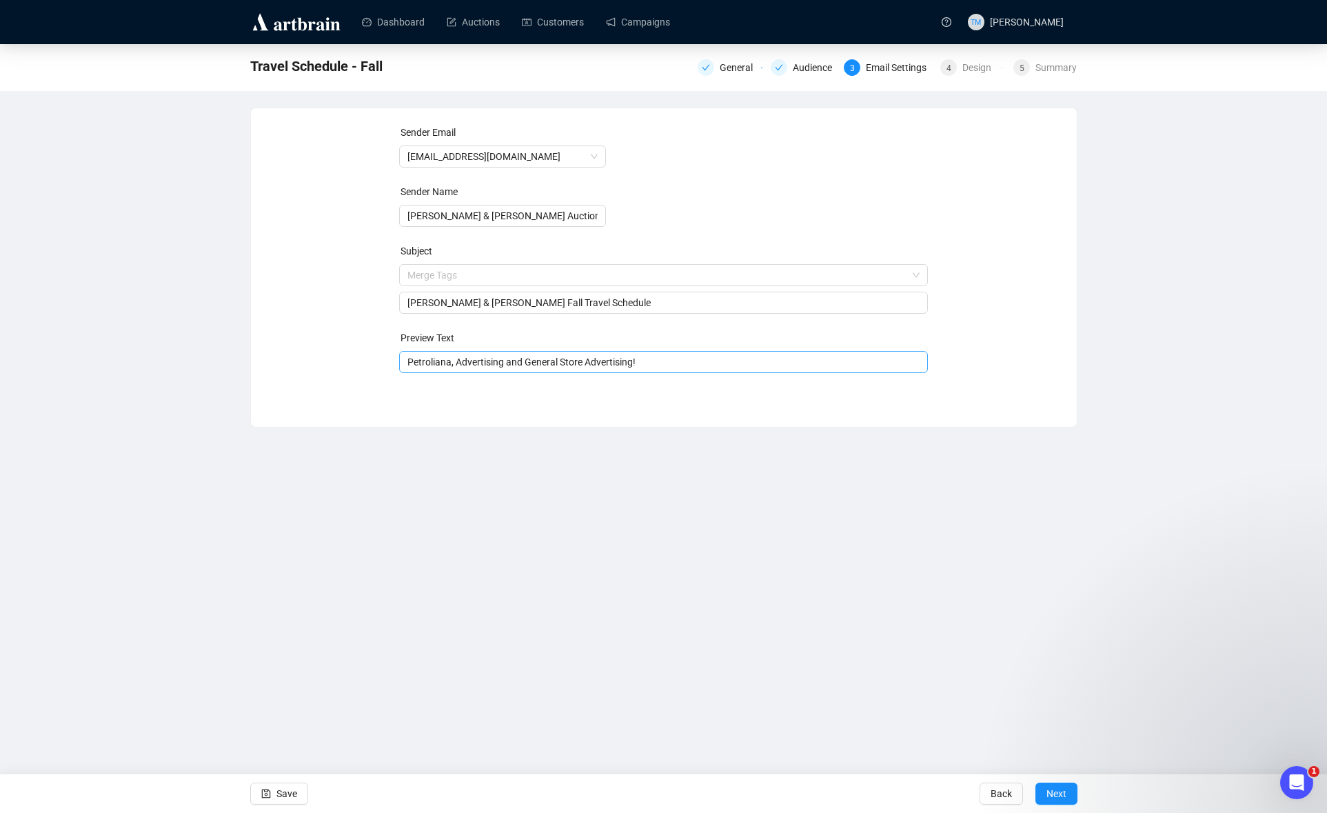
click at [581, 360] on input "Petroliana, Advertising and General Store Advertising!" at bounding box center [663, 361] width 512 height 15
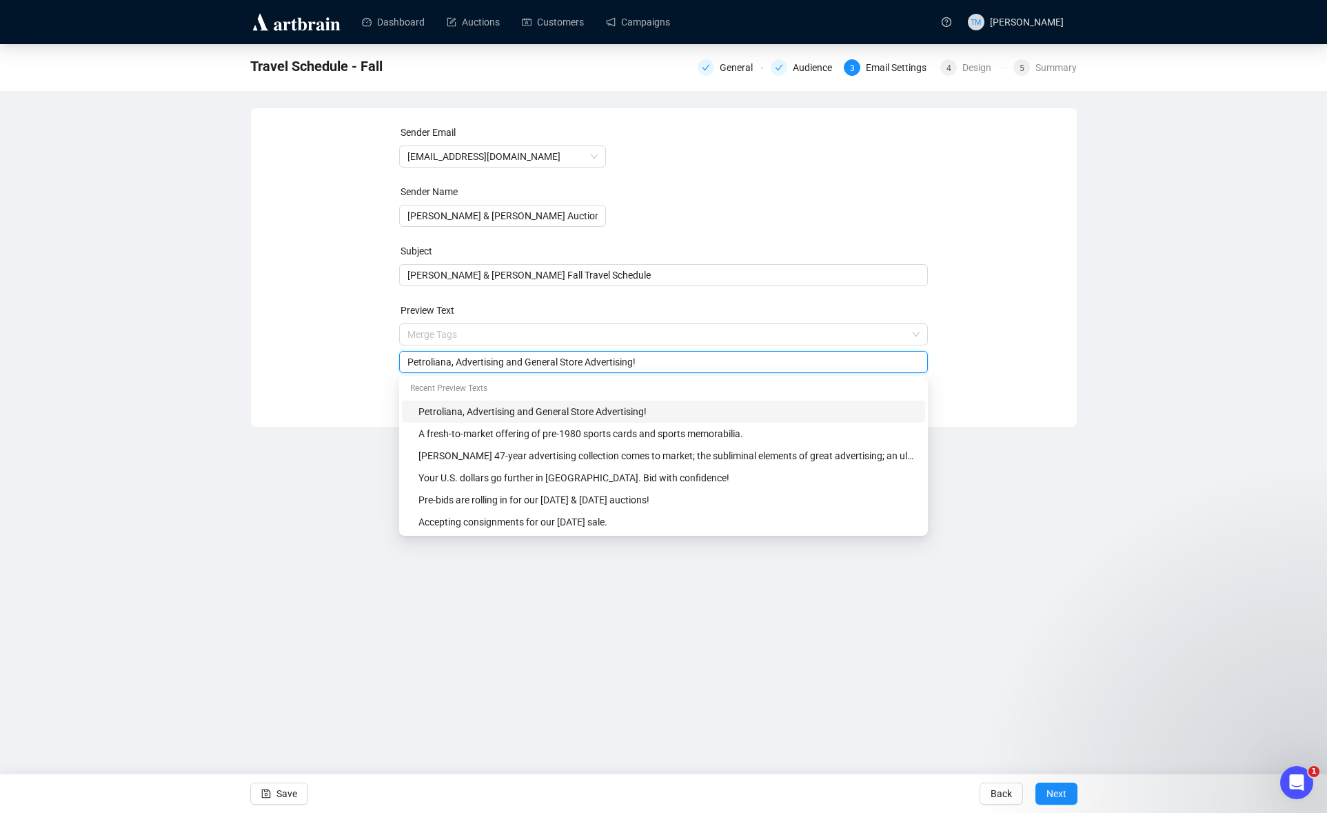
click at [581, 360] on input "Petroliana, Advertising and General Store Advertising!" at bounding box center [663, 361] width 512 height 15
type input "Let's connect in person!"
click at [291, 575] on div "Dashboard Auctions Customers Campaigns TM [PERSON_NAME] Travel Schedule - Fall …" at bounding box center [663, 406] width 1327 height 813
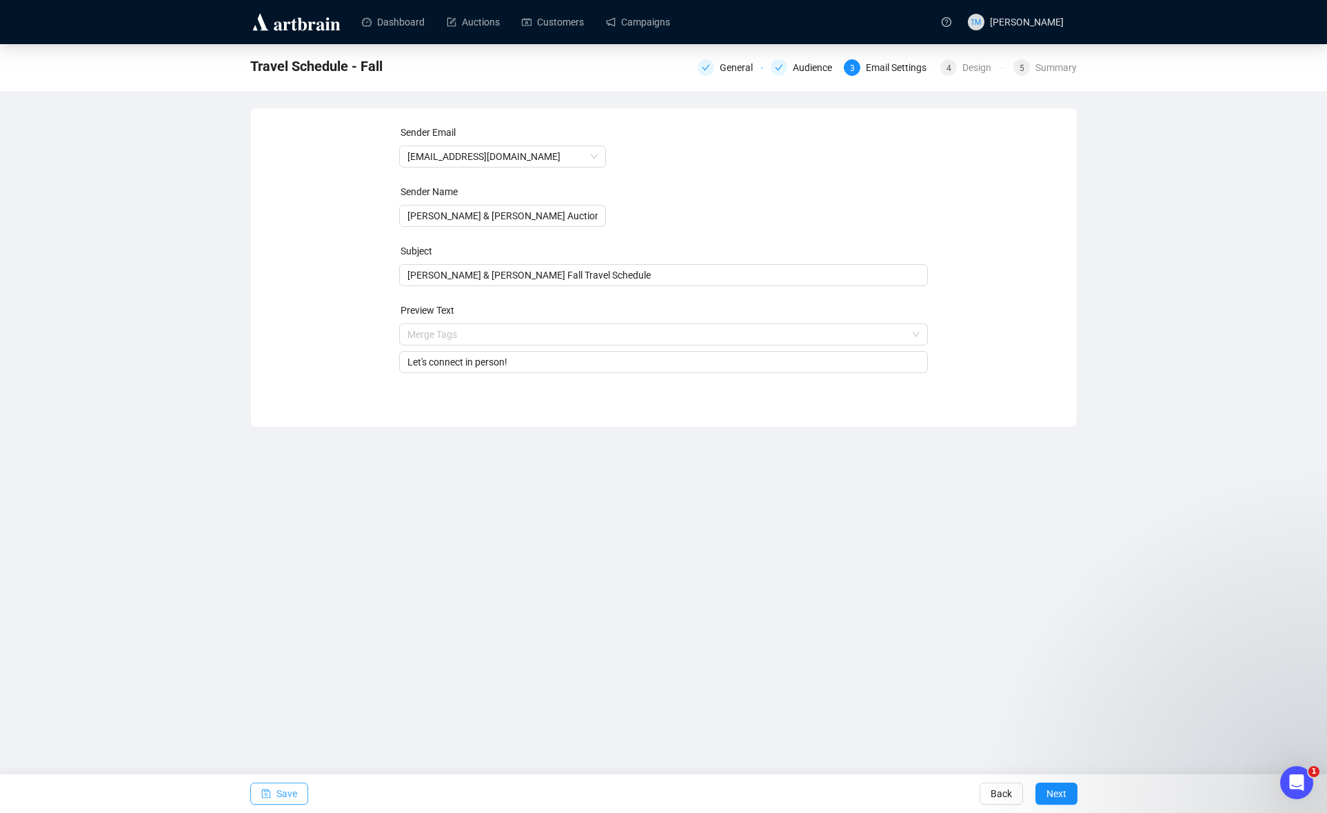
click at [290, 778] on span "Save" at bounding box center [286, 793] width 21 height 39
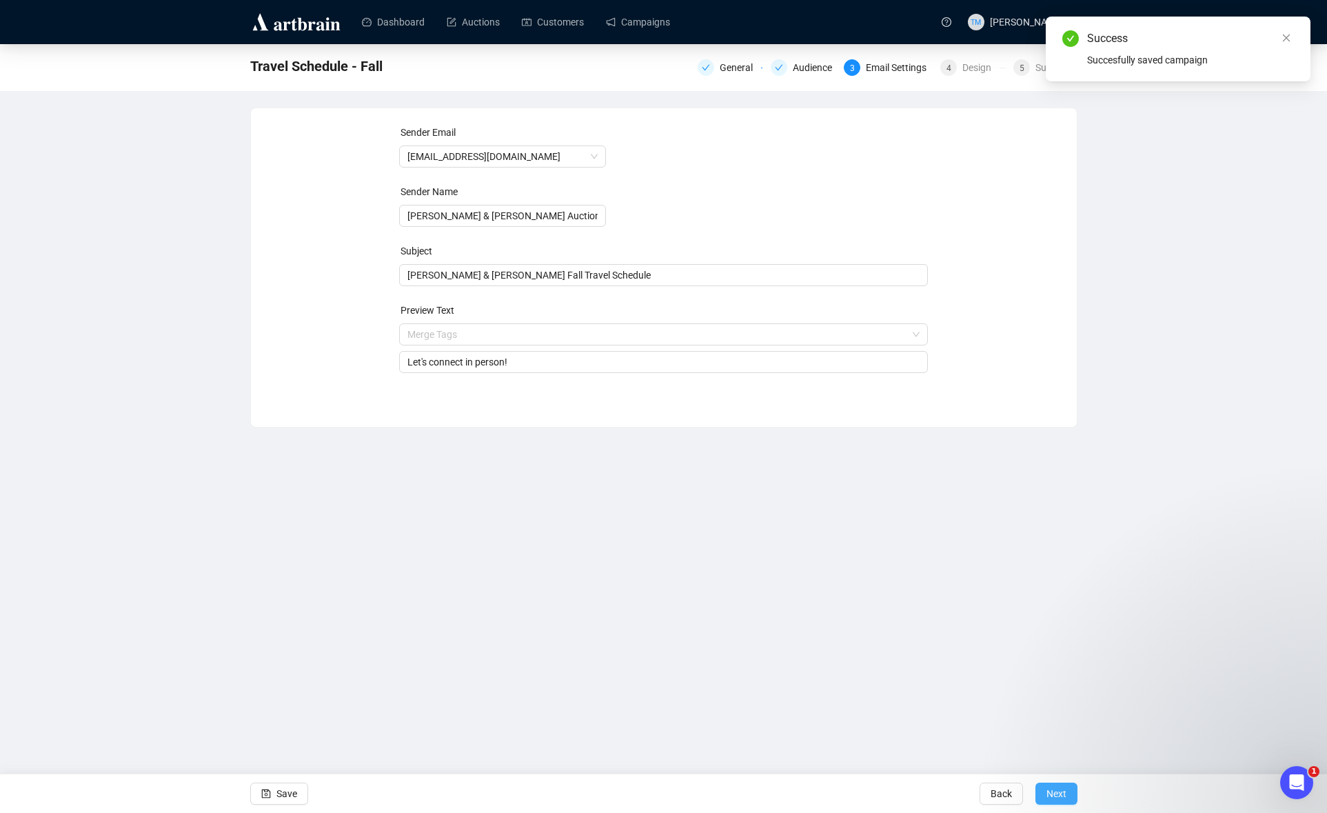
click at [1056, 789] on span "Next" at bounding box center [1057, 793] width 20 height 39
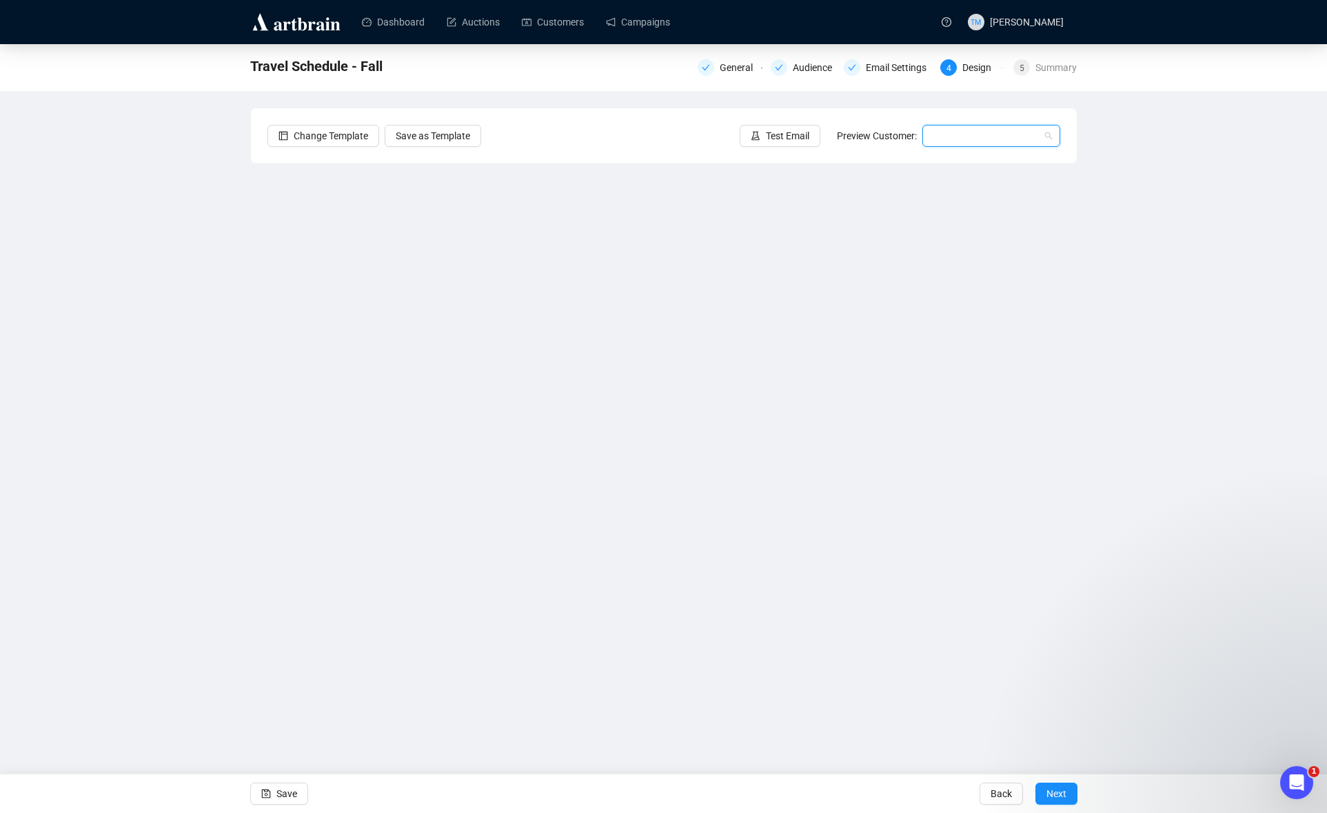
click at [965, 134] on input "search" at bounding box center [985, 135] width 109 height 21
click at [947, 176] on div "[PERSON_NAME] | Example" at bounding box center [991, 185] width 132 height 22
drag, startPoint x: 272, startPoint y: 792, endPoint x: 403, endPoint y: 725, distance: 146.8
click at [272, 791] on button "Save" at bounding box center [279, 794] width 58 height 22
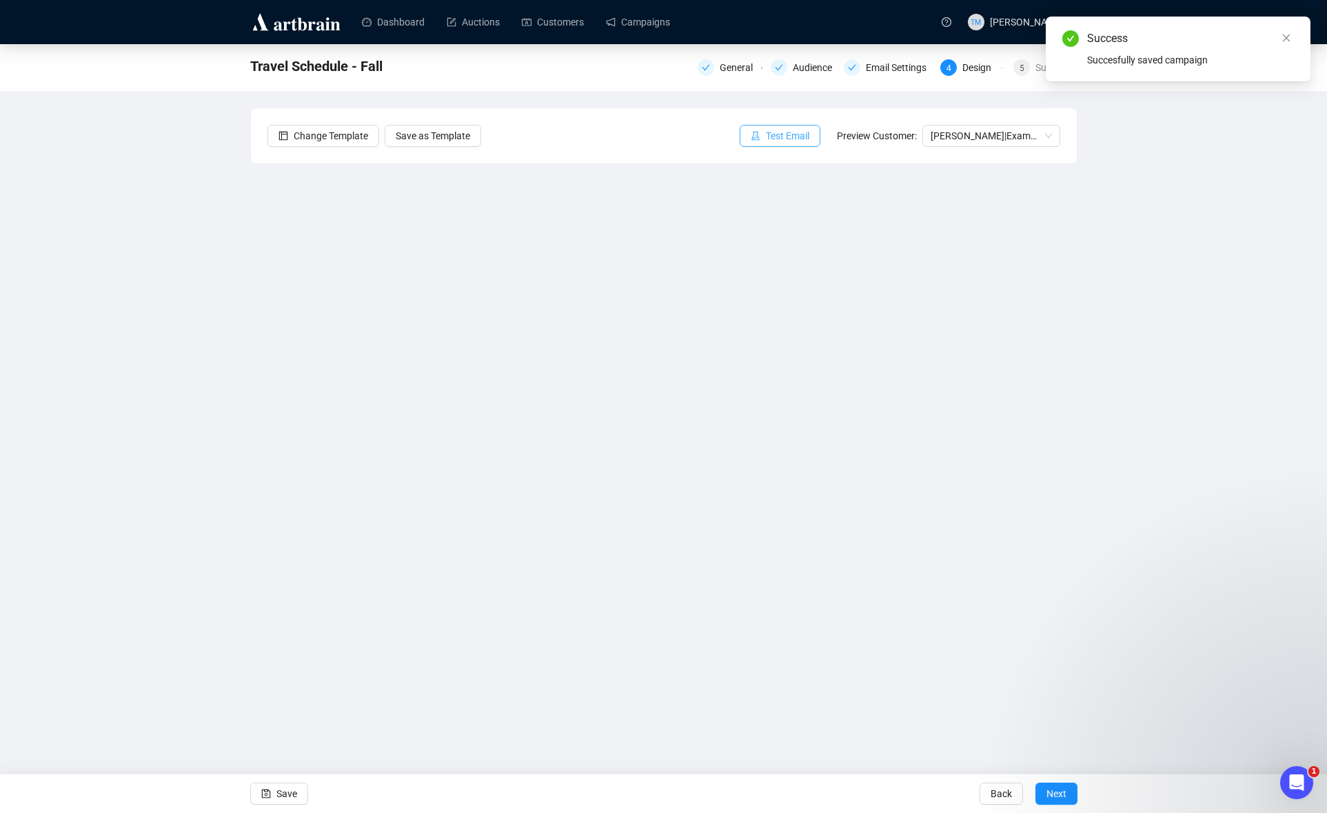
click at [752, 138] on icon "experiment" at bounding box center [756, 135] width 8 height 9
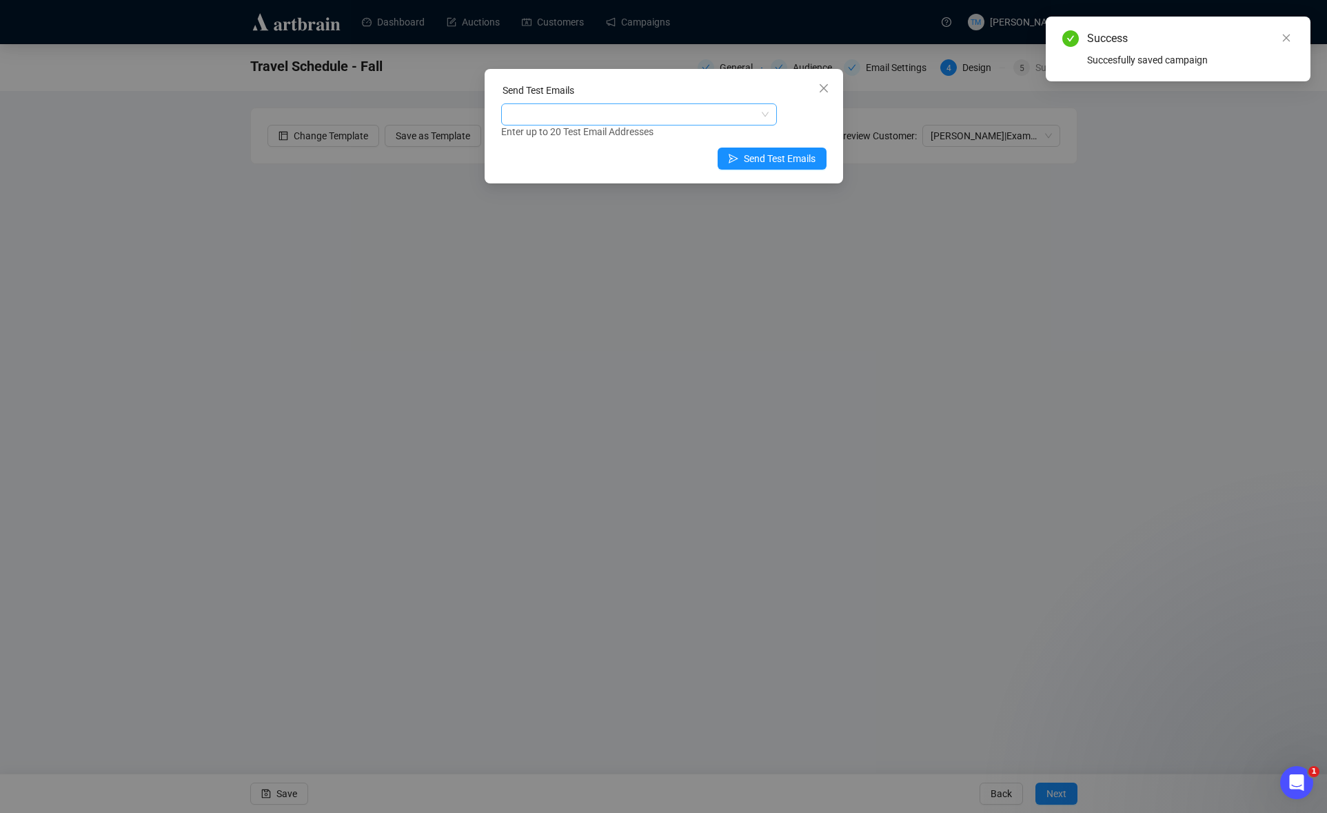
click at [605, 105] on div at bounding box center [632, 114] width 256 height 19
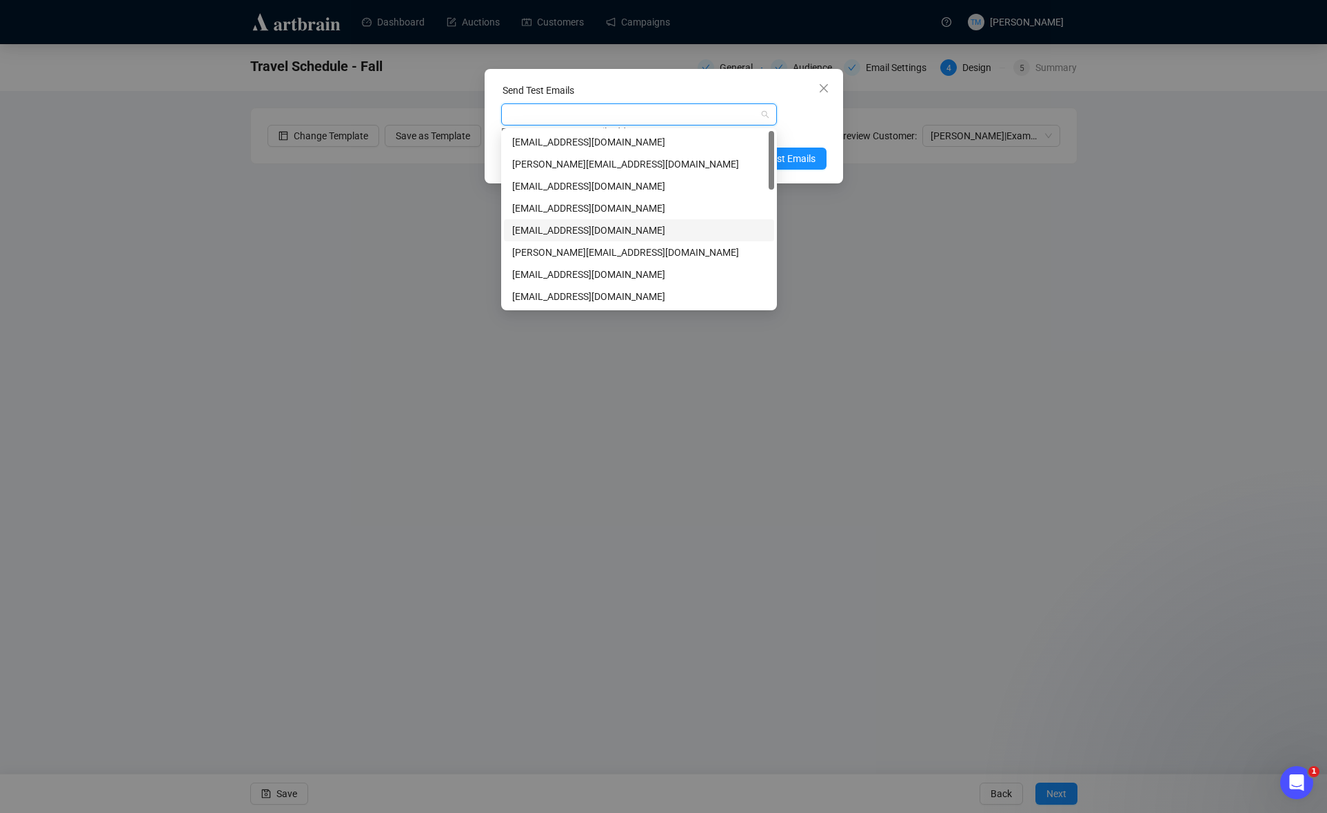
click at [543, 229] on div "[EMAIL_ADDRESS][DOMAIN_NAME]" at bounding box center [639, 230] width 254 height 15
click at [809, 124] on div "Enter up to 20 Test Email Addresses" at bounding box center [663, 132] width 325 height 16
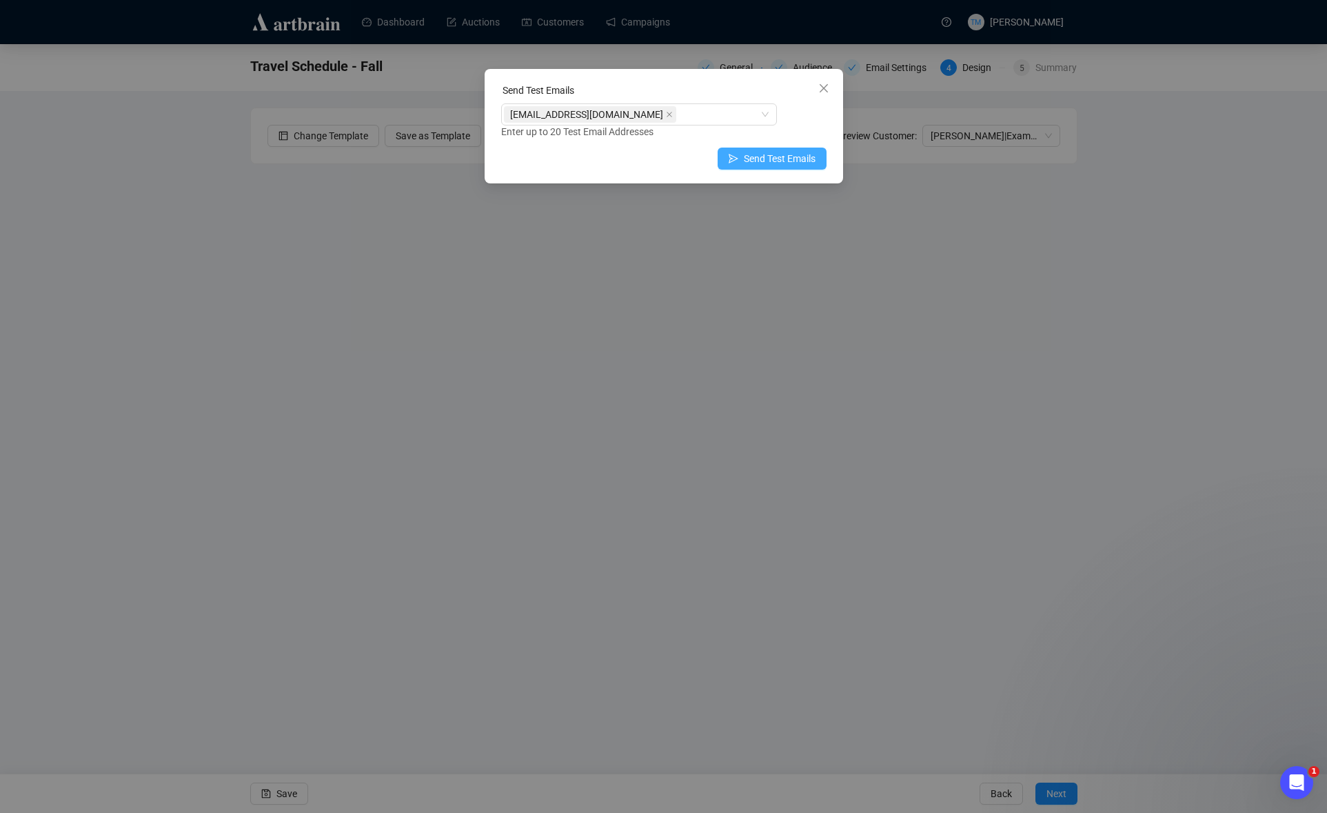
click at [785, 168] on button "Send Test Emails" at bounding box center [772, 159] width 109 height 22
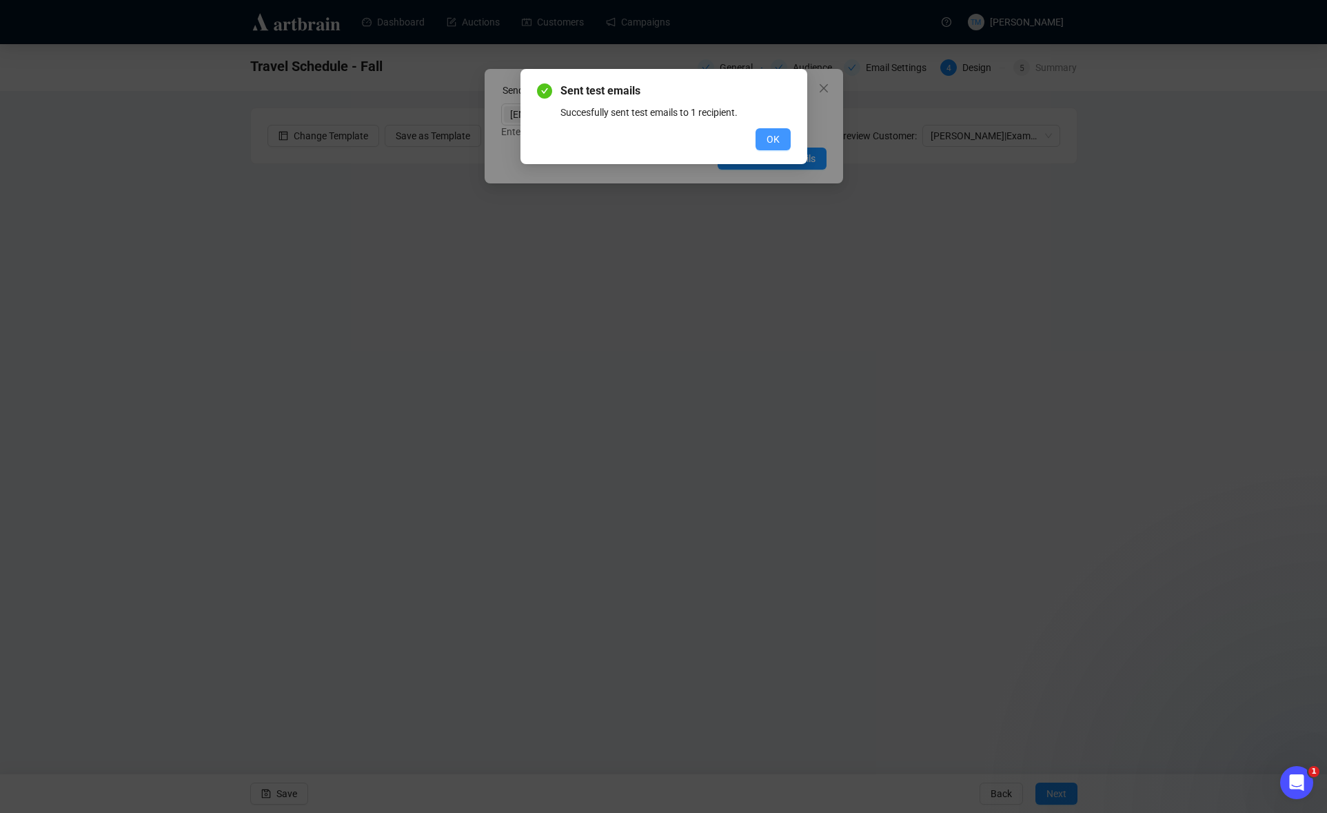
click at [784, 141] on button "OK" at bounding box center [773, 139] width 35 height 22
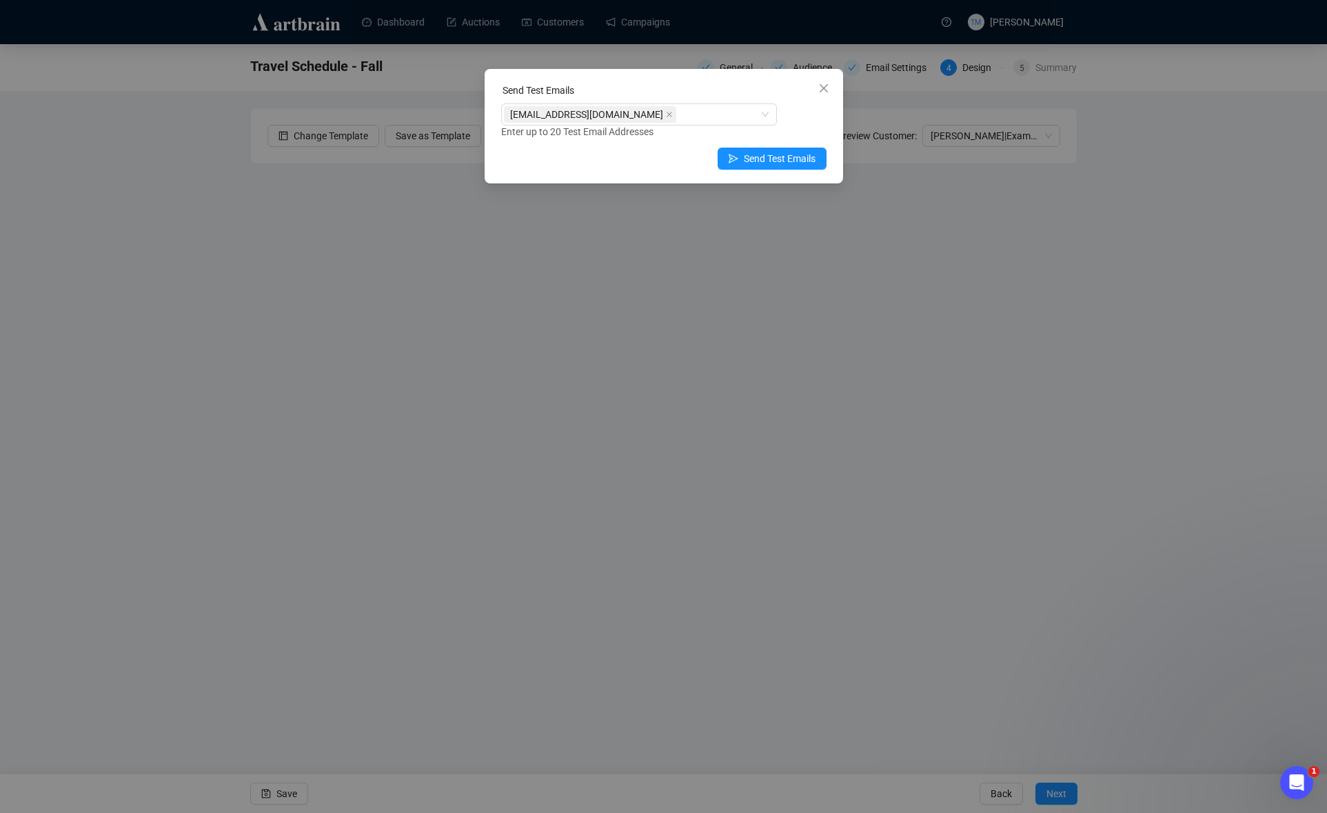
click at [658, 444] on div "Send Test Emails [EMAIL_ADDRESS][DOMAIN_NAME] Enter up to 20 Test Email Address…" at bounding box center [663, 406] width 1327 height 813
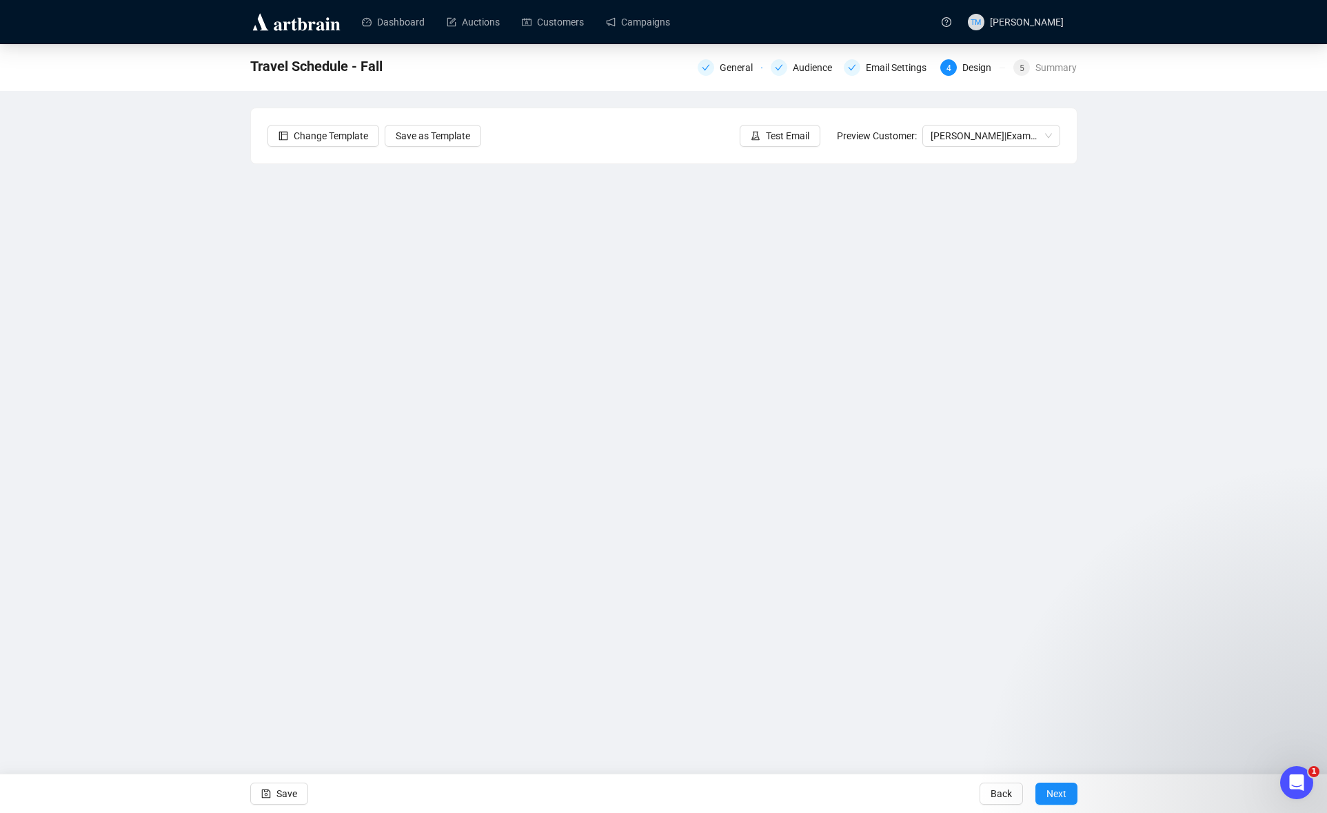
click at [190, 580] on div "Travel Schedule - Fall General Audience Email Settings 4 Design 5 Summary Chang…" at bounding box center [663, 356] width 1327 height 624
click at [277, 789] on span "Save" at bounding box center [286, 793] width 21 height 39
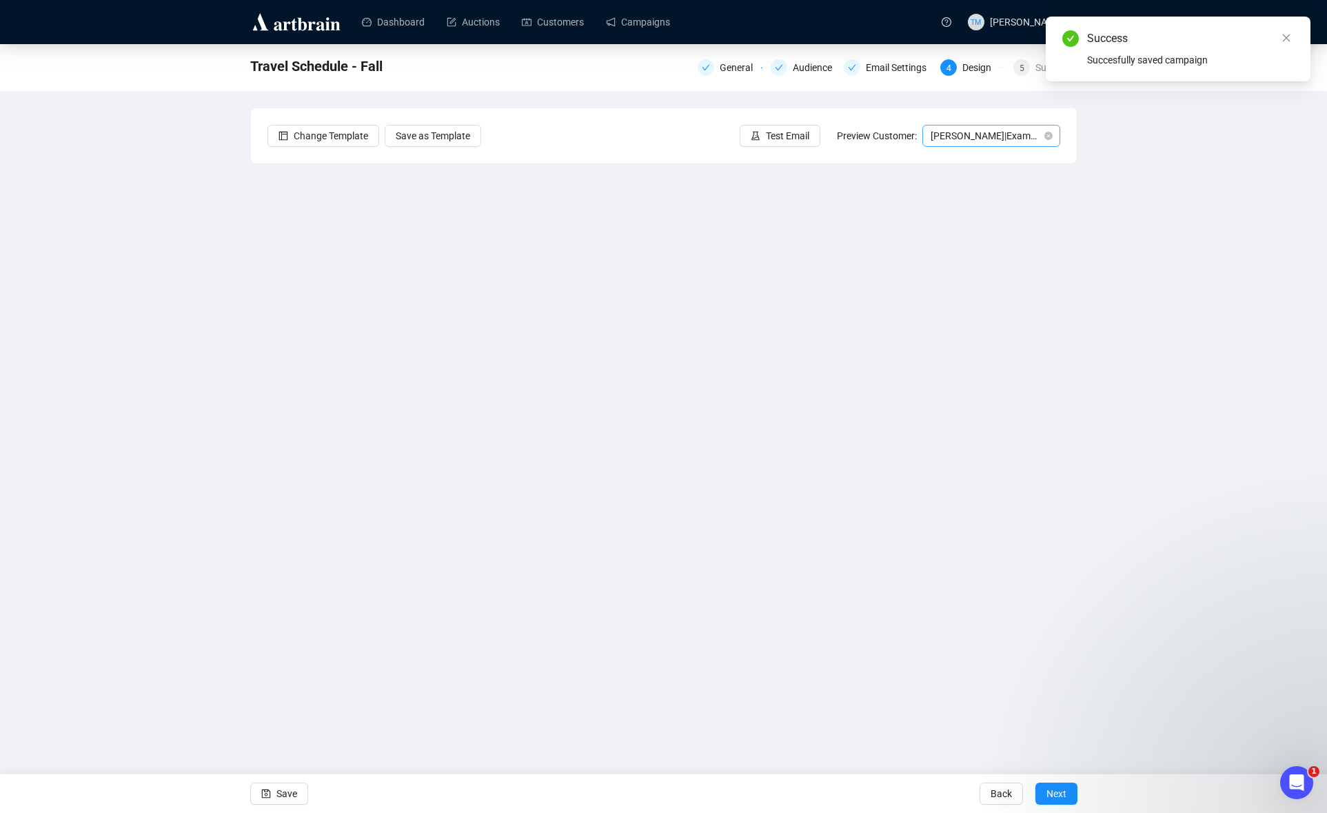
click at [949, 125] on span "[PERSON_NAME] | Example" at bounding box center [991, 135] width 121 height 21
click at [970, 135] on span "[PERSON_NAME] | Example" at bounding box center [991, 135] width 121 height 21
click at [957, 174] on div "[PERSON_NAME] | Example" at bounding box center [991, 185] width 132 height 22
click at [1200, 323] on div "Travel Schedule - Fall General Audience Email Settings 4 Design 5 Summary Chang…" at bounding box center [663, 356] width 1327 height 624
click at [1283, 37] on icon "close" at bounding box center [1287, 38] width 10 height 10
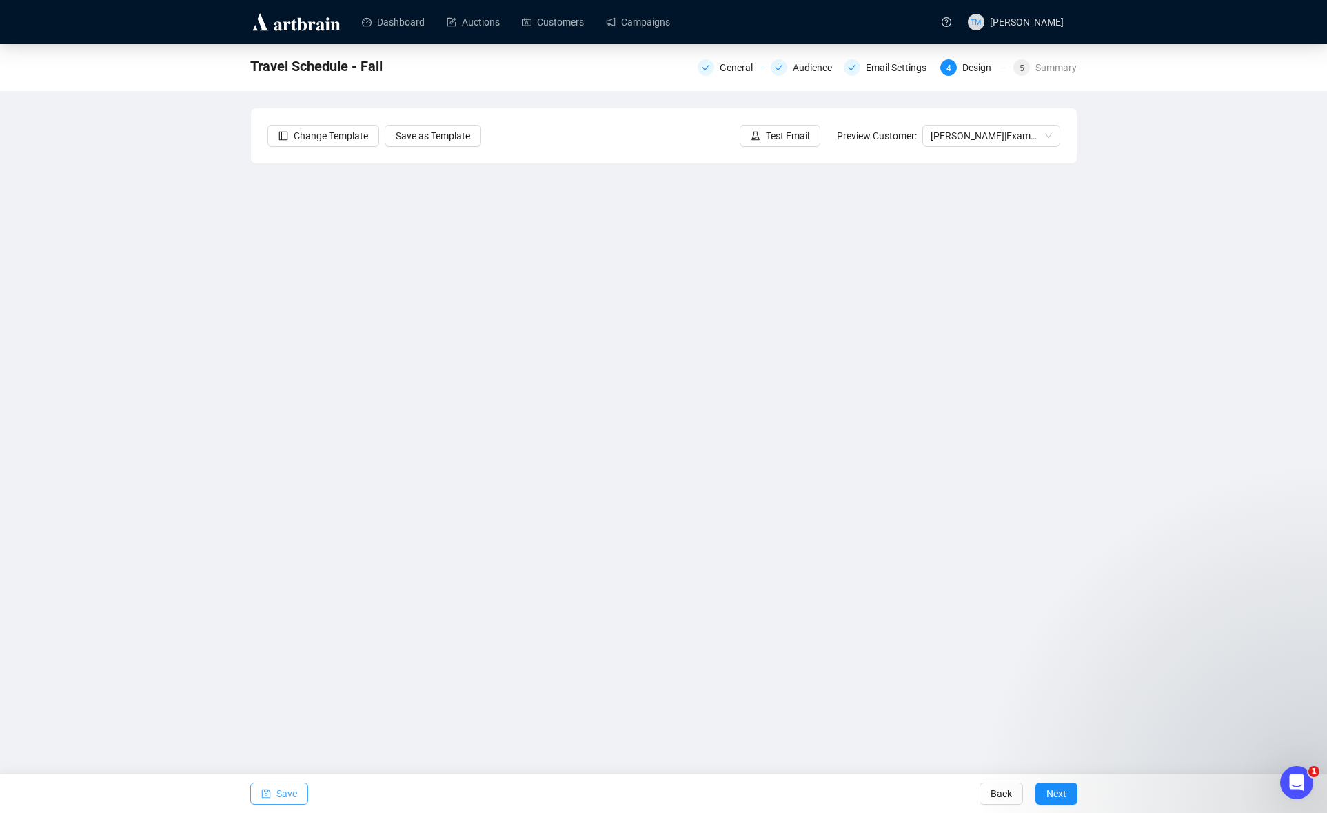
click at [281, 778] on span "Save" at bounding box center [286, 793] width 21 height 39
click at [279, 798] on span "Save" at bounding box center [286, 793] width 21 height 39
click at [275, 797] on button "Save" at bounding box center [279, 794] width 58 height 22
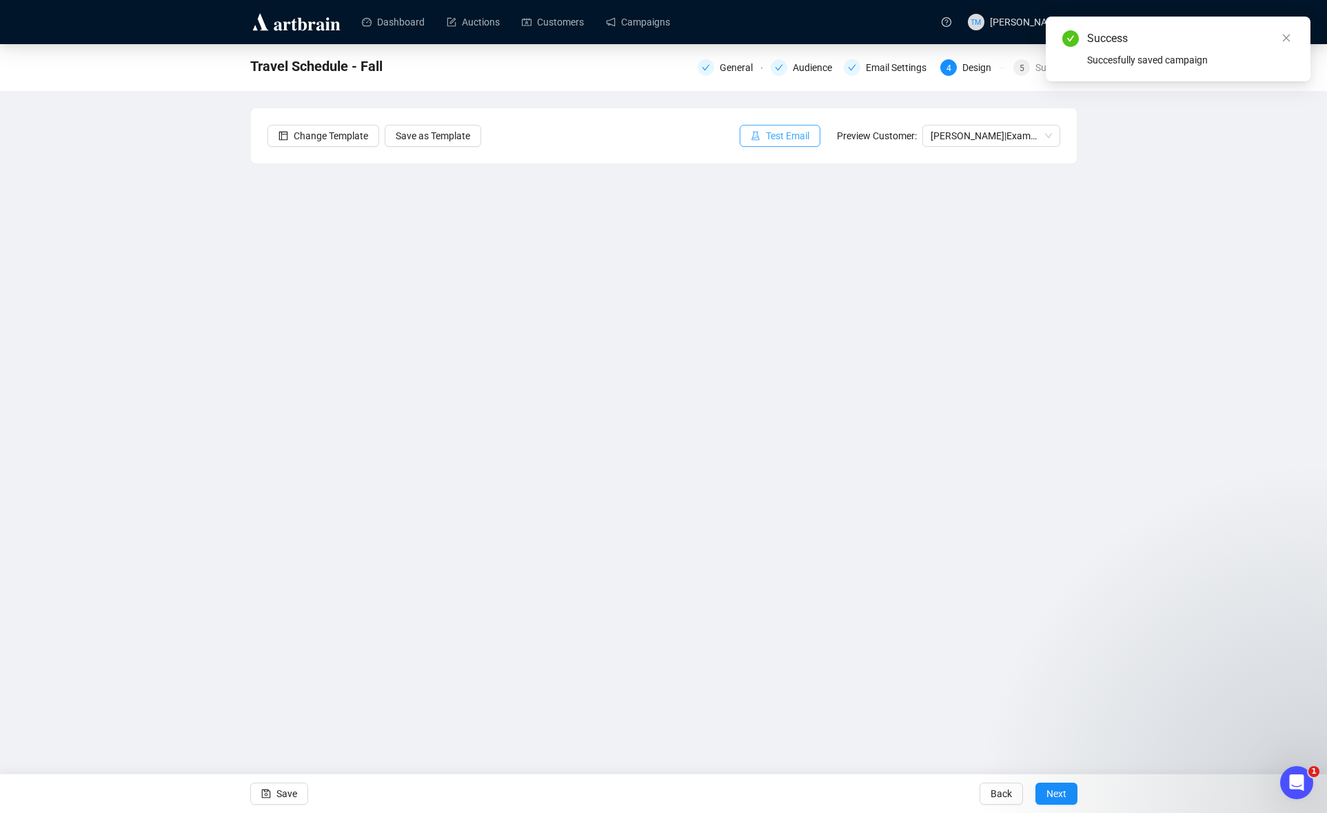
click at [783, 129] on span "Test Email" at bounding box center [787, 135] width 43 height 15
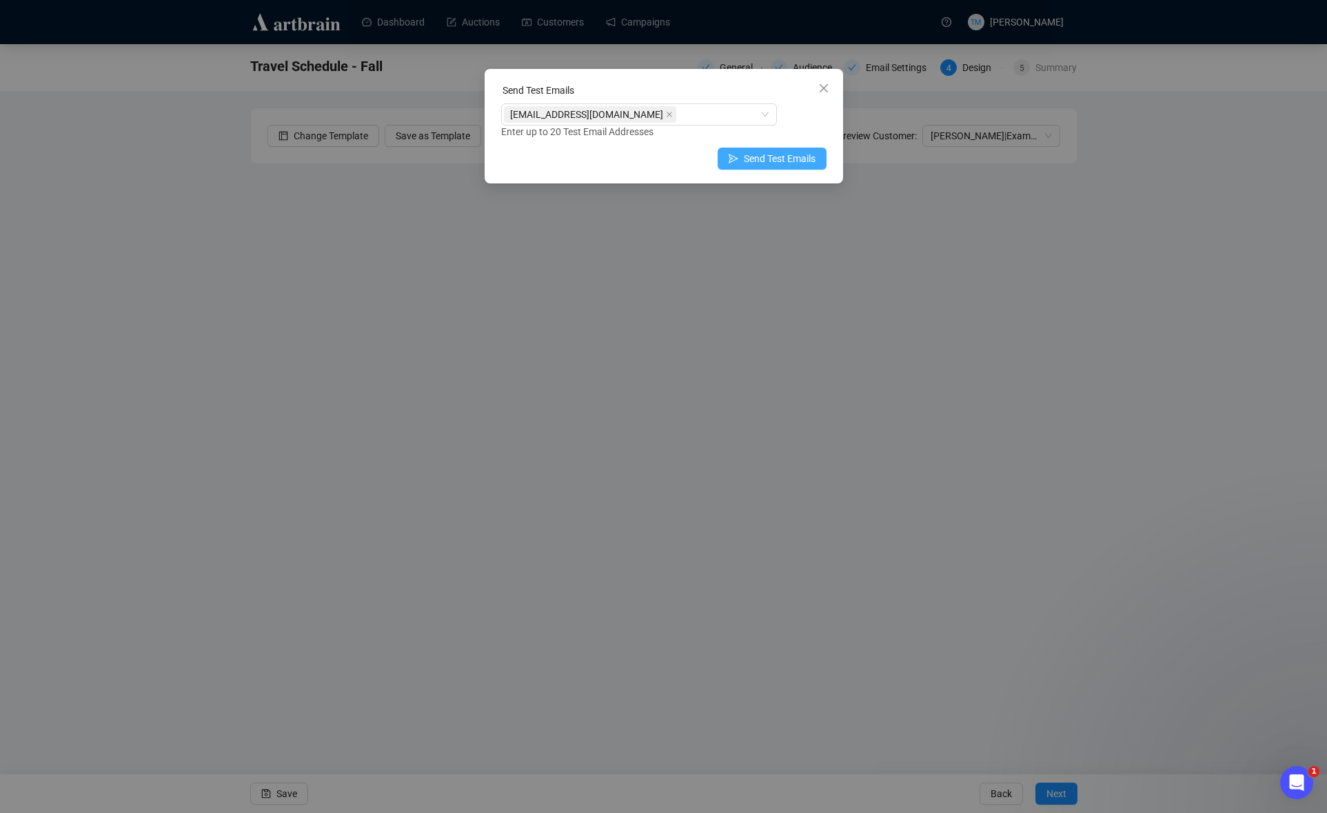
click at [753, 156] on span "Send Test Emails" at bounding box center [780, 158] width 72 height 15
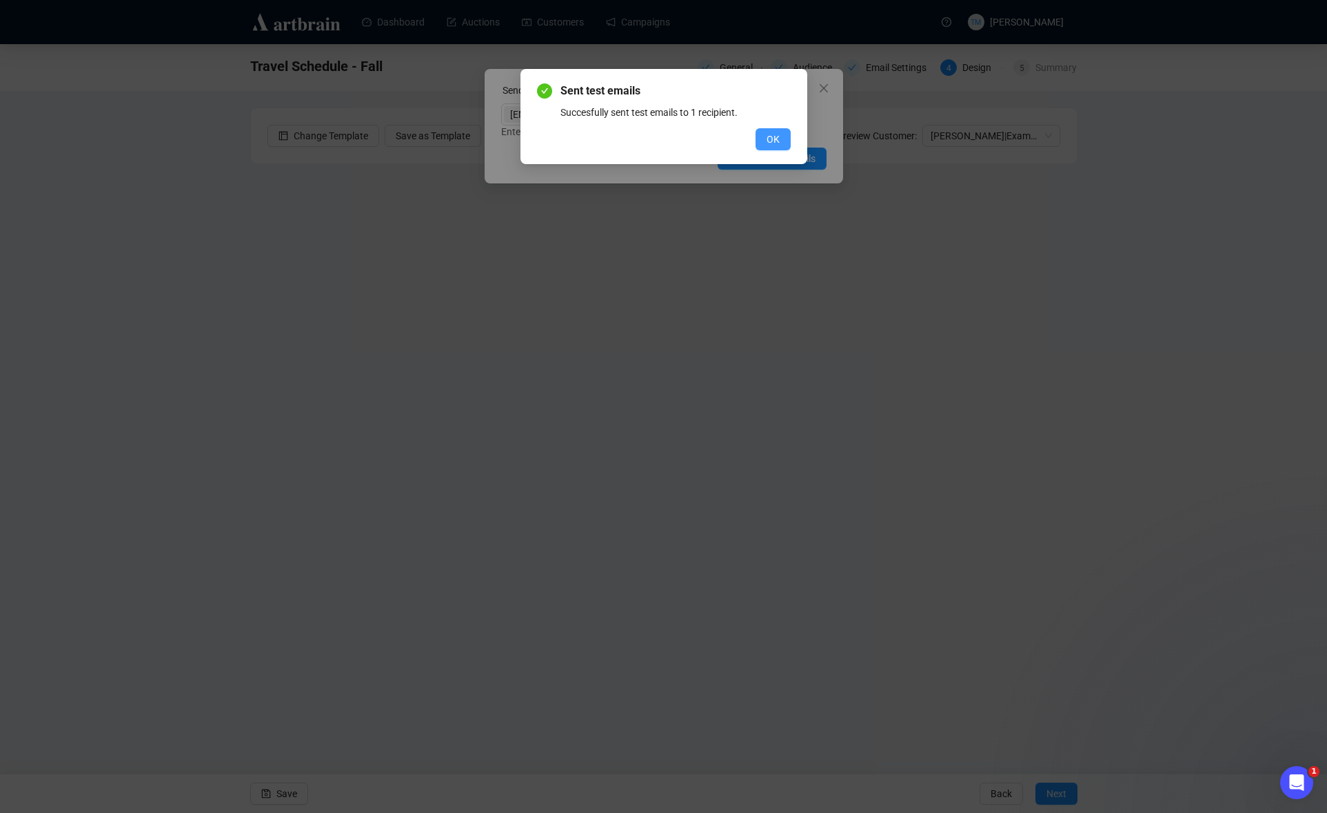
click at [769, 139] on span "OK" at bounding box center [773, 139] width 13 height 15
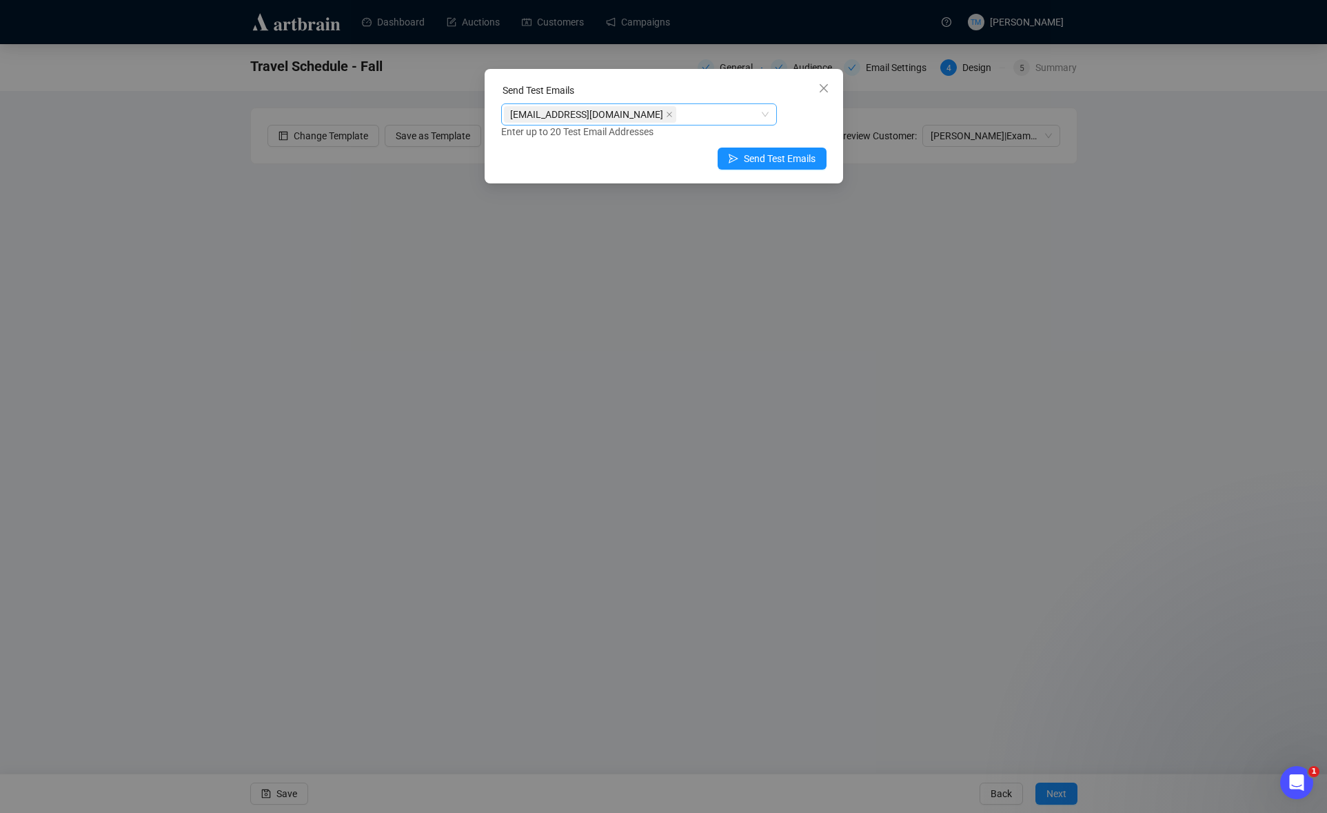
drag, startPoint x: 696, startPoint y: 114, endPoint x: 674, endPoint y: 112, distance: 22.1
click at [673, 114] on icon "close" at bounding box center [669, 114] width 7 height 7
click at [635, 110] on div at bounding box center [632, 114] width 256 height 19
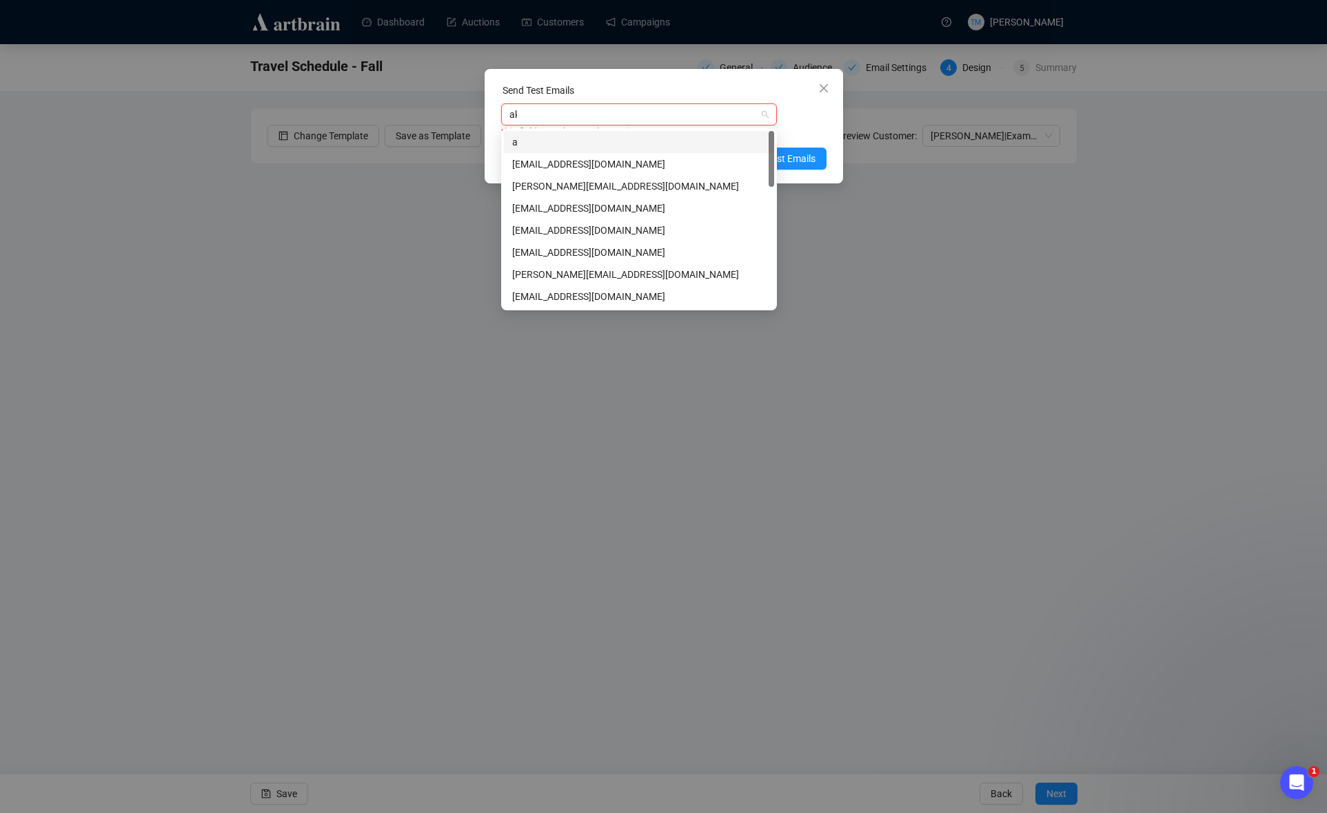
type input "aki"
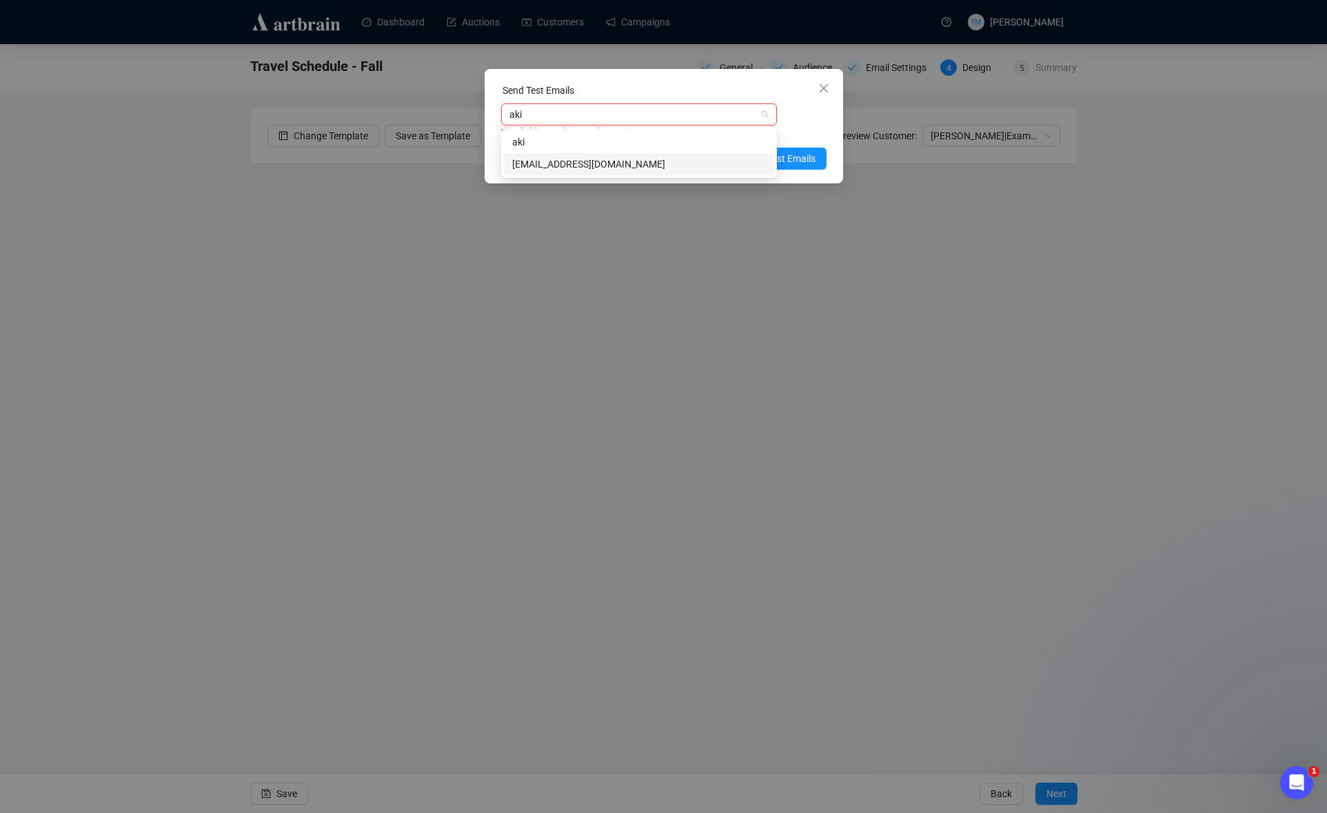
click at [552, 161] on div "[EMAIL_ADDRESS][DOMAIN_NAME]" at bounding box center [639, 164] width 254 height 15
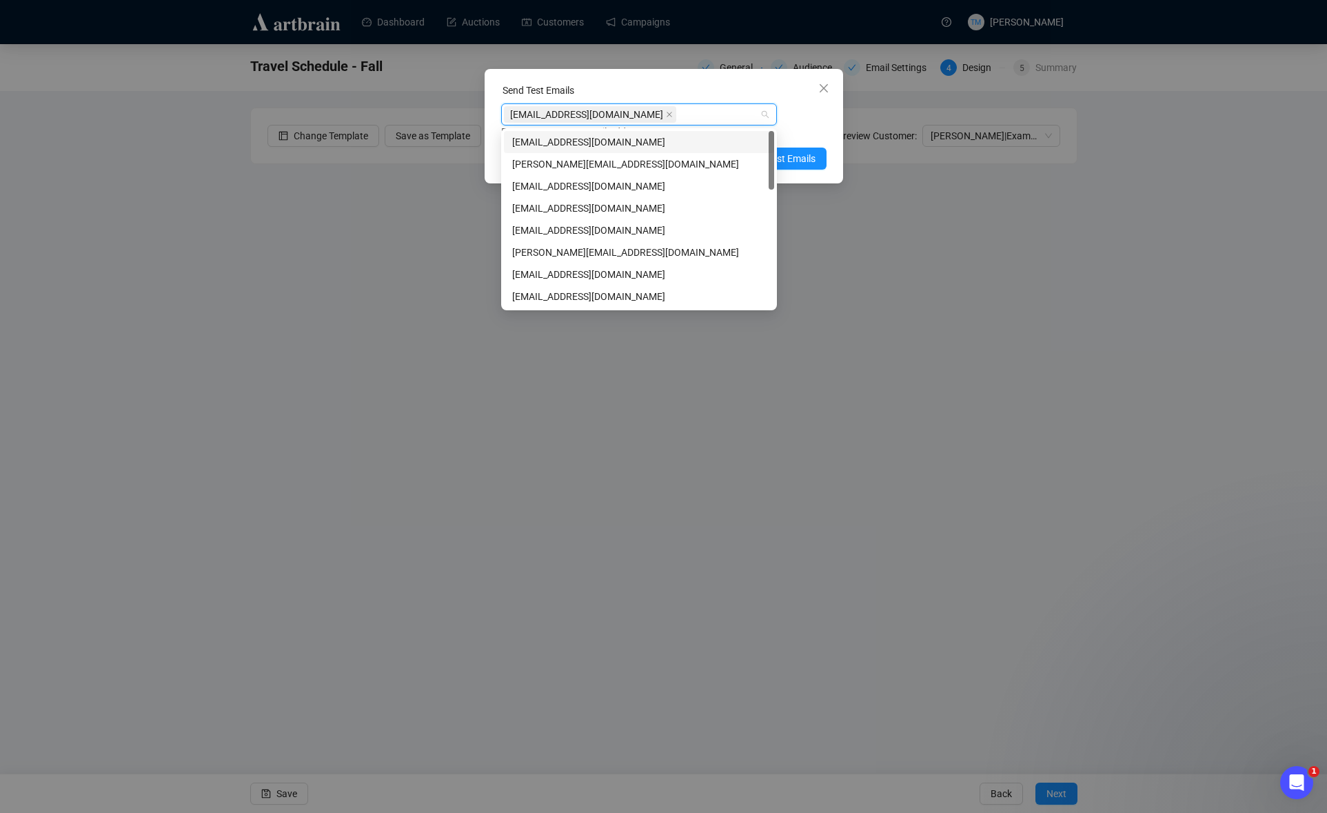
click at [808, 117] on div "[EMAIL_ADDRESS][DOMAIN_NAME] Enter up to 20 Test Email Addresses" at bounding box center [663, 121] width 325 height 36
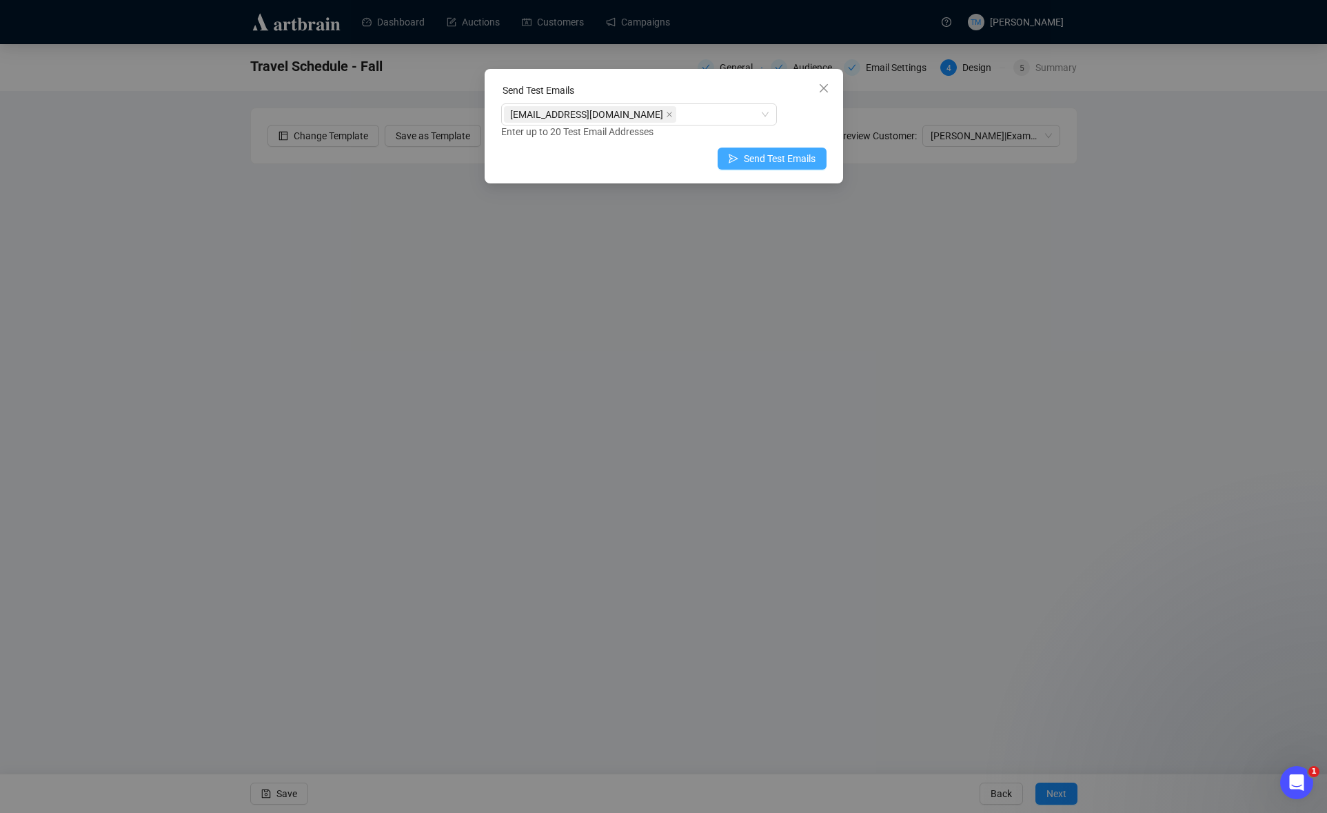
click at [771, 155] on span "Send Test Emails" at bounding box center [780, 158] width 72 height 15
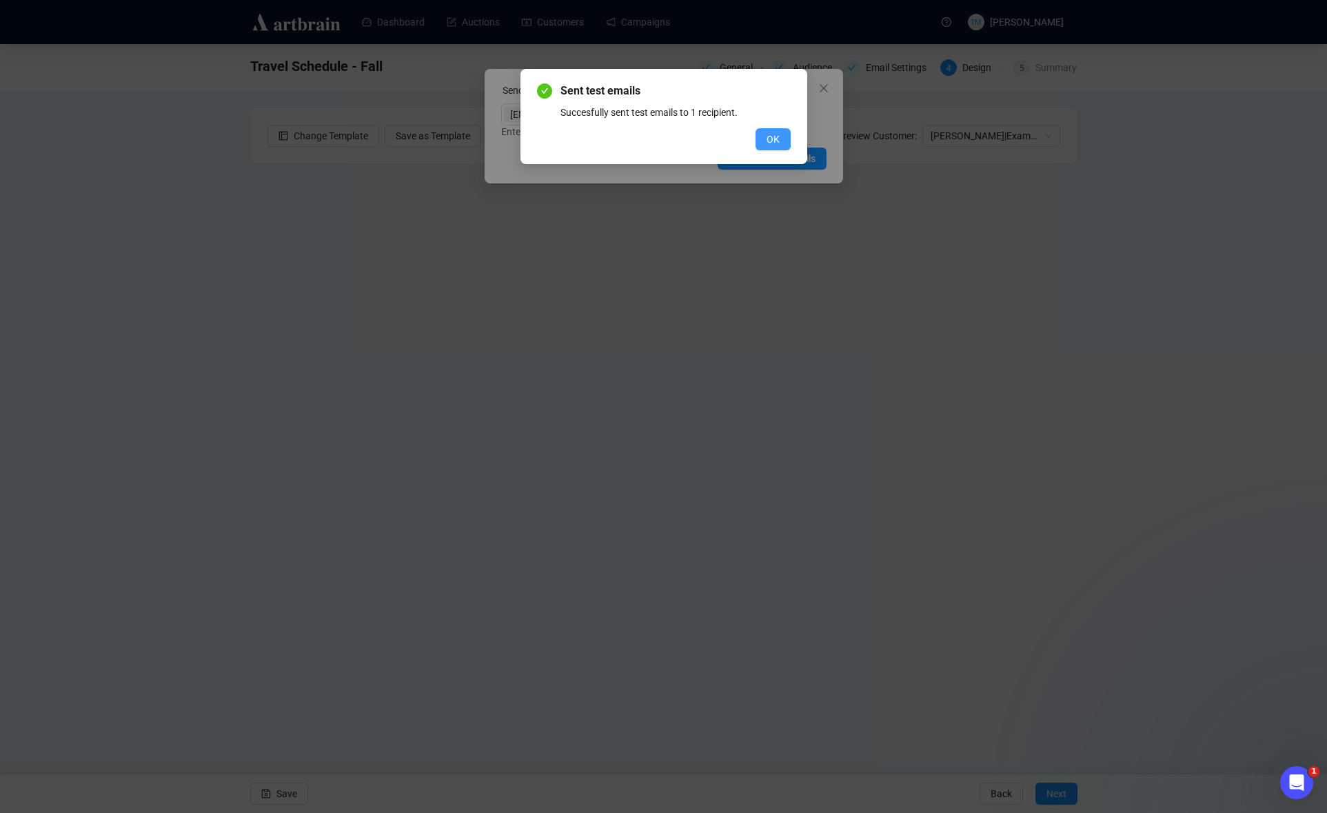
click at [767, 133] on span "OK" at bounding box center [773, 139] width 13 height 15
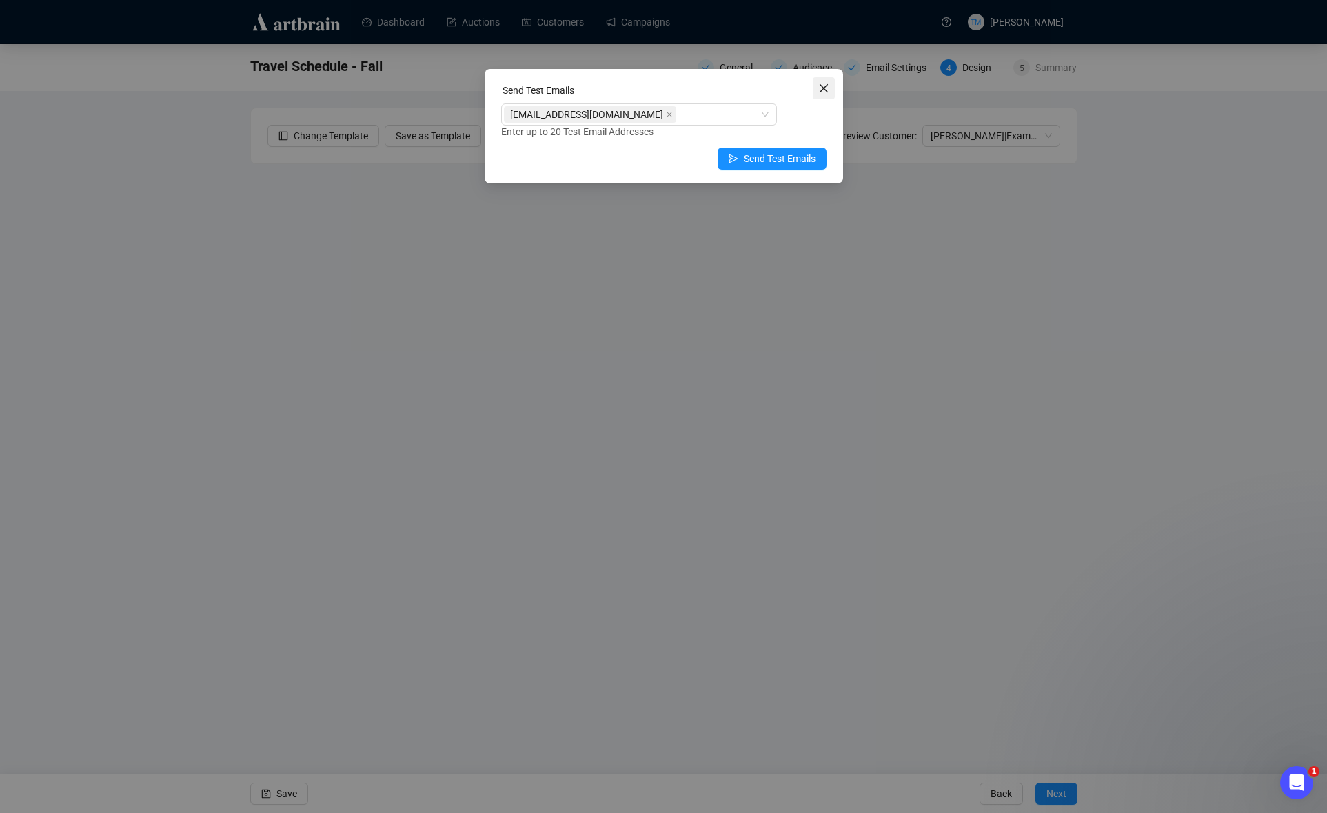
click at [820, 90] on icon "close" at bounding box center [823, 88] width 11 height 11
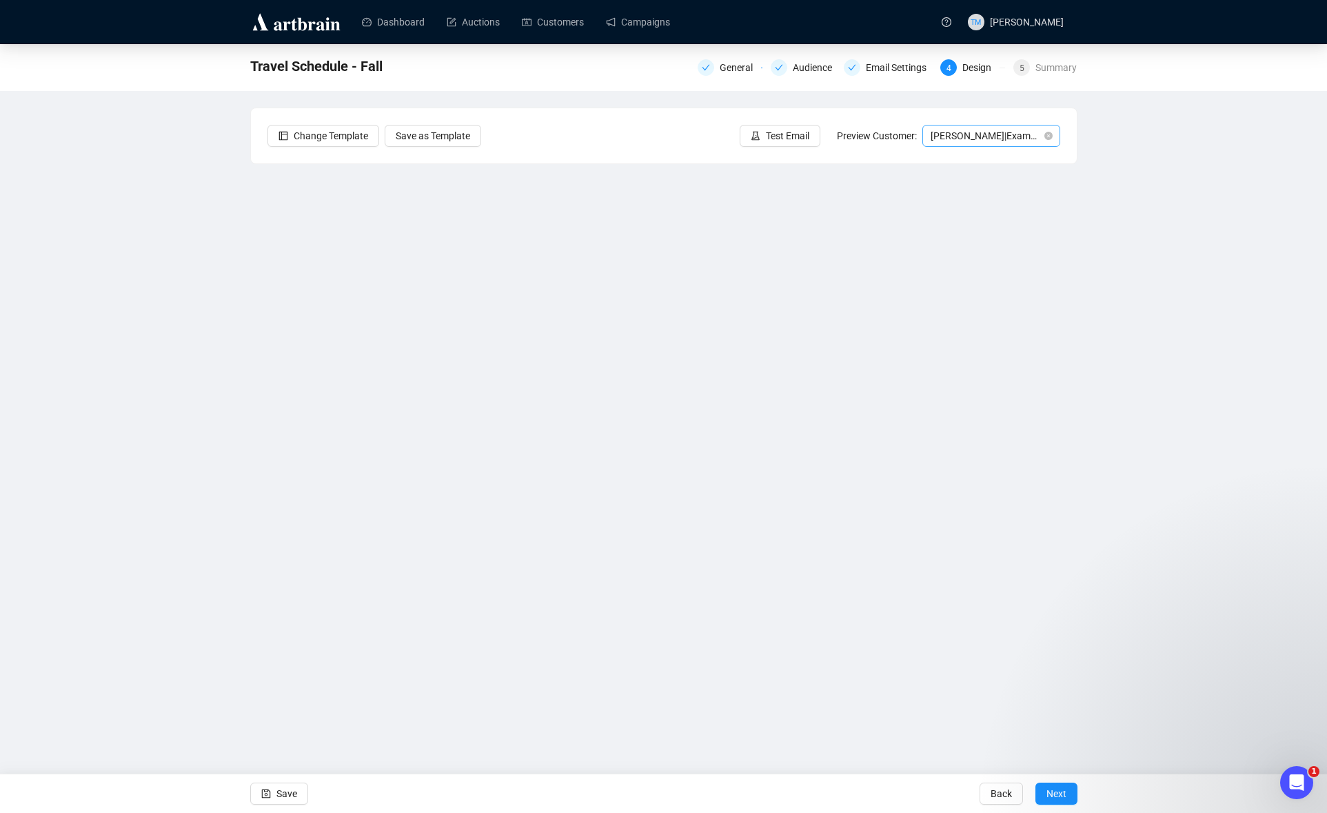
click at [989, 134] on span "[PERSON_NAME] | Example" at bounding box center [991, 135] width 121 height 21
click at [967, 181] on div "[PERSON_NAME] | Example" at bounding box center [992, 185] width 116 height 15
click at [288, 795] on span "Save" at bounding box center [286, 793] width 21 height 39
click at [265, 785] on span "button" at bounding box center [266, 793] width 10 height 39
click at [165, 303] on div "Travel Schedule - Fall General Audience Email Settings 4 Design 5 Summary Chang…" at bounding box center [663, 356] width 1327 height 624
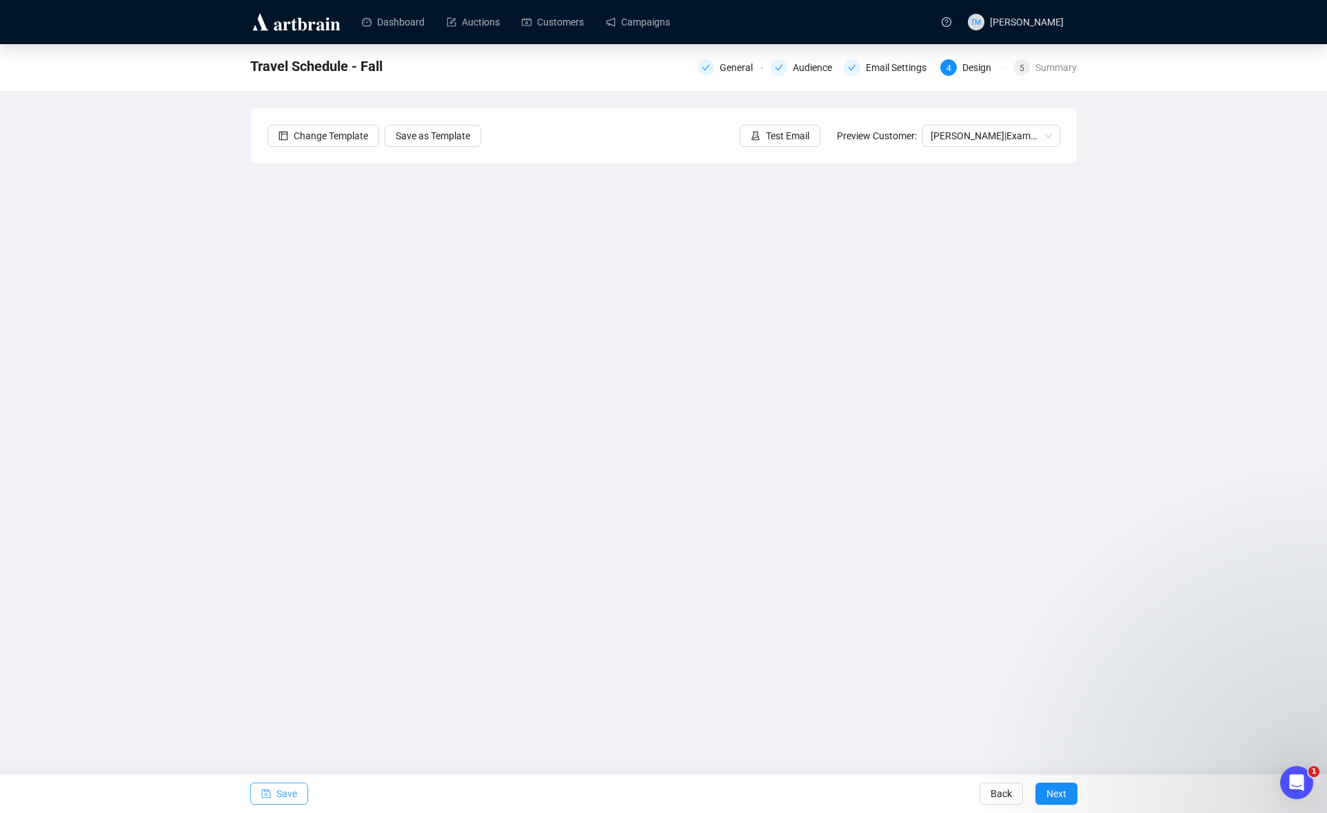
click at [145, 428] on div "Travel Schedule - Fall General Audience Email Settings 4 Design 5 Summary Chang…" at bounding box center [663, 356] width 1327 height 624
